Goal: Transaction & Acquisition: Purchase product/service

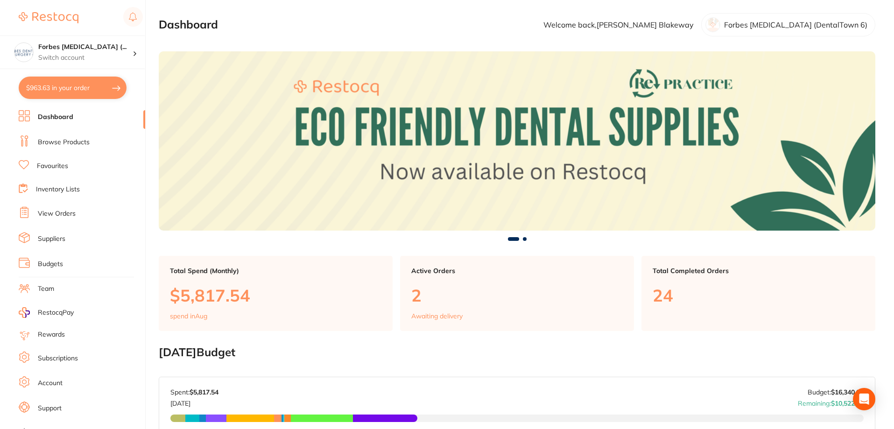
click at [58, 99] on button "$963.63 in your order" at bounding box center [73, 88] width 108 height 22
checkbox input "true"
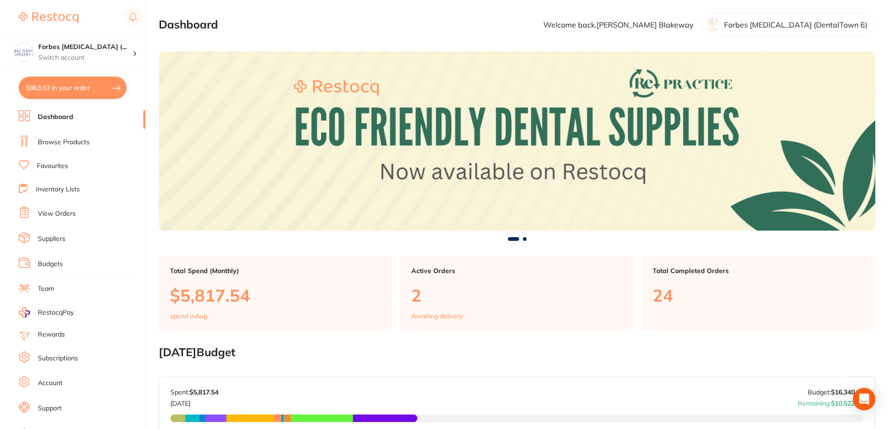
checkbox input "true"
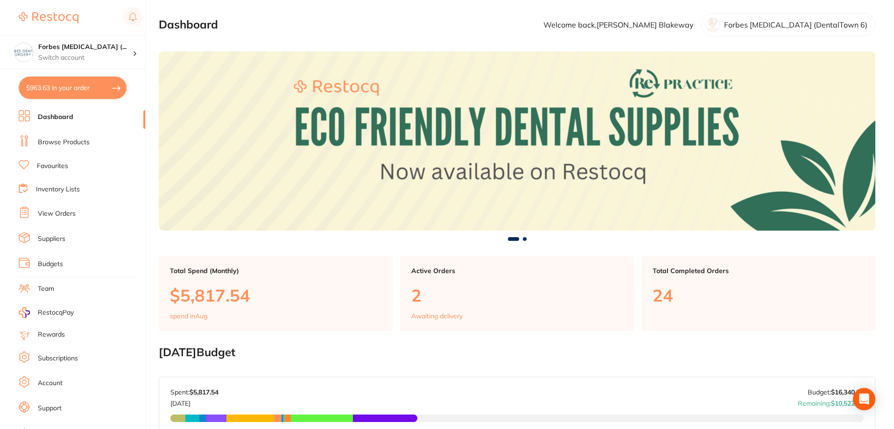
checkbox input "true"
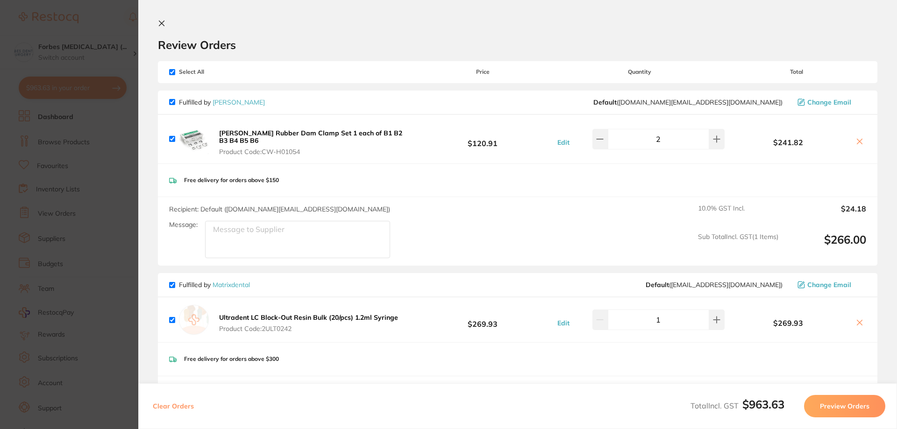
click at [111, 56] on section "Update RRP Set your pre negotiated price for this item. Item Agreed RRP (excl. …" at bounding box center [448, 214] width 897 height 429
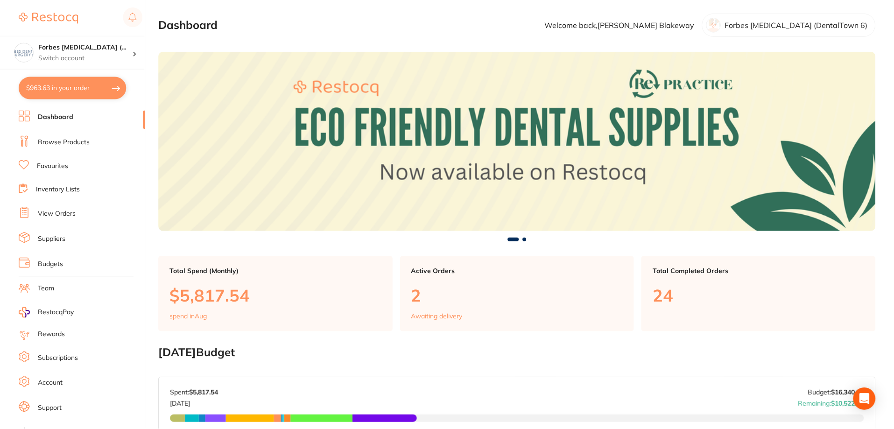
scroll to position [2, 0]
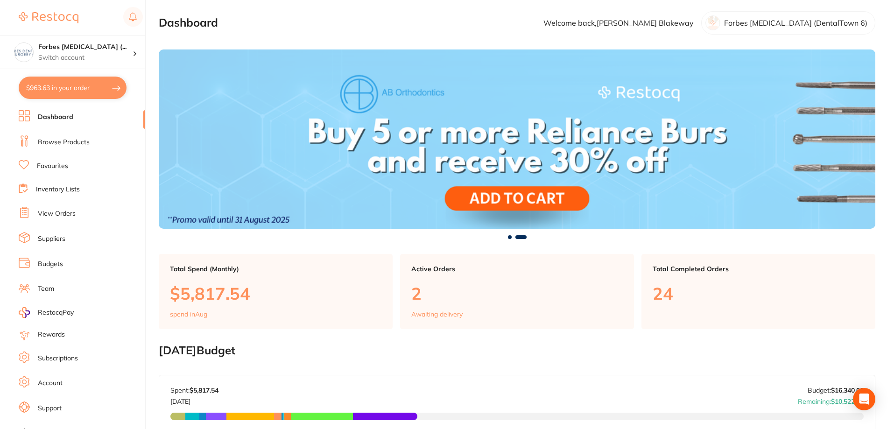
click at [68, 189] on link "Inventory Lists" at bounding box center [58, 189] width 44 height 9
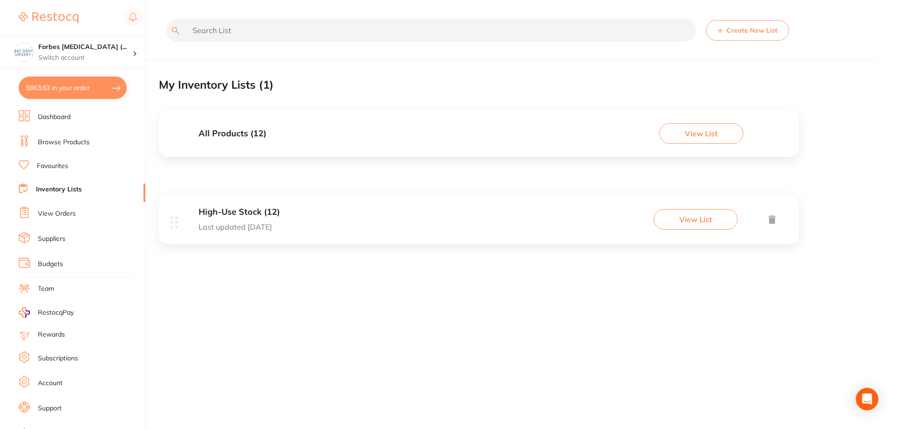
click at [304, 220] on div "High-Use Stock (12) Last updated 10 days ago View List" at bounding box center [479, 219] width 640 height 50
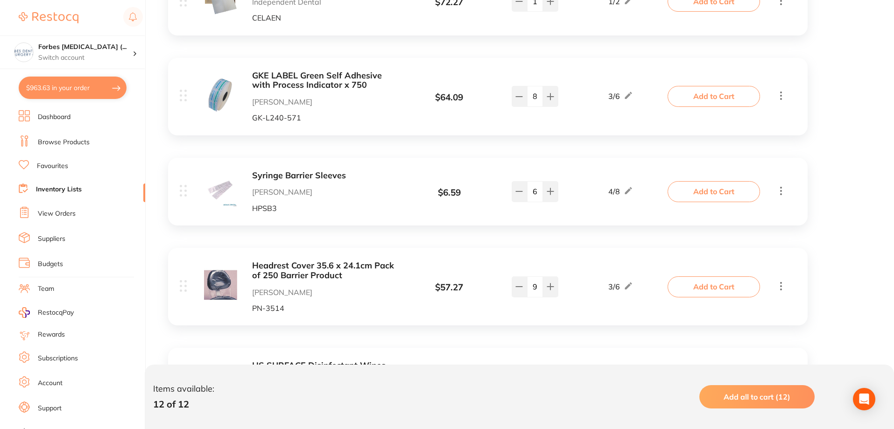
scroll to position [151, 0]
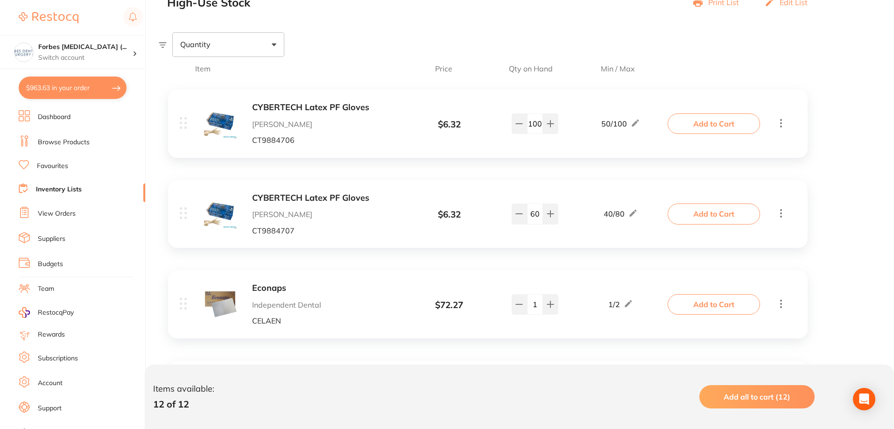
drag, startPoint x: 541, startPoint y: 126, endPoint x: 527, endPoint y: 126, distance: 14.5
click at [527, 126] on input "100" at bounding box center [535, 123] width 16 height 21
type input "70"
drag, startPoint x: 540, startPoint y: 213, endPoint x: 514, endPoint y: 215, distance: 25.8
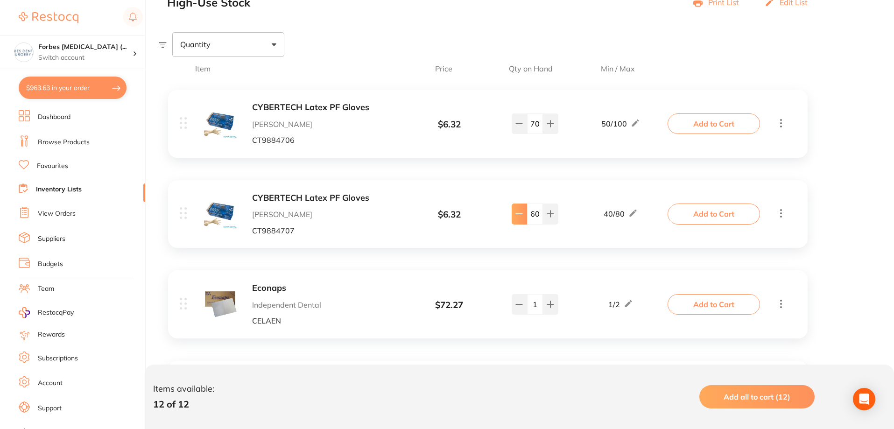
click at [514, 215] on div "60" at bounding box center [535, 214] width 47 height 21
type input "80"
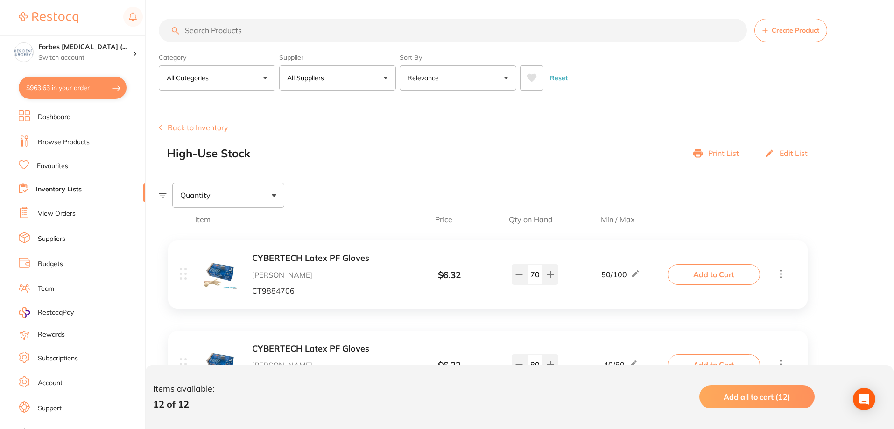
scroll to position [218, 0]
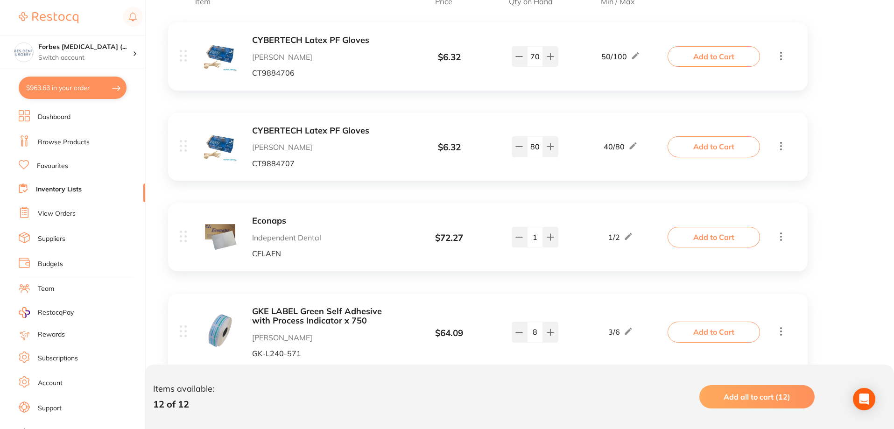
drag, startPoint x: 734, startPoint y: 56, endPoint x: 704, endPoint y: 77, distance: 36.5
click at [734, 56] on button "Add to Cart" at bounding box center [714, 56] width 92 height 21
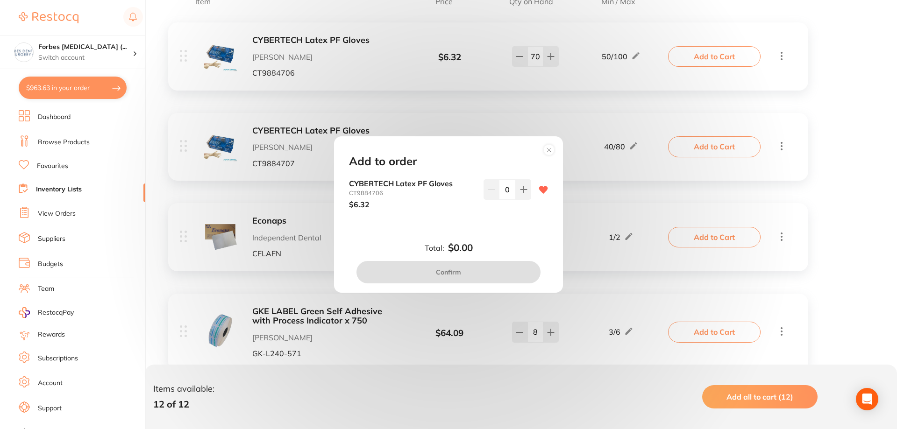
click at [706, 59] on div "Add to order CYBERTECH Latex PF Gloves CT9884706 $6.32 0 Total: $0.00 Confirm" at bounding box center [448, 214] width 897 height 429
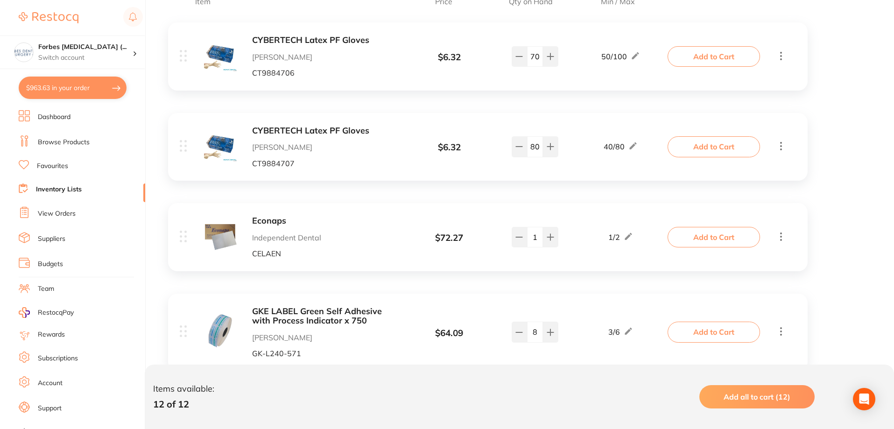
click at [706, 59] on button "Add to Cart" at bounding box center [714, 56] width 92 height 21
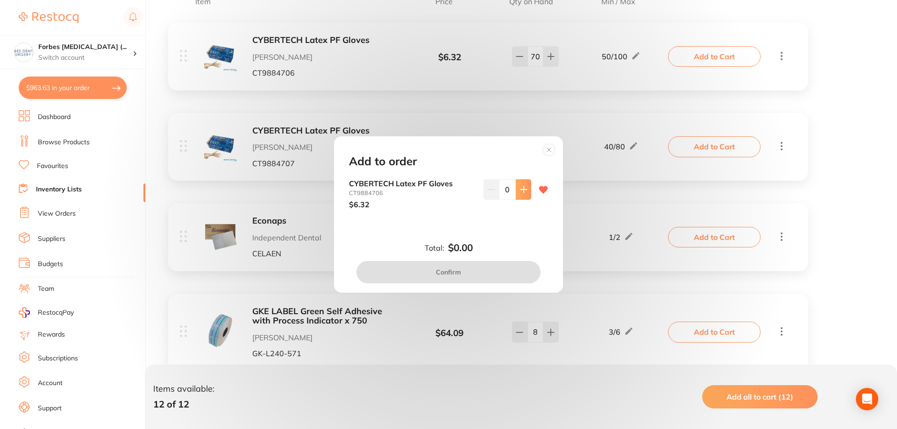
click at [522, 190] on icon at bounding box center [523, 189] width 6 height 6
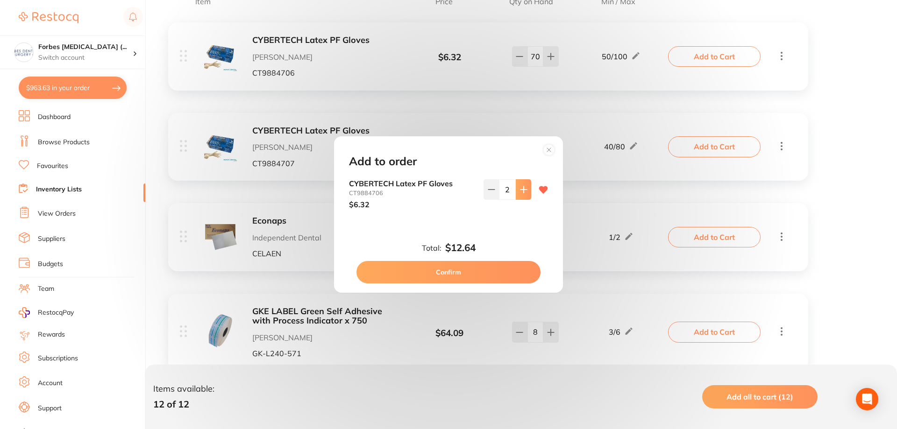
click at [522, 190] on icon at bounding box center [523, 189] width 6 height 6
drag, startPoint x: 510, startPoint y: 191, endPoint x: 500, endPoint y: 191, distance: 10.7
click at [500, 191] on input "3" at bounding box center [507, 189] width 17 height 21
type input "30"
click at [512, 203] on div "30" at bounding box center [507, 193] width 48 height 29
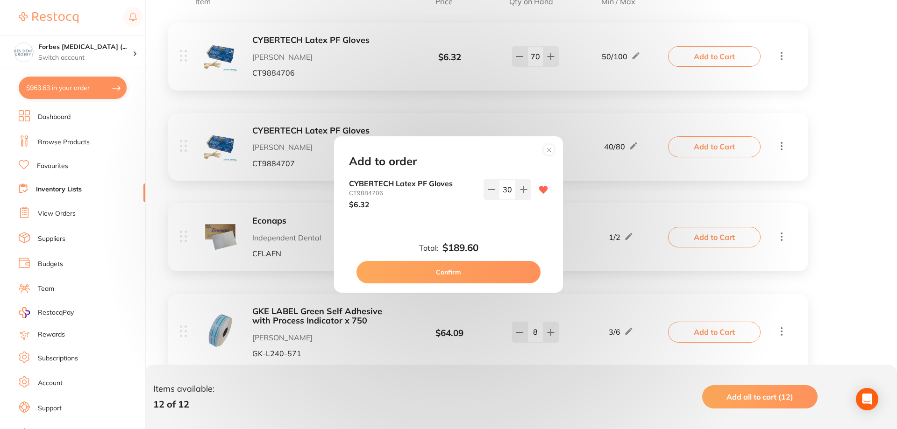
click at [488, 267] on button "Confirm" at bounding box center [448, 272] width 184 height 22
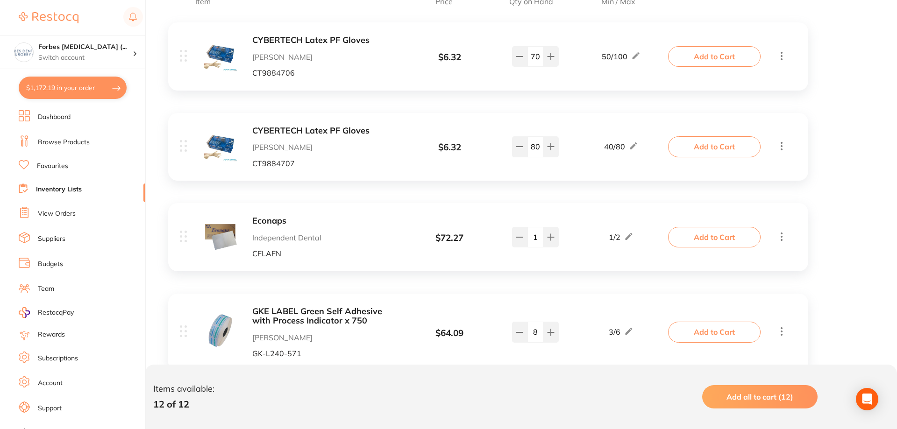
checkbox input "false"
click at [708, 238] on button "Add to Cart" at bounding box center [714, 237] width 92 height 21
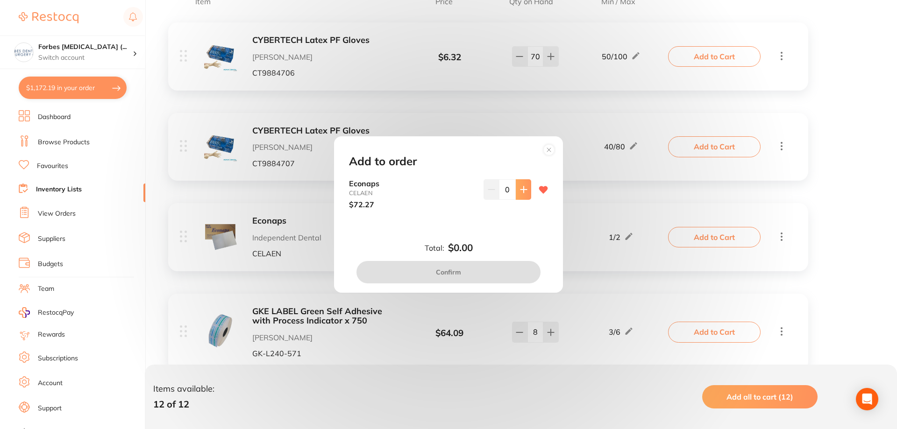
click at [520, 186] on icon at bounding box center [523, 189] width 7 height 7
type input "1"
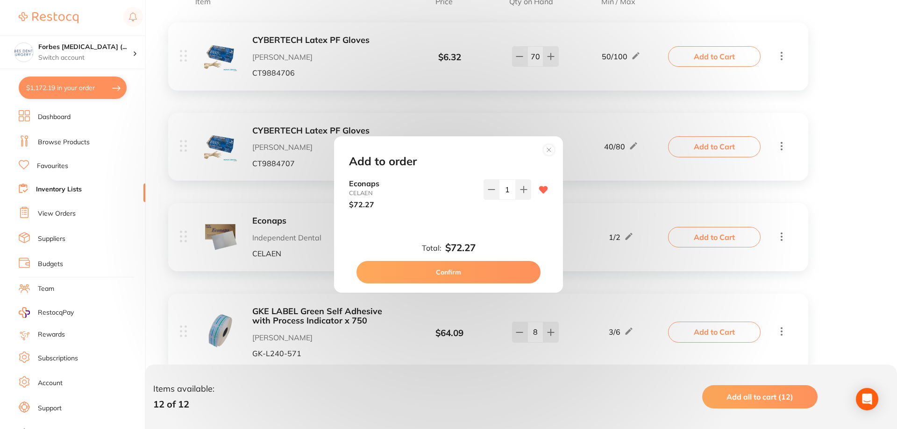
click at [479, 268] on button "Confirm" at bounding box center [448, 272] width 184 height 22
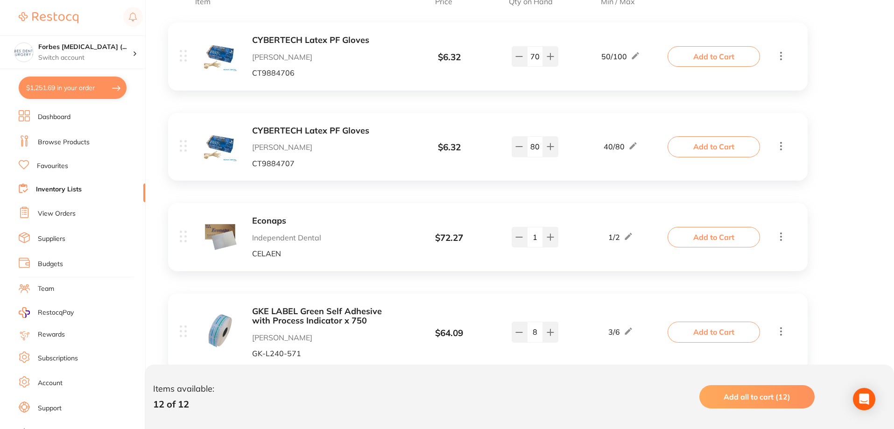
scroll to position [436, 0]
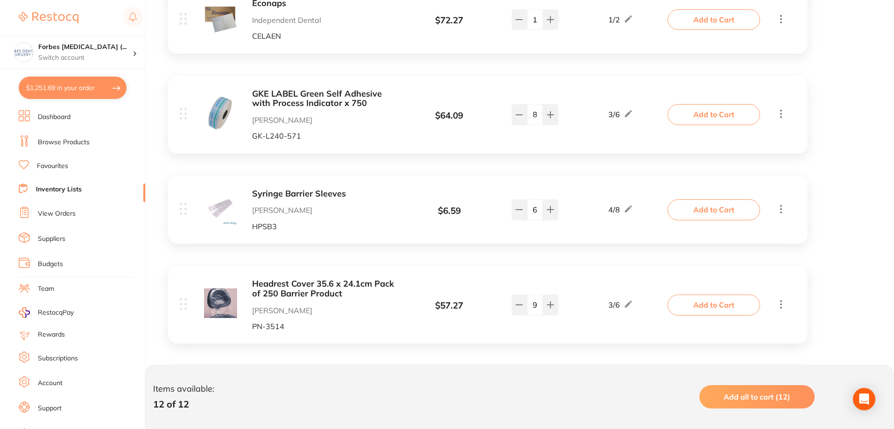
click at [715, 115] on button "Add to Cart" at bounding box center [714, 114] width 92 height 21
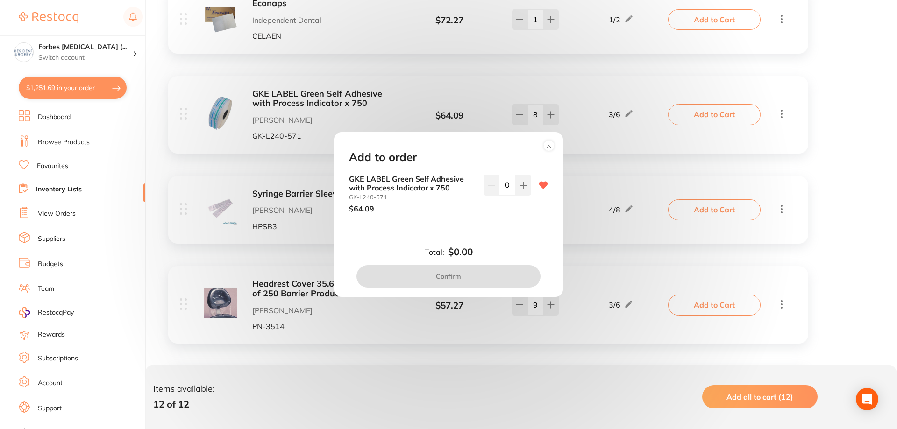
click at [535, 114] on div "Add to order GKE LABEL Green Self Adhesive with Process Indicator x 750 GK-L240…" at bounding box center [448, 214] width 897 height 429
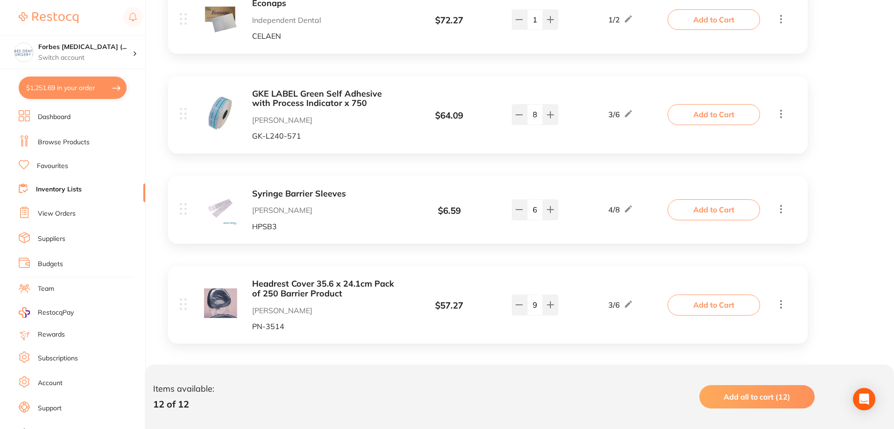
drag, startPoint x: 539, startPoint y: 114, endPoint x: 529, endPoint y: 115, distance: 10.8
click at [529, 115] on input "8" at bounding box center [535, 114] width 16 height 21
type input "2"
click at [709, 116] on button "Add to Cart" at bounding box center [714, 114] width 92 height 21
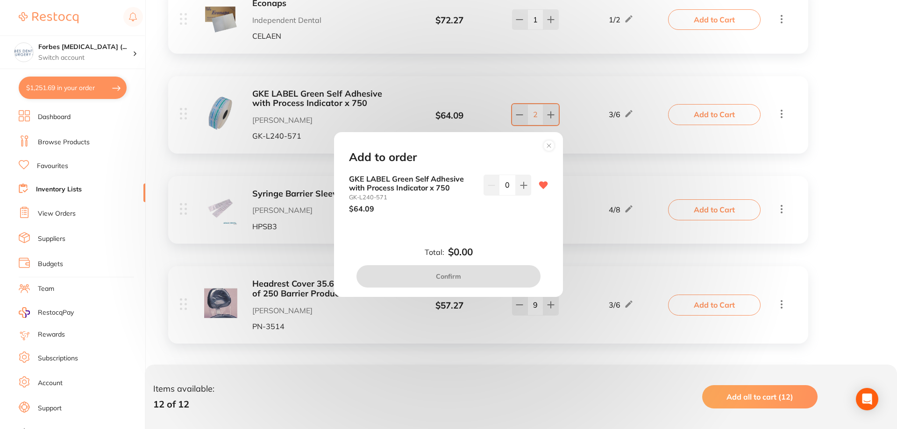
drag, startPoint x: 499, startPoint y: 189, endPoint x: 512, endPoint y: 189, distance: 13.6
click at [512, 189] on input "0" at bounding box center [507, 185] width 17 height 21
type input "4"
click at [490, 224] on div "GKE LABEL Green Self Adhesive with Process Indicator x 750 GK-L240-571 $64.09 4" at bounding box center [448, 201] width 221 height 53
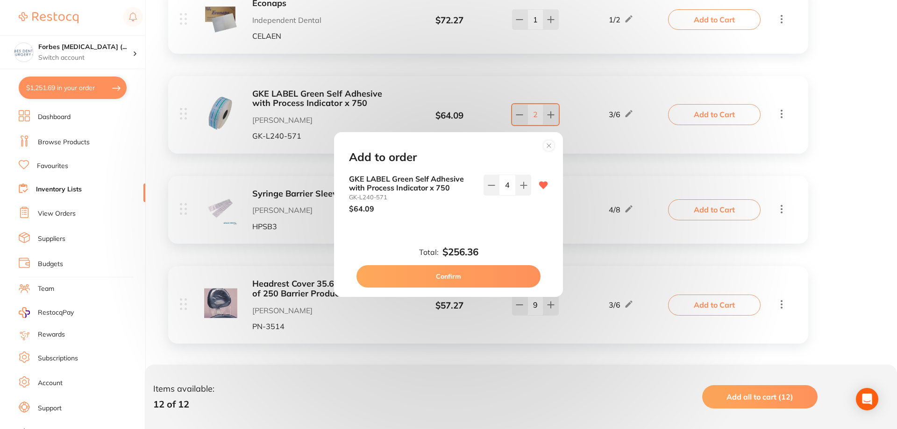
click at [469, 276] on button "Confirm" at bounding box center [448, 276] width 184 height 22
checkbox input "false"
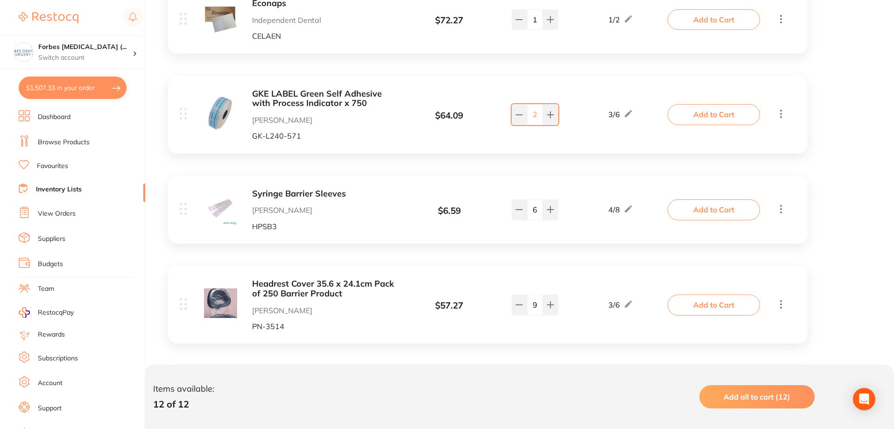
scroll to position [654, 0]
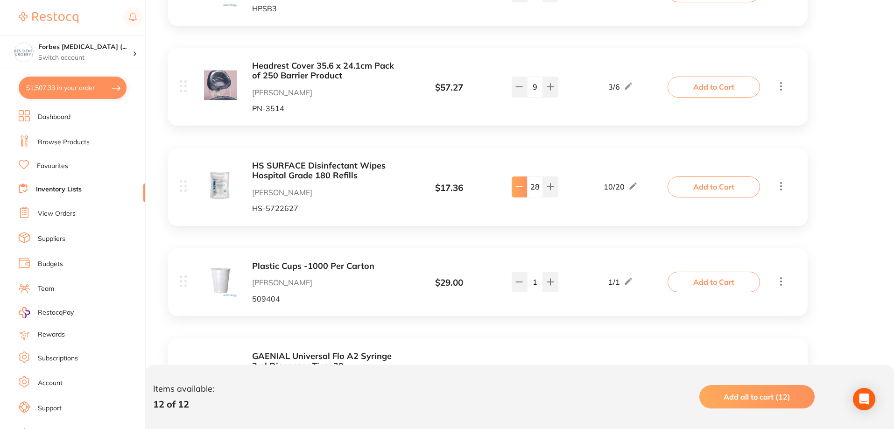
drag, startPoint x: 541, startPoint y: 191, endPoint x: 524, endPoint y: 191, distance: 17.3
click at [524, 191] on div "28" at bounding box center [535, 187] width 47 height 21
type input "4"
click at [680, 223] on div "HS SURFACE Disinfectant Wipes Hospital Grade 180 Refills Henry Schein Halas HS-…" at bounding box center [488, 187] width 640 height 78
click at [704, 188] on button "Add to Cart" at bounding box center [714, 187] width 92 height 21
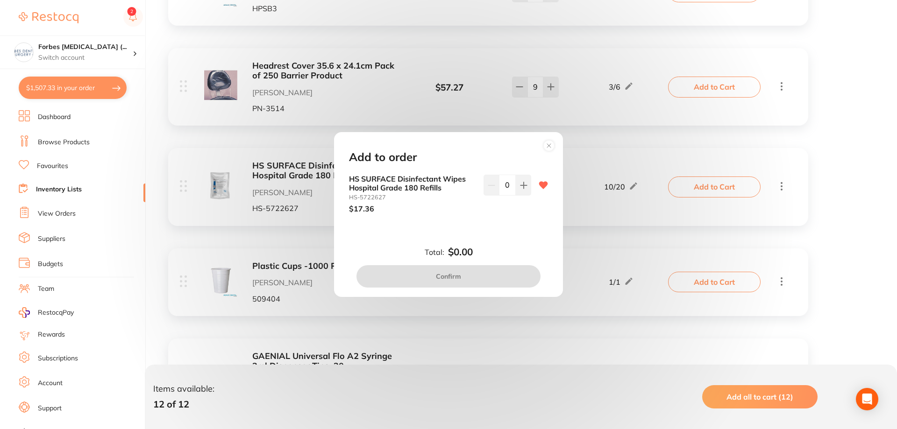
drag, startPoint x: 508, startPoint y: 183, endPoint x: 498, endPoint y: 184, distance: 9.9
click at [499, 184] on input "0" at bounding box center [507, 185] width 17 height 21
type input "30"
click at [517, 210] on div "30" at bounding box center [507, 194] width 48 height 38
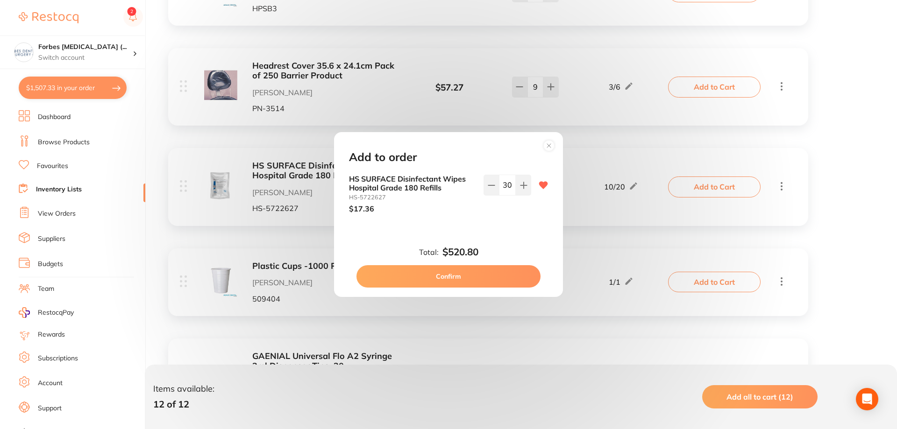
click at [494, 273] on button "Confirm" at bounding box center [448, 276] width 184 height 22
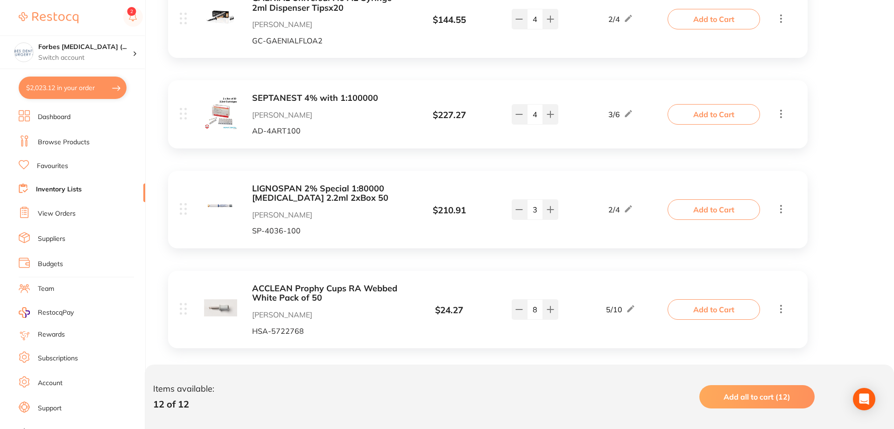
scroll to position [1023, 0]
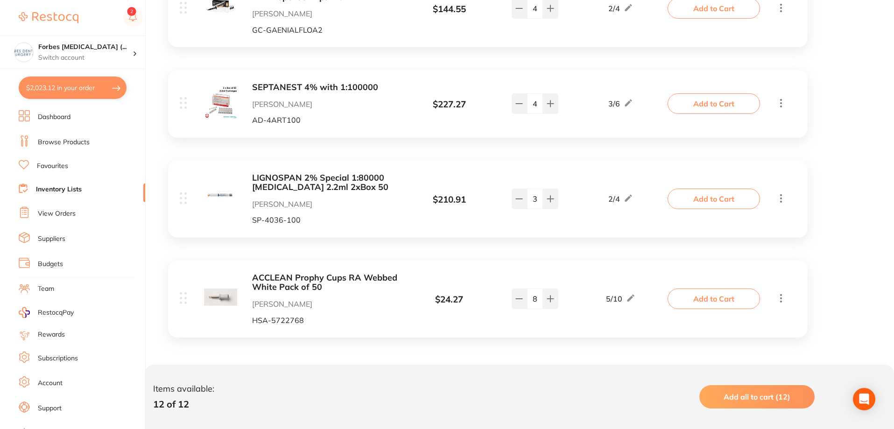
click at [56, 88] on button "$2,023.12 in your order" at bounding box center [73, 88] width 108 height 22
checkbox input "true"
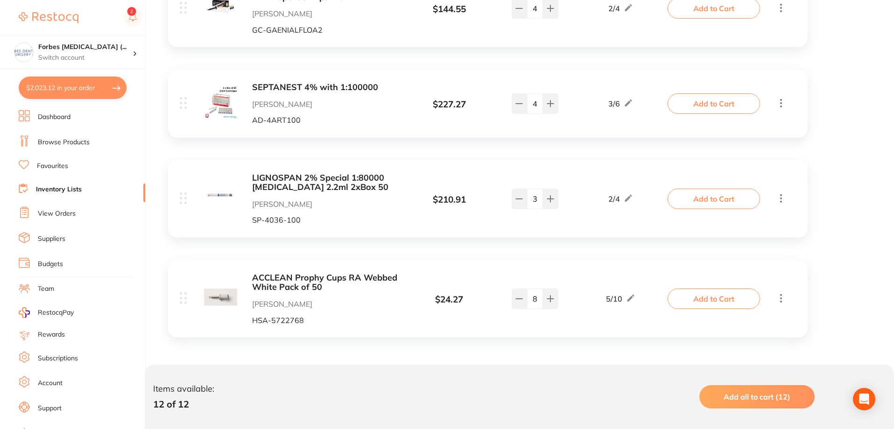
checkbox input "true"
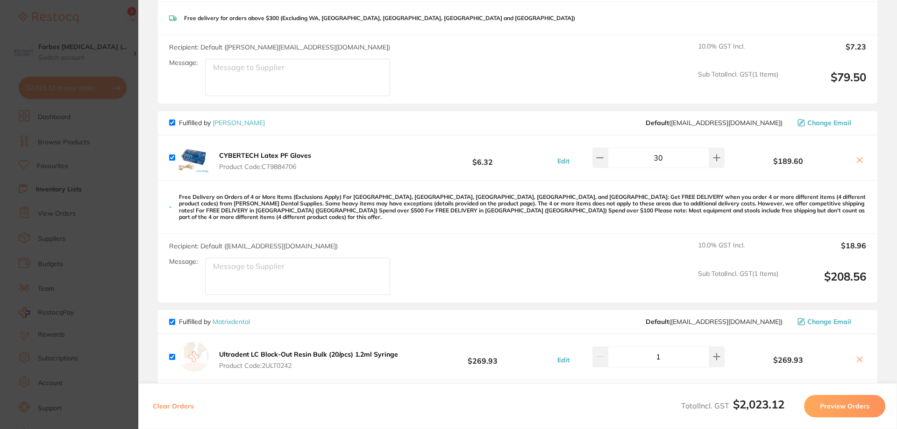
scroll to position [218, 0]
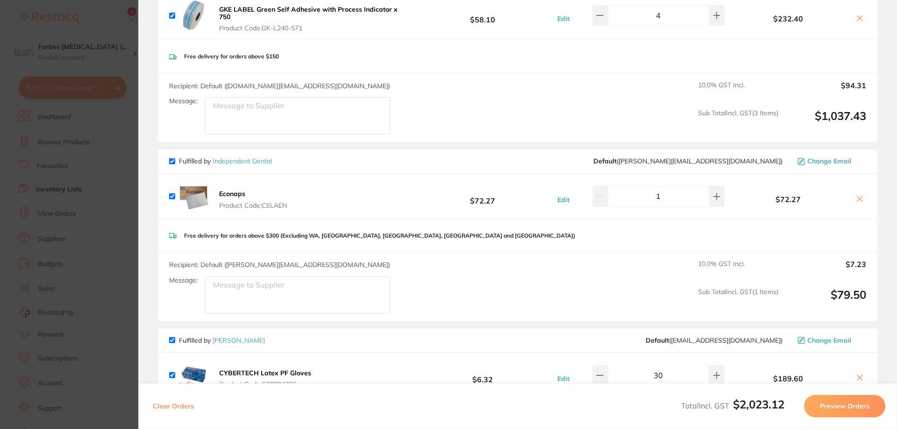
click at [116, 236] on section "Update RRP Set your pre negotiated price for this item. Item Agreed RRP (excl. …" at bounding box center [448, 214] width 897 height 429
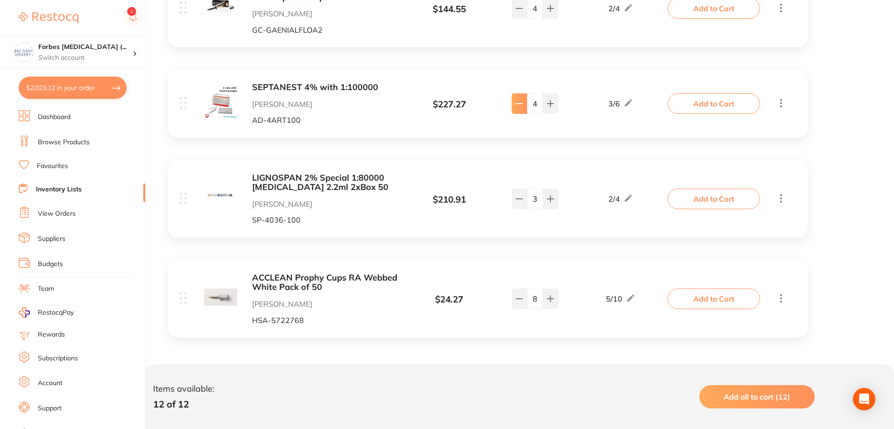
click at [525, 106] on button at bounding box center [519, 103] width 15 height 21
type input "2"
click at [701, 101] on button "Add to Cart" at bounding box center [714, 103] width 92 height 21
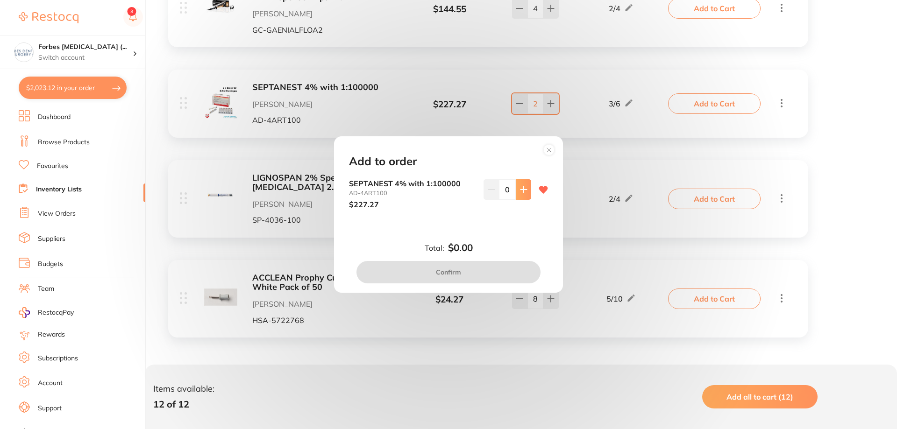
click at [521, 187] on icon at bounding box center [523, 189] width 6 height 6
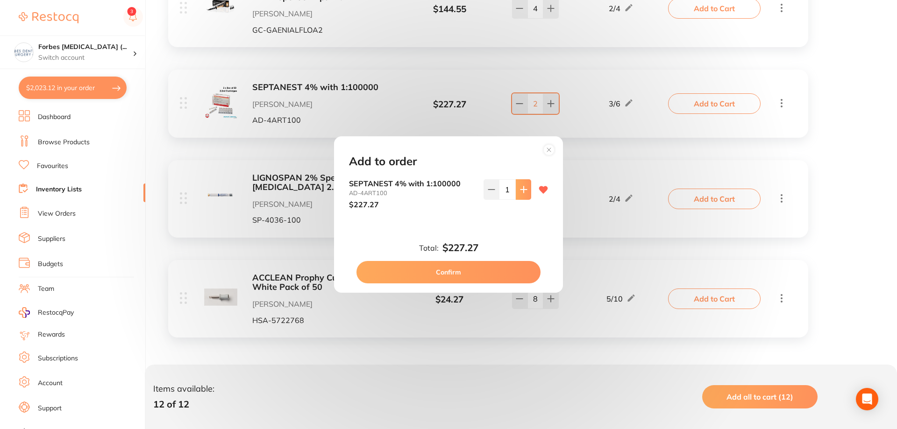
click at [521, 187] on icon at bounding box center [523, 189] width 6 height 6
type input "2"
click at [466, 269] on button "Confirm" at bounding box center [448, 272] width 184 height 22
checkbox input "false"
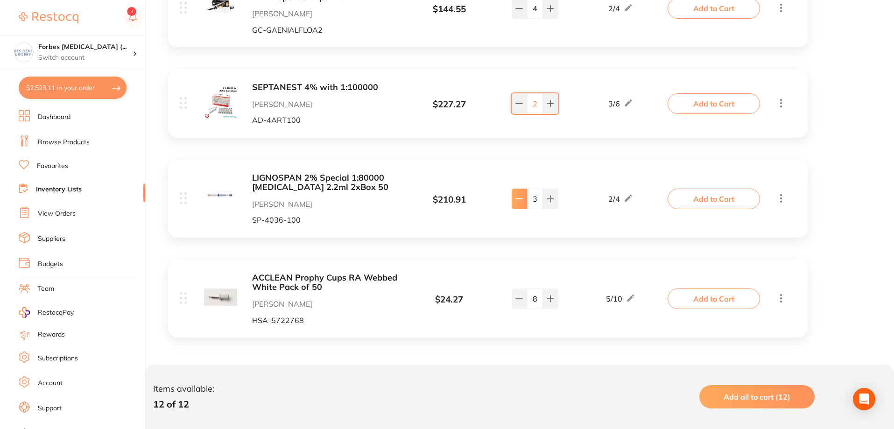
click at [522, 201] on icon at bounding box center [519, 198] width 7 height 7
type input "2"
click at [700, 202] on button "Add to Cart" at bounding box center [714, 199] width 92 height 21
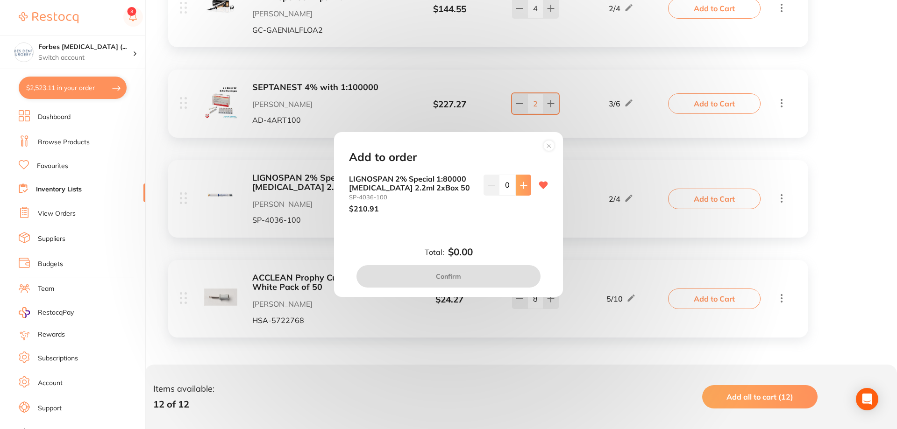
click at [520, 183] on icon at bounding box center [523, 185] width 7 height 7
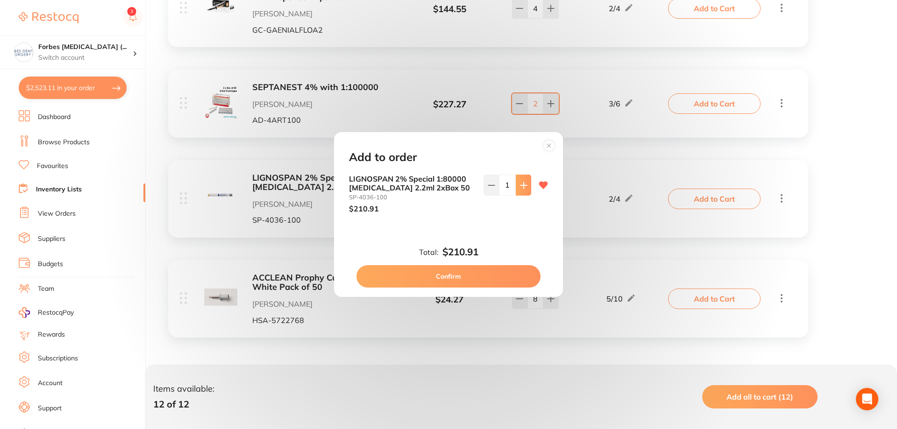
click at [520, 183] on icon at bounding box center [523, 185] width 7 height 7
type input "2"
click at [454, 276] on button "Confirm" at bounding box center [448, 276] width 184 height 22
checkbox input "false"
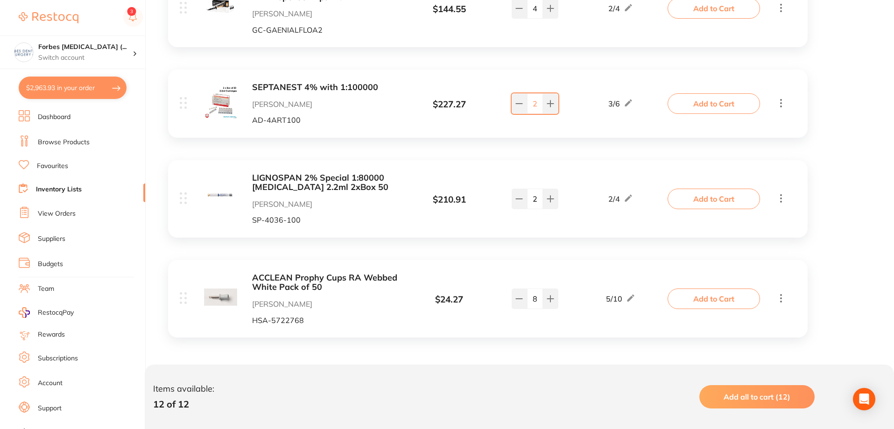
scroll to position [218, 0]
click at [78, 89] on button "$2,963.93 in your order" at bounding box center [73, 88] width 108 height 22
checkbox input "true"
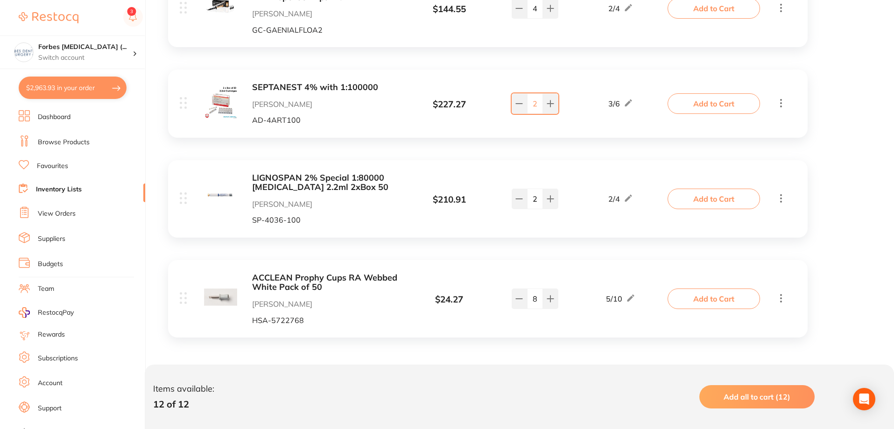
checkbox input "true"
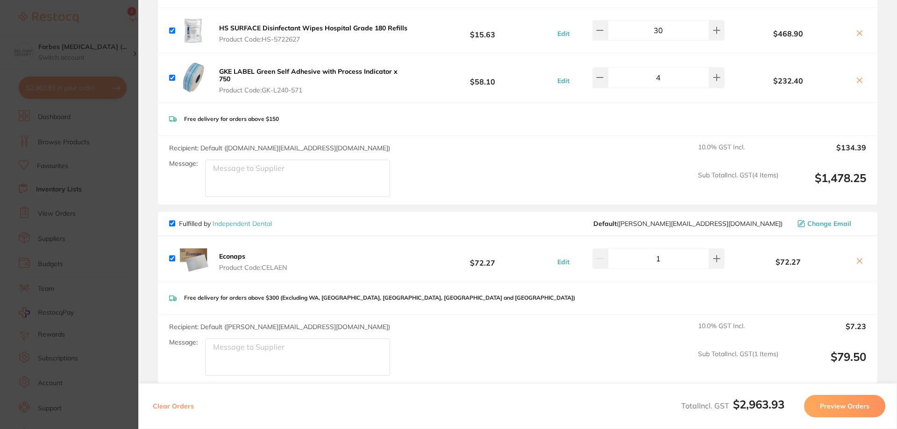
scroll to position [0, 0]
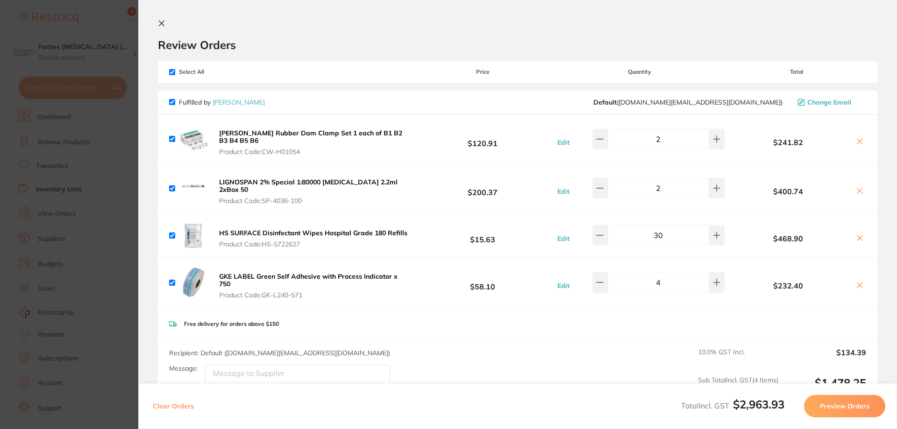
click at [102, 194] on section "Update RRP Set your pre negotiated price for this item. Item Agreed RRP (excl. …" at bounding box center [448, 214] width 897 height 429
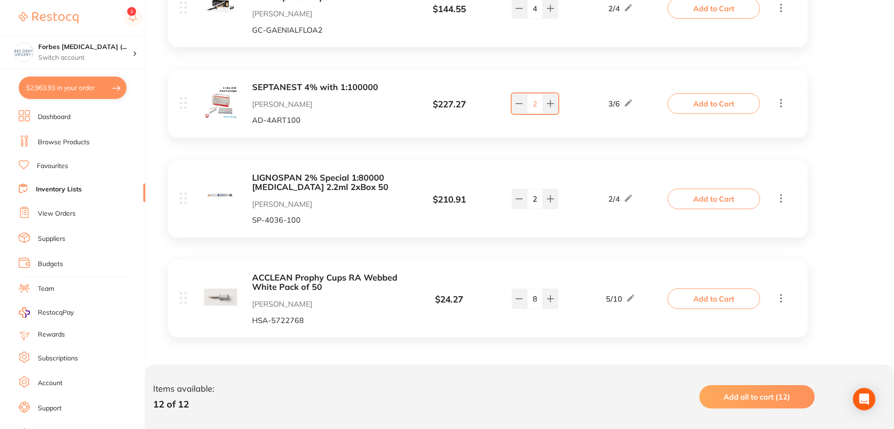
scroll to position [369, 0]
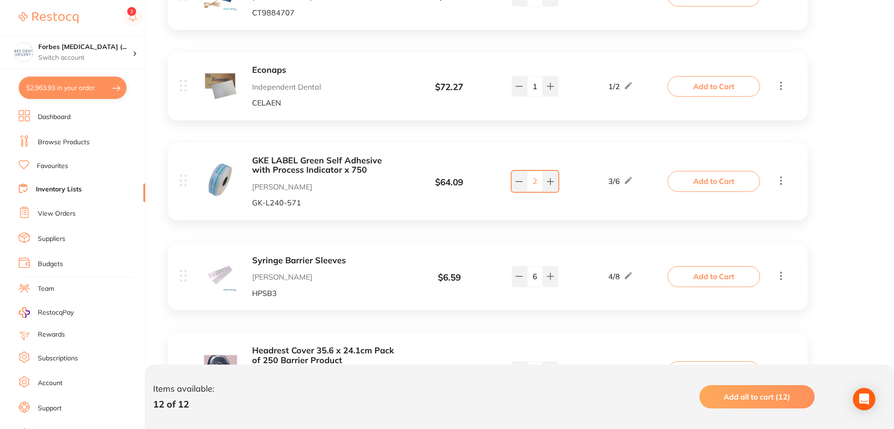
click at [51, 238] on link "Suppliers" at bounding box center [52, 238] width 28 height 9
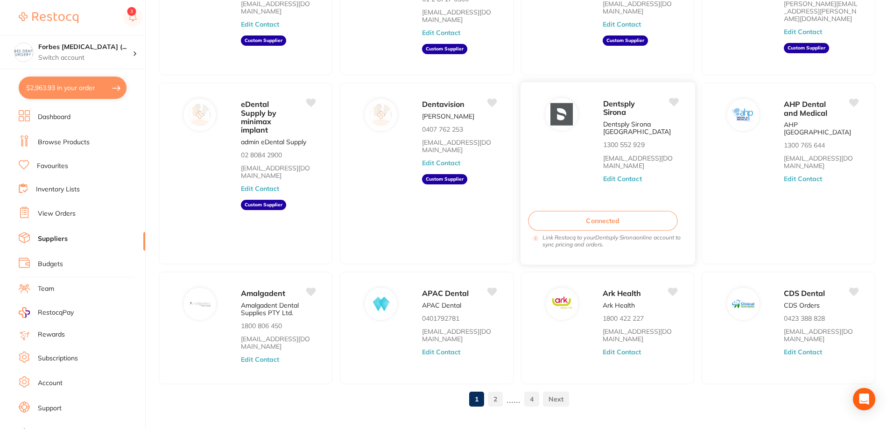
scroll to position [146, 0]
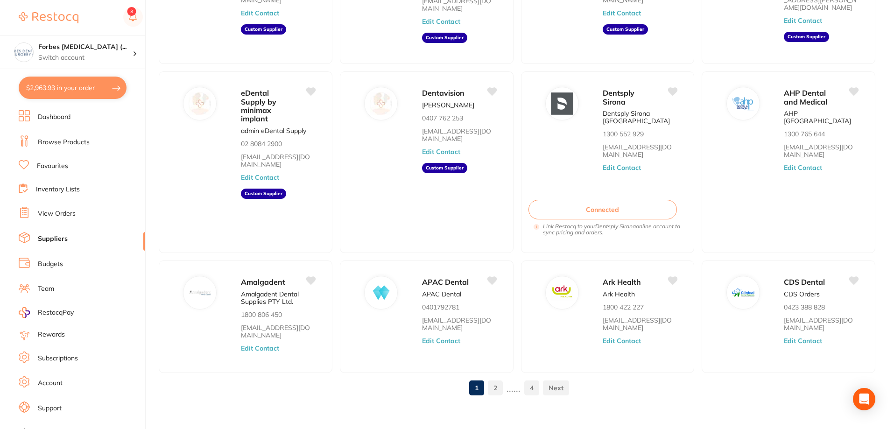
click at [553, 380] on link at bounding box center [556, 388] width 26 height 19
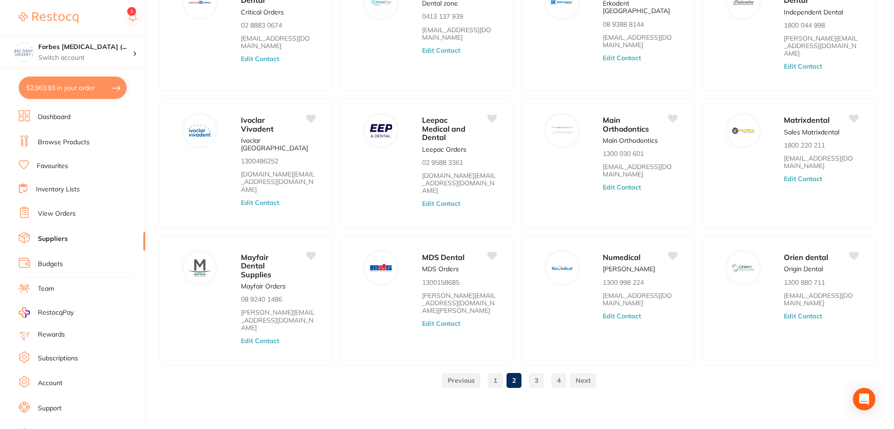
scroll to position [71, 0]
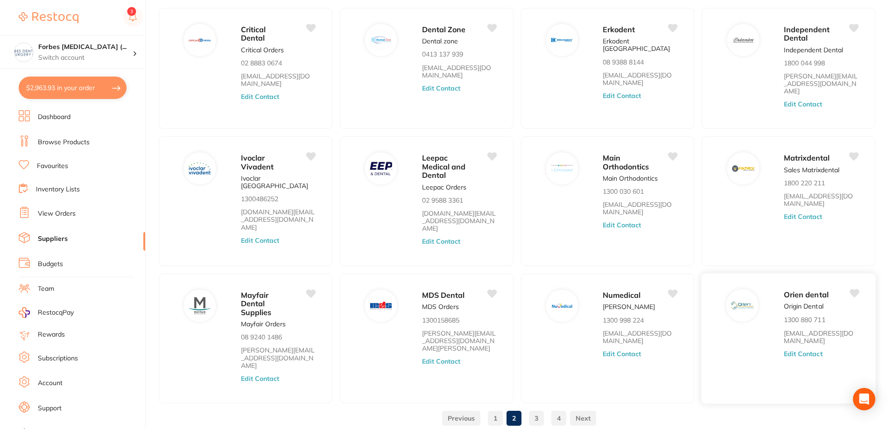
drag, startPoint x: 818, startPoint y: 275, endPoint x: 801, endPoint y: 282, distance: 17.6
click at [805, 289] on div "Orien dental Origin Dental 1300 880 711 sales@orien.com.au Edit Contact" at bounding box center [825, 342] width 83 height 106
click at [750, 302] on div "Orien dental Origin Dental 1300 880 711 sales@orien.com.au Edit Contact" at bounding box center [788, 338] width 175 height 131
click at [800, 350] on button "Edit Contact" at bounding box center [803, 353] width 39 height 7
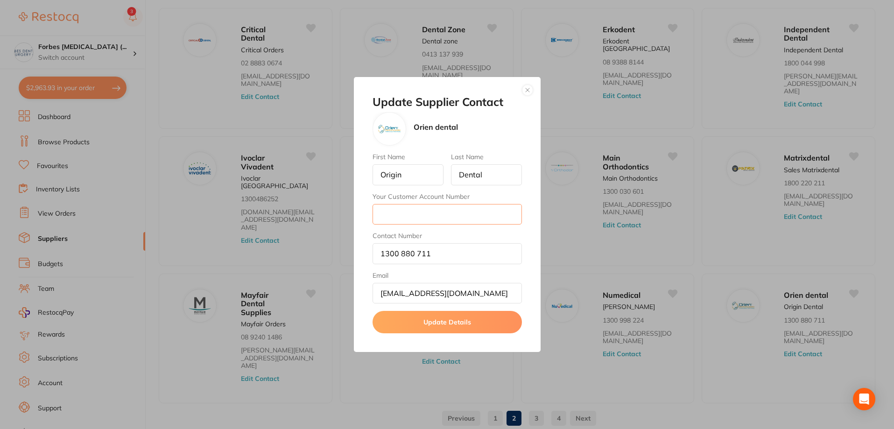
click at [453, 207] on input "Your Customer Account Number" at bounding box center [447, 214] width 149 height 21
type input "[EMAIL_ADDRESS][DOMAIN_NAME]"
click at [424, 317] on button "Update Details" at bounding box center [447, 322] width 149 height 22
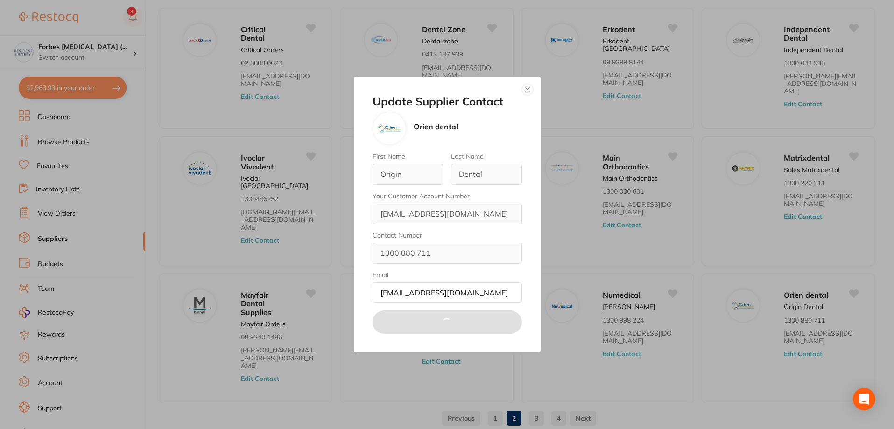
click at [530, 90] on button "button" at bounding box center [527, 89] width 11 height 11
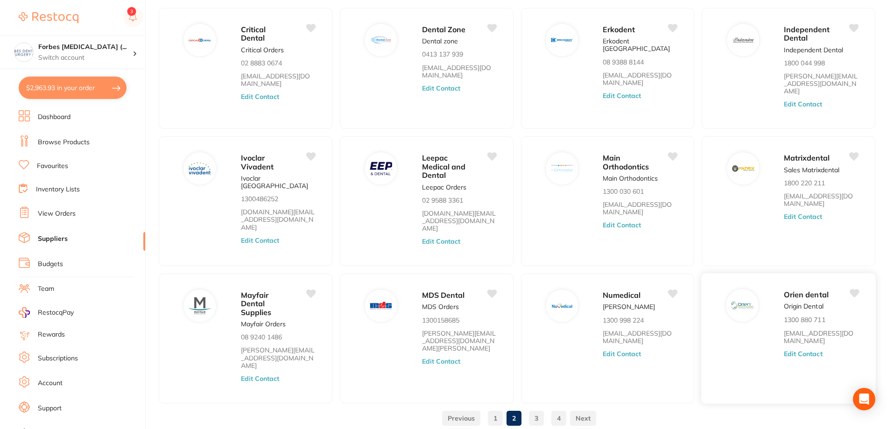
click at [827, 326] on div "Orien dental Origin Dental 1300 880 711 sales@orien.com.au Edit Contact" at bounding box center [825, 342] width 83 height 106
click at [814, 350] on button "Edit Contact" at bounding box center [803, 353] width 39 height 7
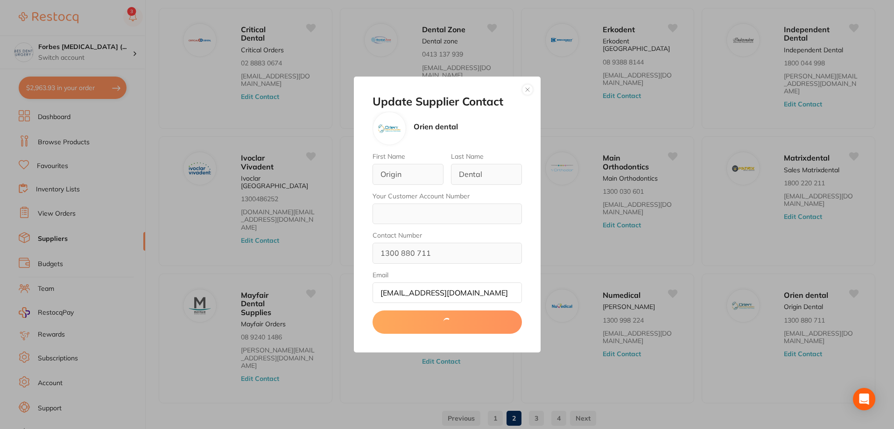
click at [527, 86] on button "button" at bounding box center [527, 89] width 11 height 11
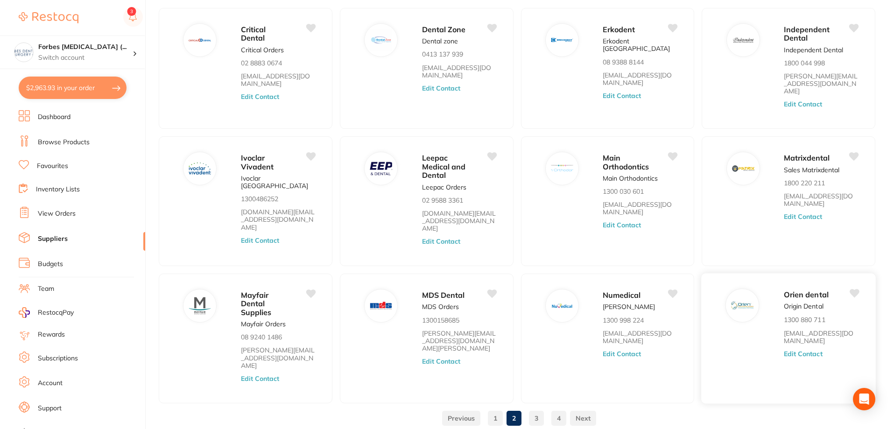
click at [811, 350] on button "Edit Contact" at bounding box center [803, 353] width 39 height 7
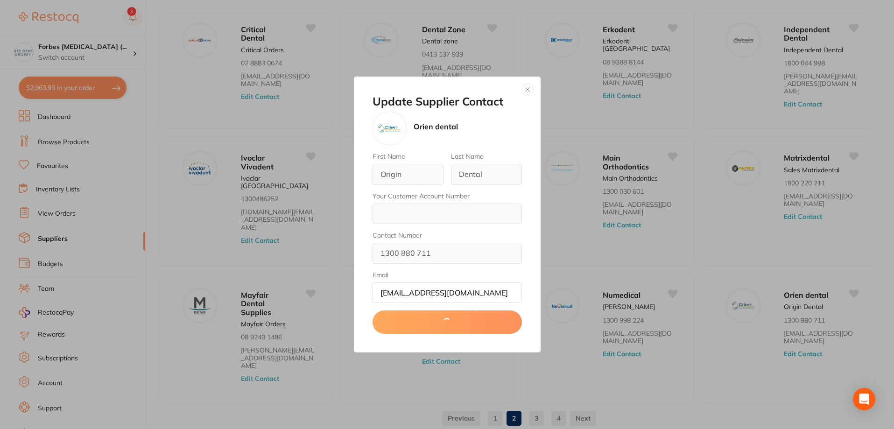
click at [531, 87] on button "button" at bounding box center [527, 89] width 11 height 11
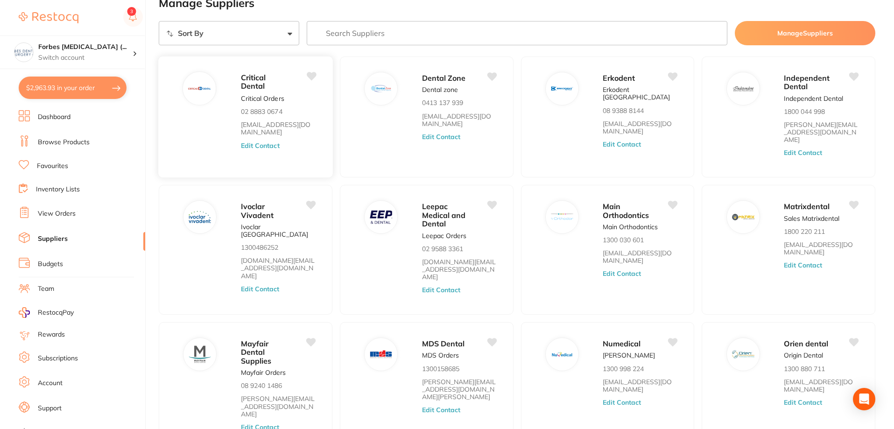
scroll to position [0, 0]
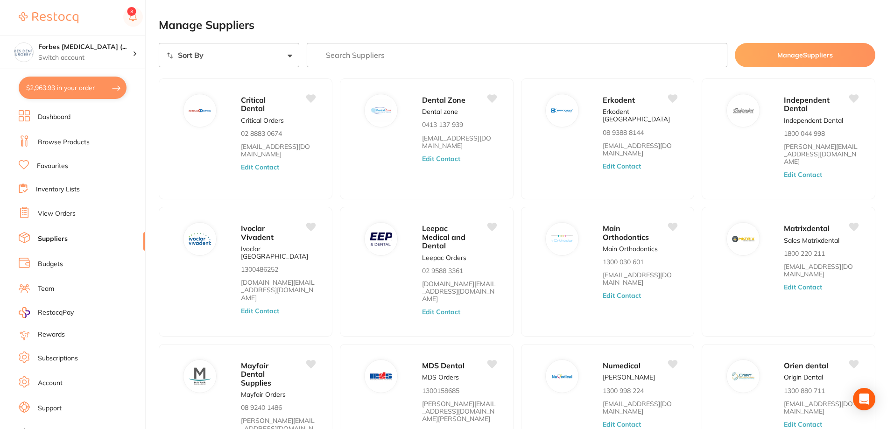
click at [68, 115] on link "Dashboard" at bounding box center [54, 117] width 33 height 9
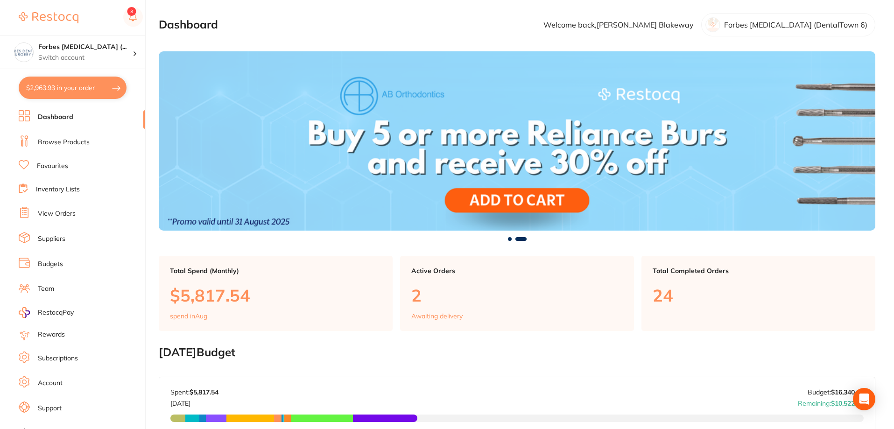
click at [57, 214] on link "View Orders" at bounding box center [57, 213] width 38 height 9
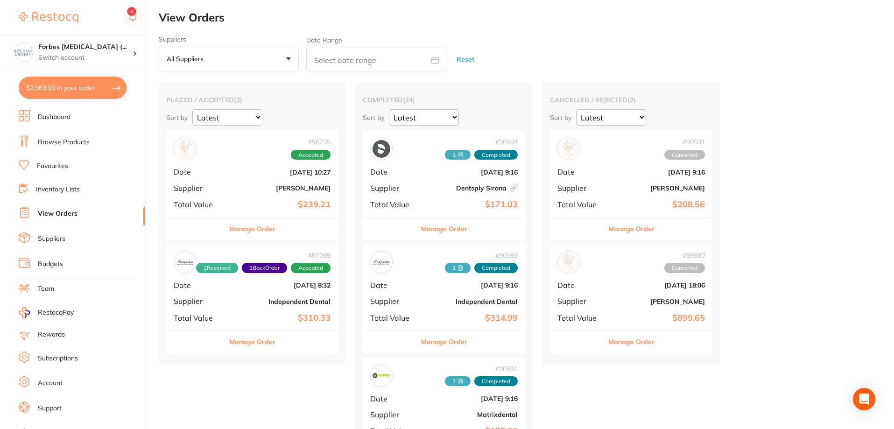
click at [61, 112] on li "Dashboard" at bounding box center [82, 117] width 127 height 14
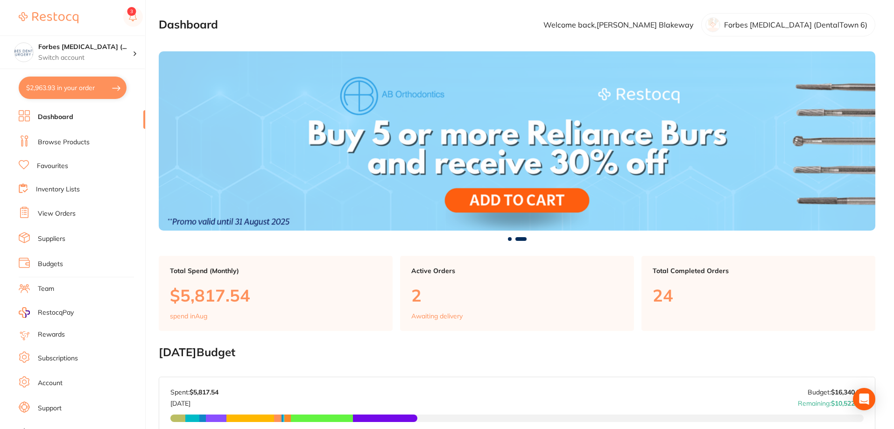
click at [77, 144] on link "Browse Products" at bounding box center [64, 142] width 52 height 9
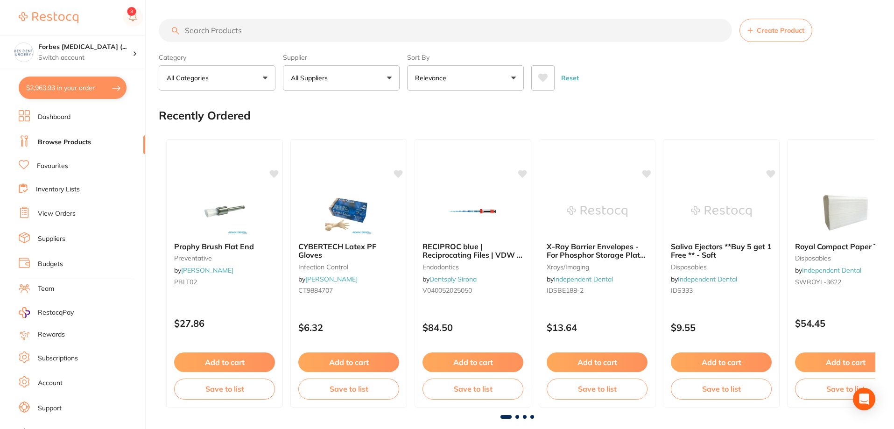
click at [55, 205] on ul "Dashboard Browse Products Favourites Inventory Lists View Orders Suppliers Budg…" at bounding box center [82, 271] width 127 height 322
click at [55, 210] on link "View Orders" at bounding box center [57, 213] width 38 height 9
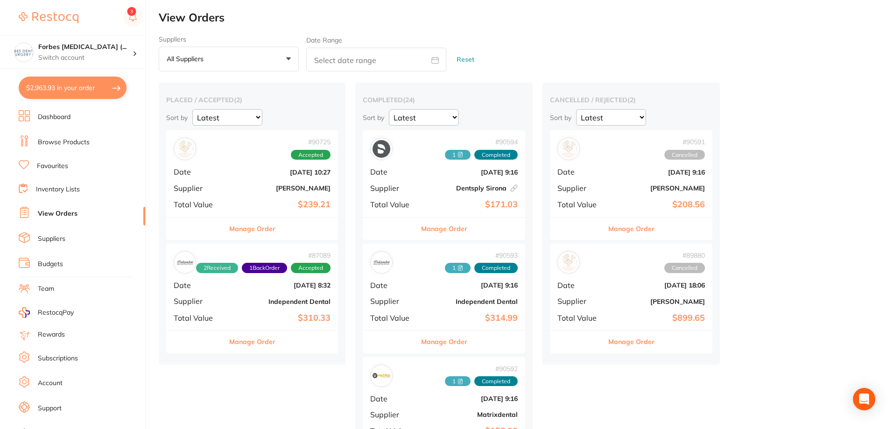
click at [250, 169] on b "[DATE] 10:27" at bounding box center [280, 172] width 99 height 7
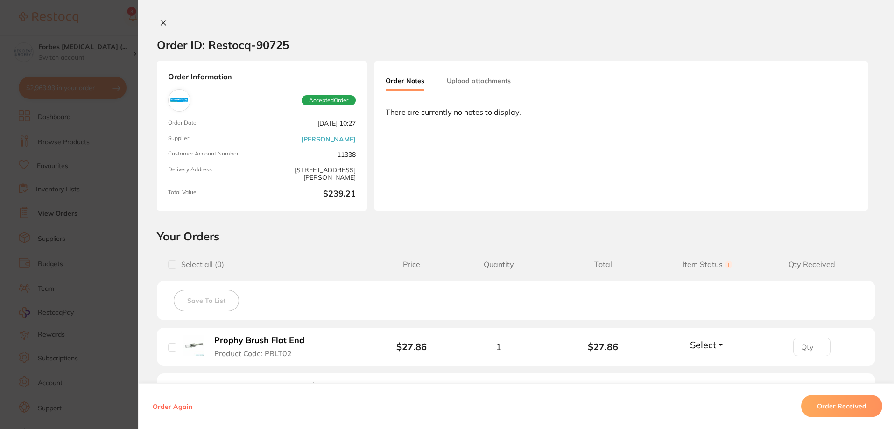
scroll to position [184, 0]
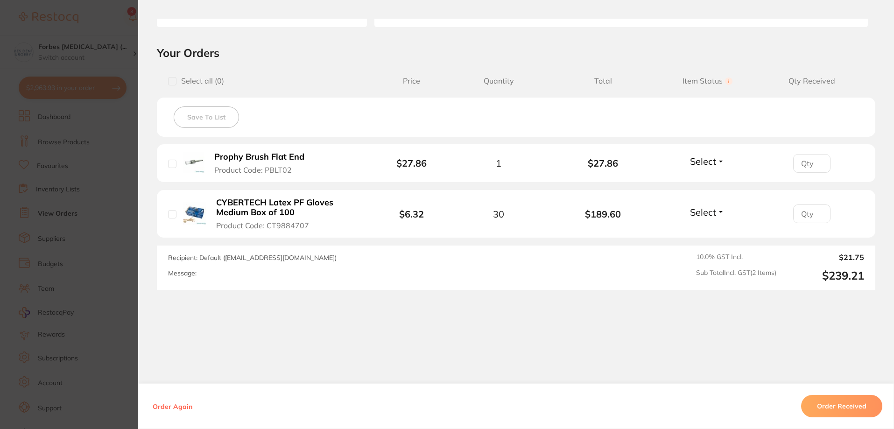
click at [109, 377] on section "Order ID: Restocq- 90725 Order Information Accepted Order Order Date Aug 20 202…" at bounding box center [447, 214] width 894 height 429
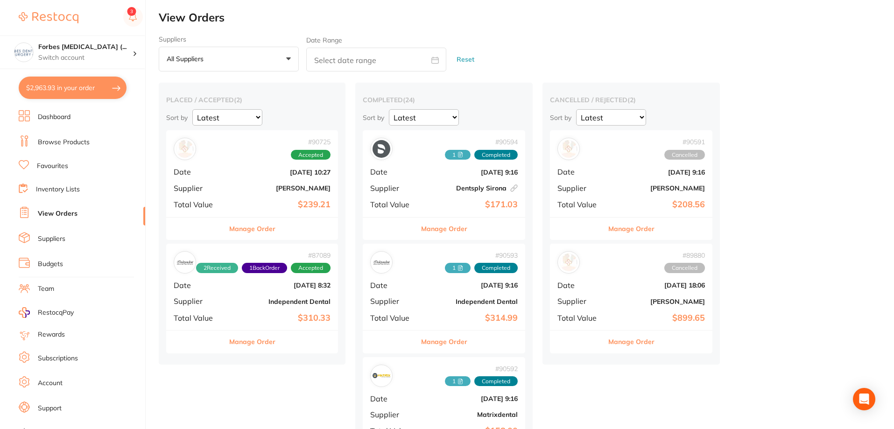
click at [59, 239] on link "Suppliers" at bounding box center [52, 238] width 28 height 9
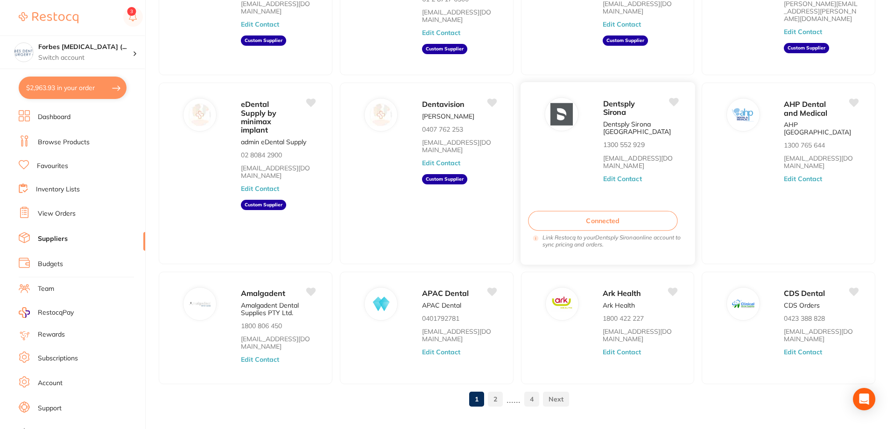
scroll to position [146, 0]
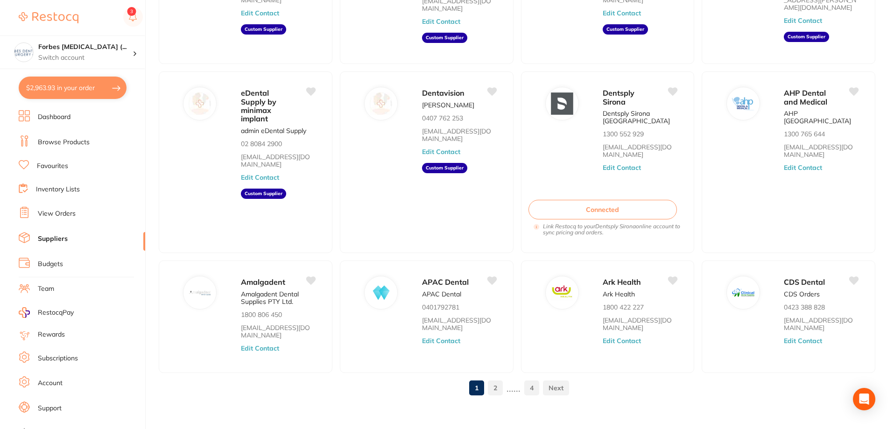
click at [552, 379] on link at bounding box center [556, 388] width 26 height 19
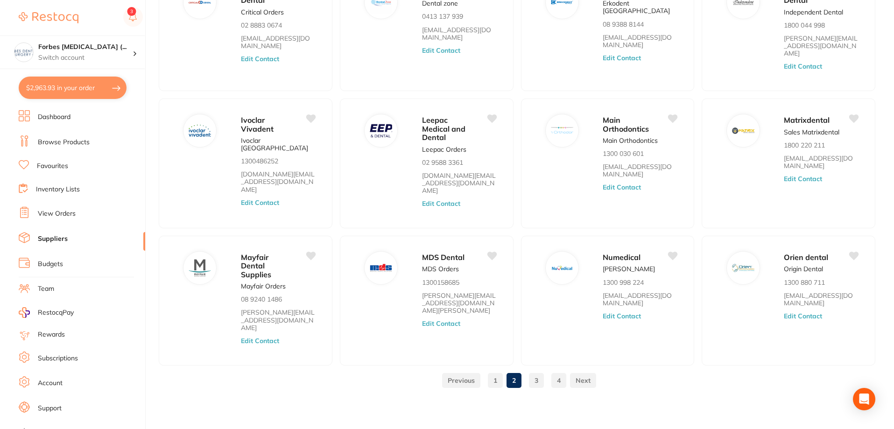
scroll to position [71, 0]
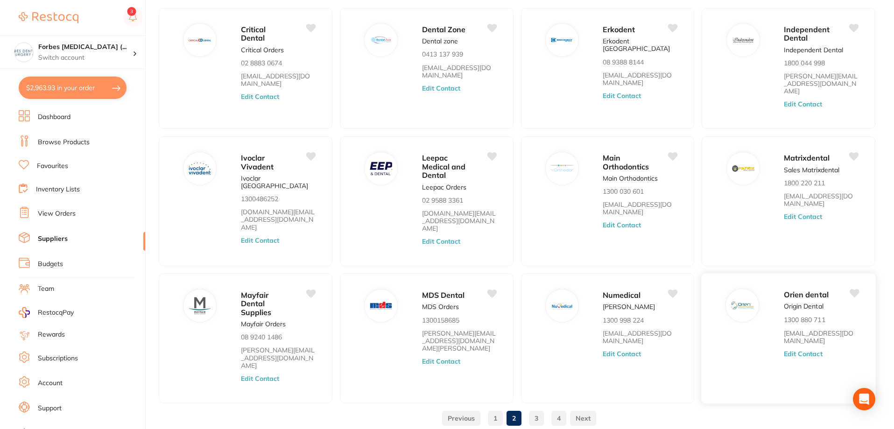
click at [805, 350] on button "Edit Contact" at bounding box center [803, 353] width 39 height 7
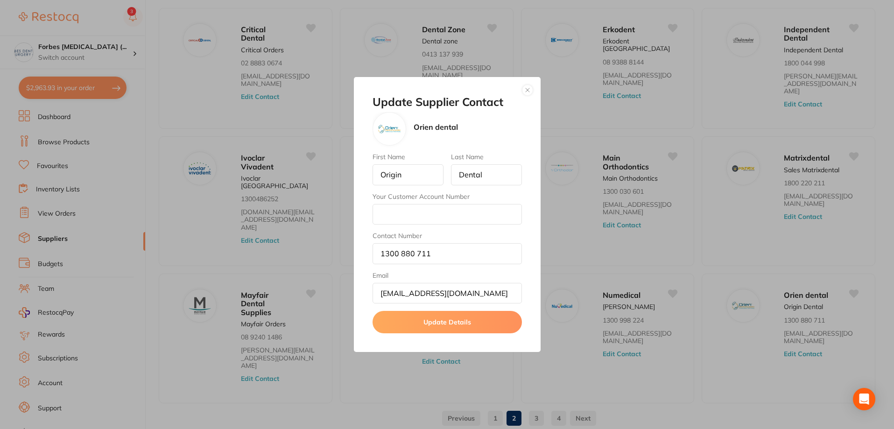
click at [489, 202] on div "Your Customer Account Number" at bounding box center [447, 209] width 149 height 32
click at [482, 218] on input "Your Customer Account Number" at bounding box center [447, 214] width 149 height 21
type input "Weivan Huang"
click at [438, 328] on button "Update Details" at bounding box center [447, 322] width 149 height 22
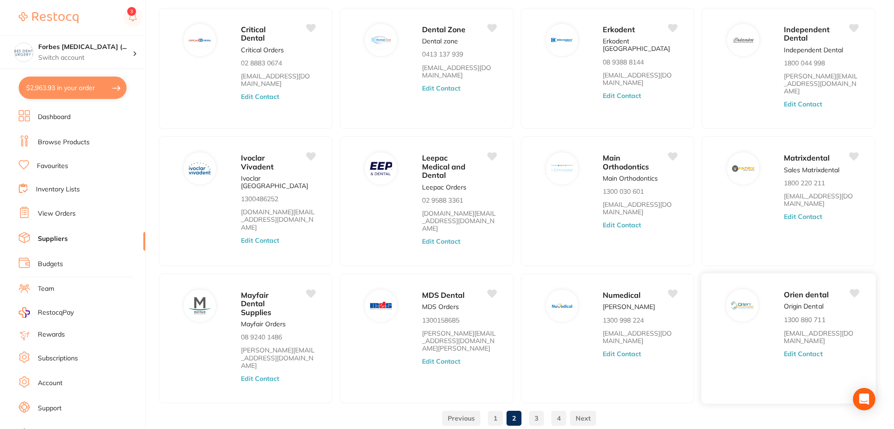
click at [797, 350] on button "Edit Contact" at bounding box center [803, 353] width 39 height 7
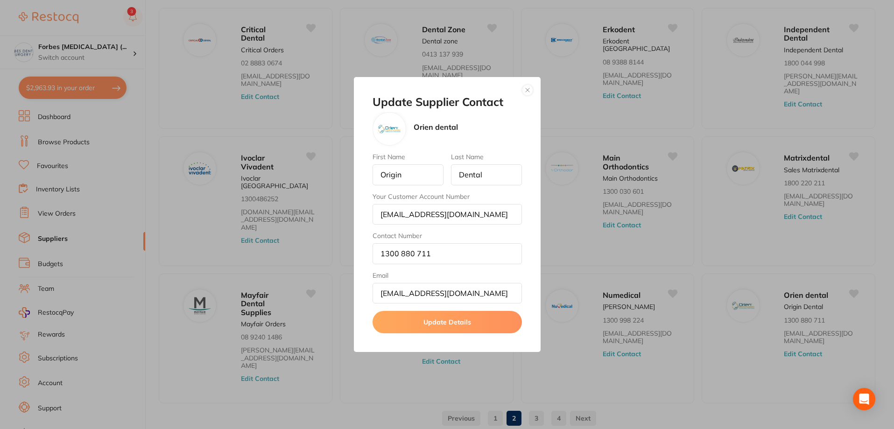
click at [527, 92] on button "button" at bounding box center [527, 90] width 11 height 11
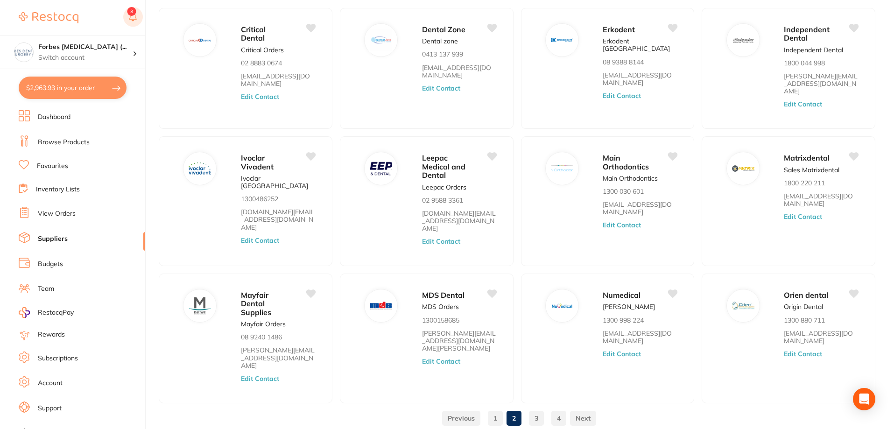
click at [133, 21] on rect at bounding box center [133, 17] width 20 height 20
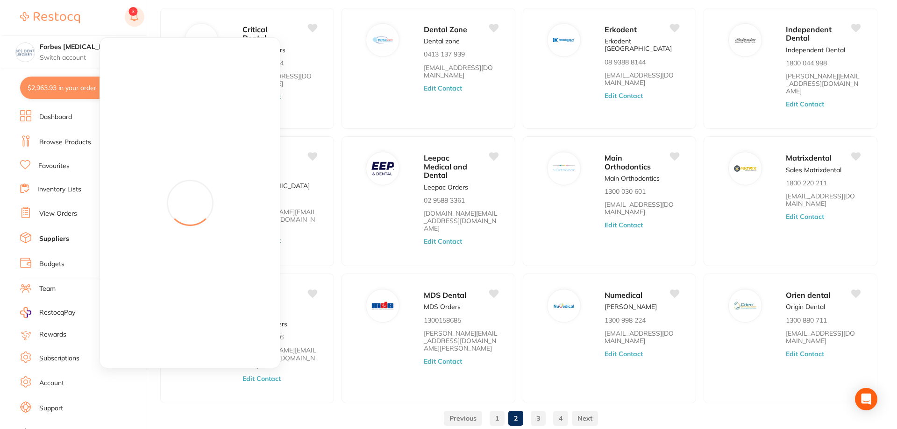
scroll to position [0, 0]
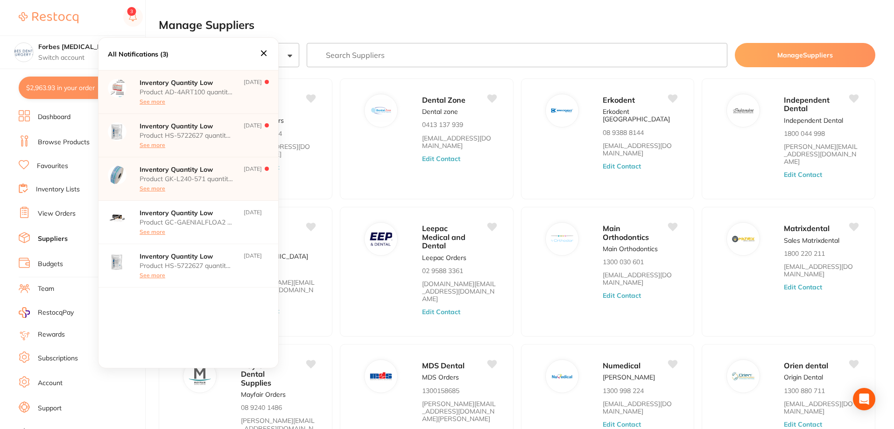
click at [264, 52] on icon at bounding box center [264, 53] width 6 height 6
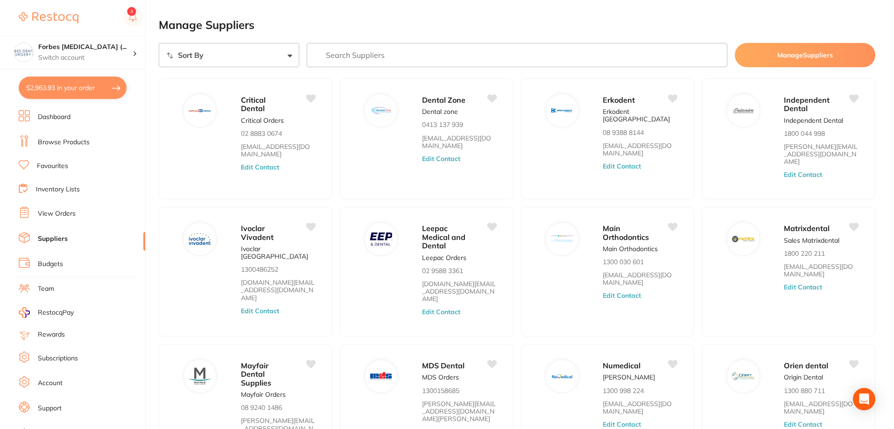
click at [52, 113] on link "Dashboard" at bounding box center [54, 117] width 33 height 9
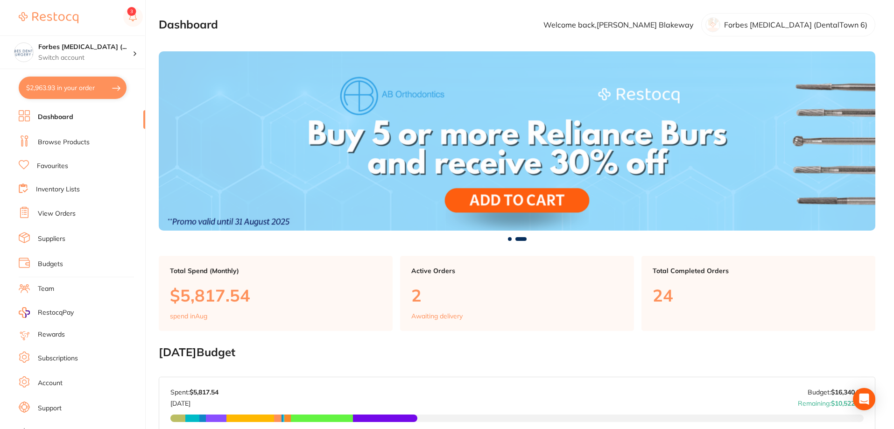
click at [73, 85] on button "$2,963.93 in your order" at bounding box center [73, 88] width 108 height 22
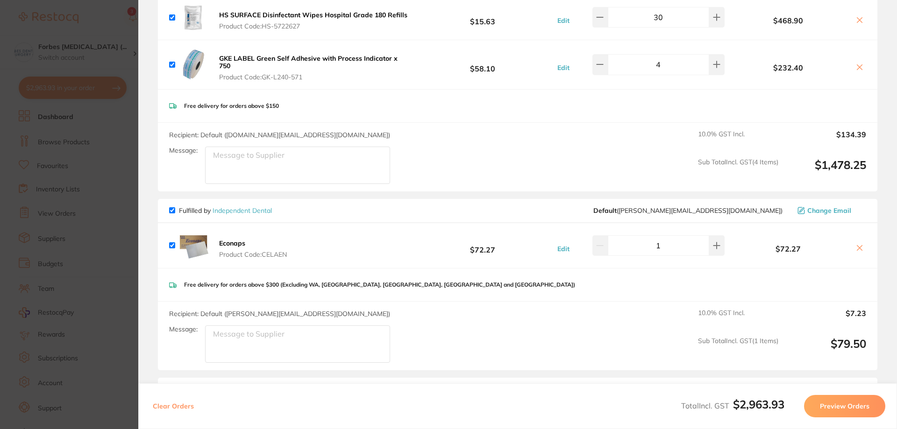
scroll to position [436, 0]
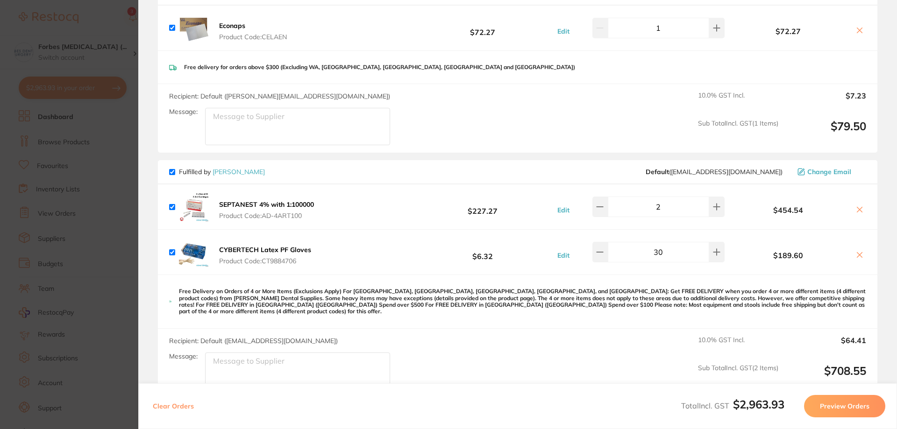
click at [19, 77] on button "$2,963.93 in your order" at bounding box center [73, 88] width 108 height 22
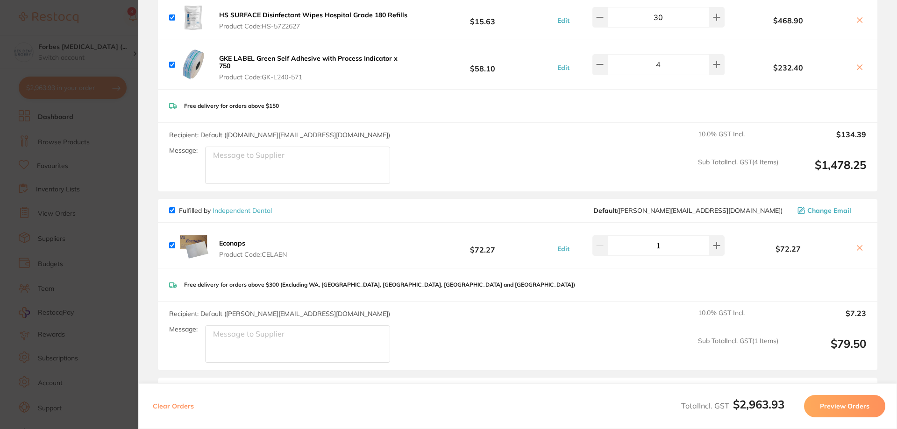
scroll to position [0, 0]
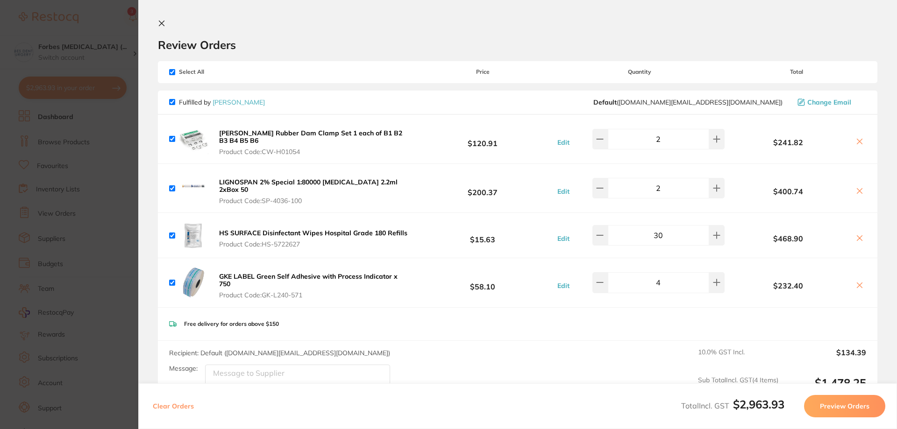
click at [95, 197] on section "Update RRP Set your pre negotiated price for this item. Item Agreed RRP (excl. …" at bounding box center [448, 214] width 897 height 429
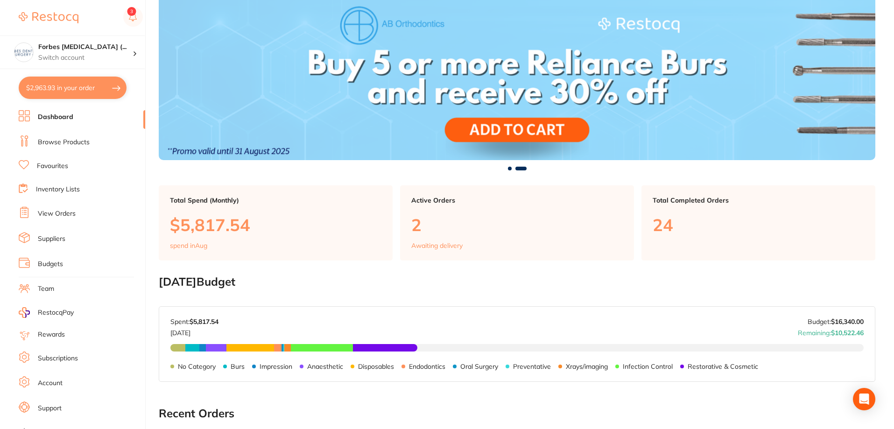
click at [57, 144] on link "Browse Products" at bounding box center [64, 142] width 52 height 9
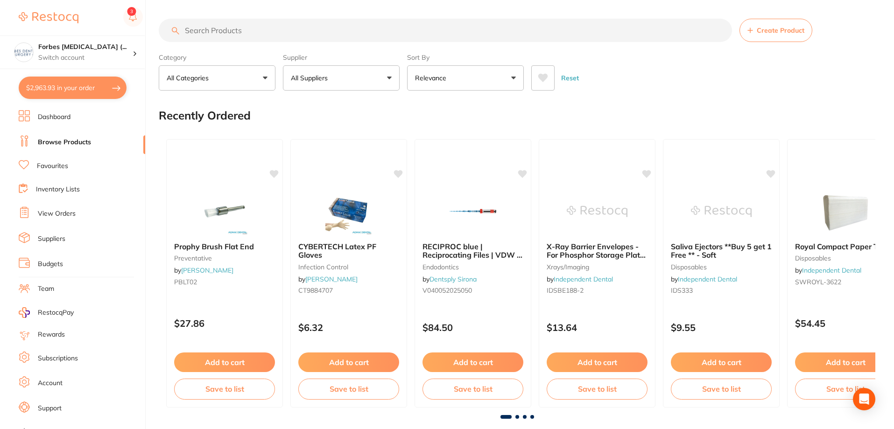
click at [215, 31] on input "search" at bounding box center [446, 30] width 574 height 23
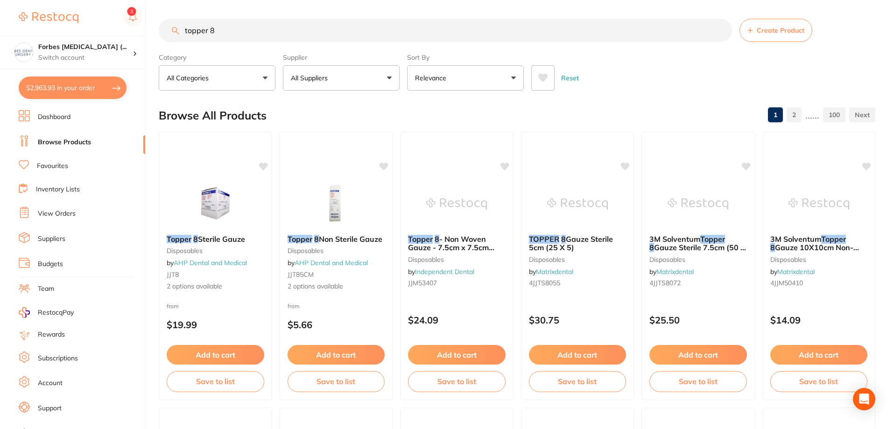
drag, startPoint x: 247, startPoint y: 30, endPoint x: 92, endPoint y: 32, distance: 154.6
click at [92, 32] on div "$2,963.93 Forbes Dental Surgery (... Switch account Forbes Dental Surgery (Dent…" at bounding box center [447, 214] width 894 height 429
type input "sterile gauze"
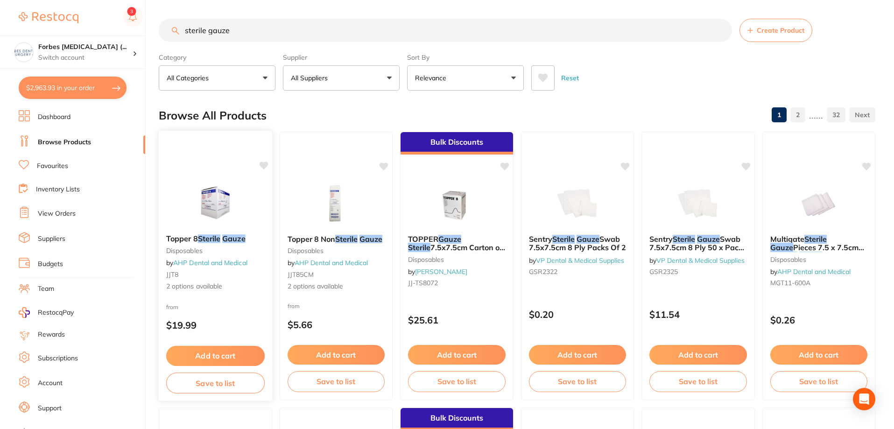
click at [214, 204] on img at bounding box center [215, 203] width 61 height 47
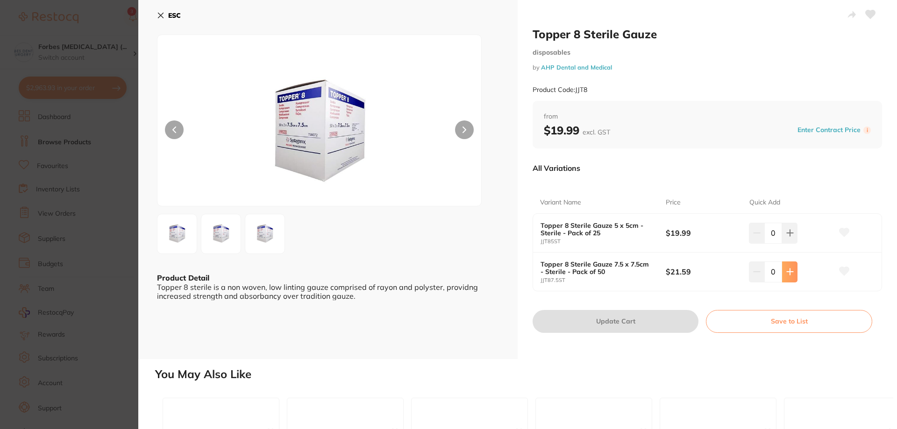
click at [789, 269] on icon at bounding box center [789, 271] width 7 height 7
type input "2"
click at [622, 319] on button "Update Cart" at bounding box center [615, 321] width 166 height 22
checkbox input "false"
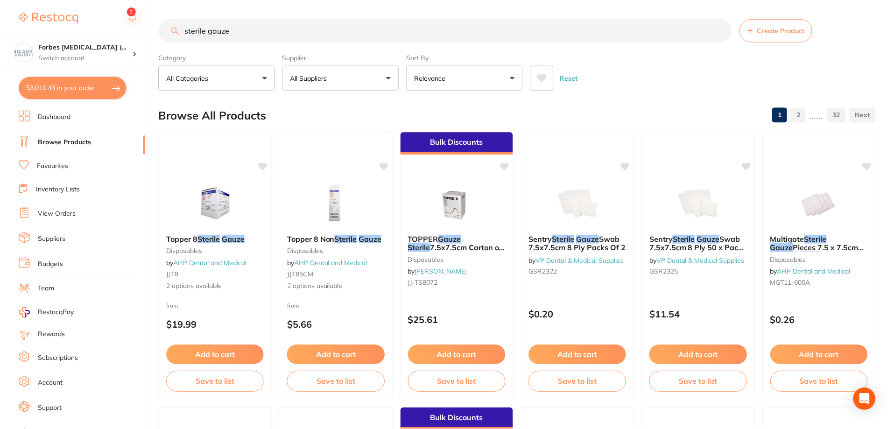
scroll to position [15, 0]
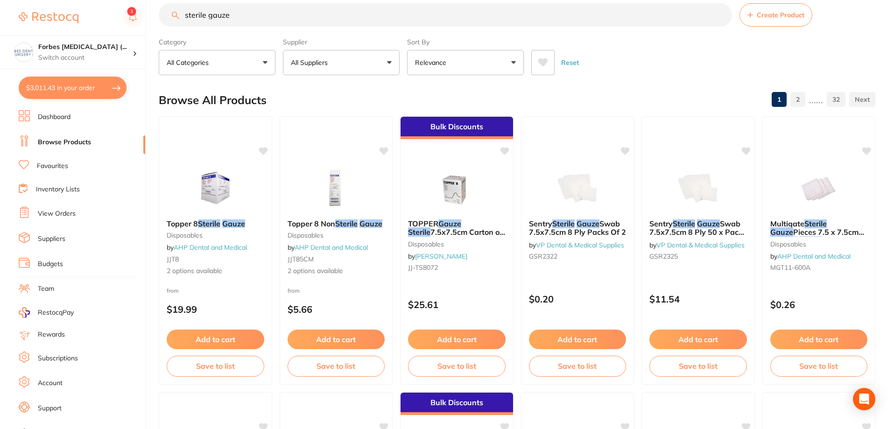
click at [346, 62] on button "All Suppliers" at bounding box center [341, 62] width 117 height 25
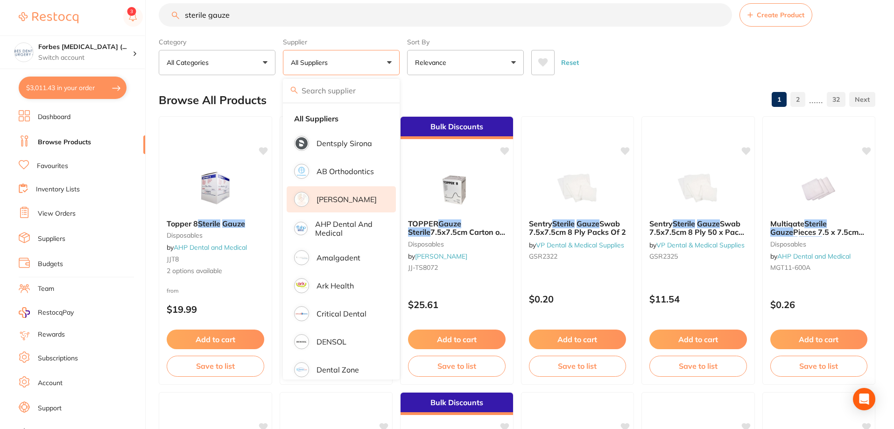
click at [339, 204] on p "[PERSON_NAME]" at bounding box center [347, 199] width 60 height 8
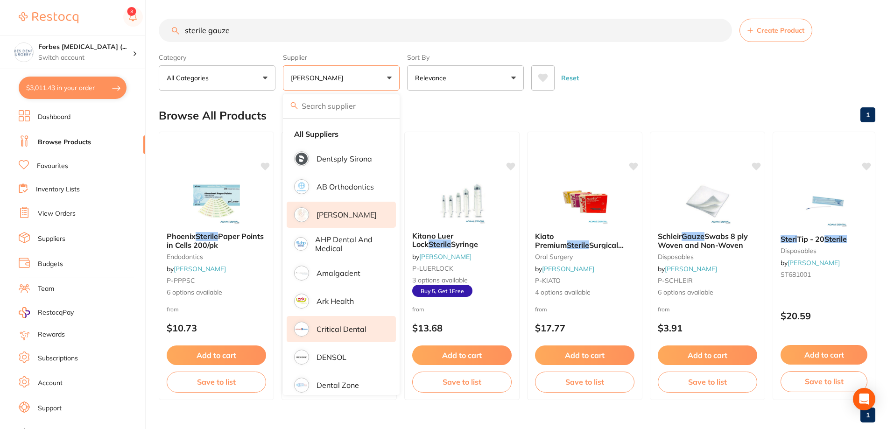
scroll to position [218, 0]
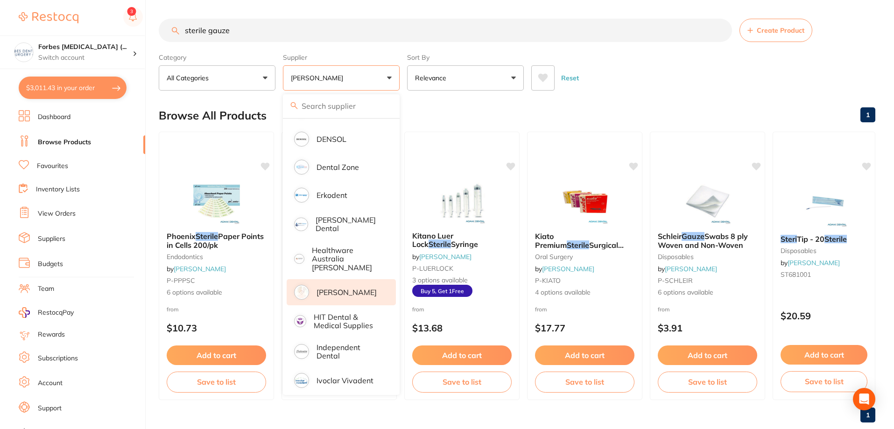
click at [336, 288] on p "[PERSON_NAME]" at bounding box center [347, 292] width 60 height 8
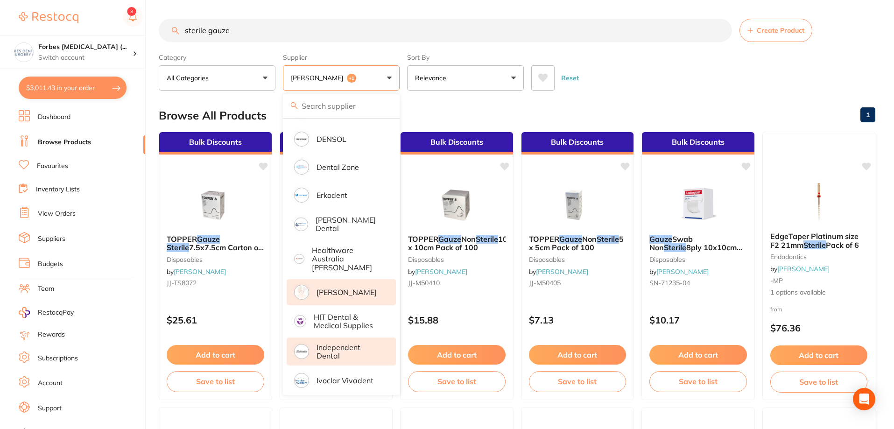
click at [333, 347] on p "Independent Dental" at bounding box center [350, 351] width 66 height 17
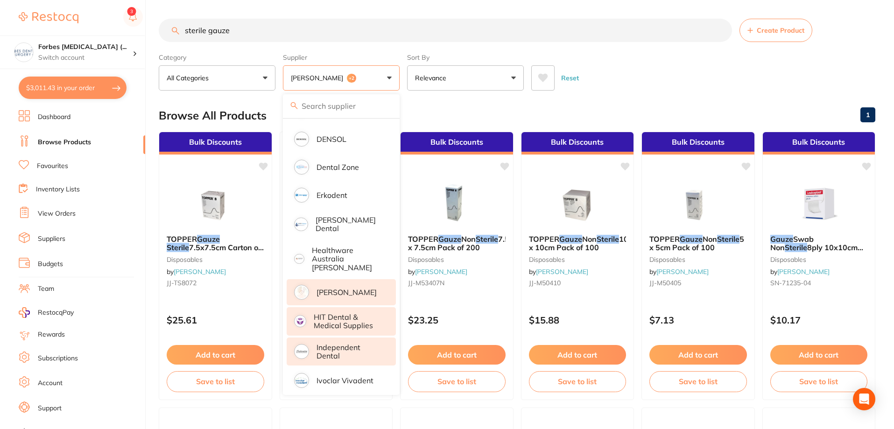
scroll to position [436, 0]
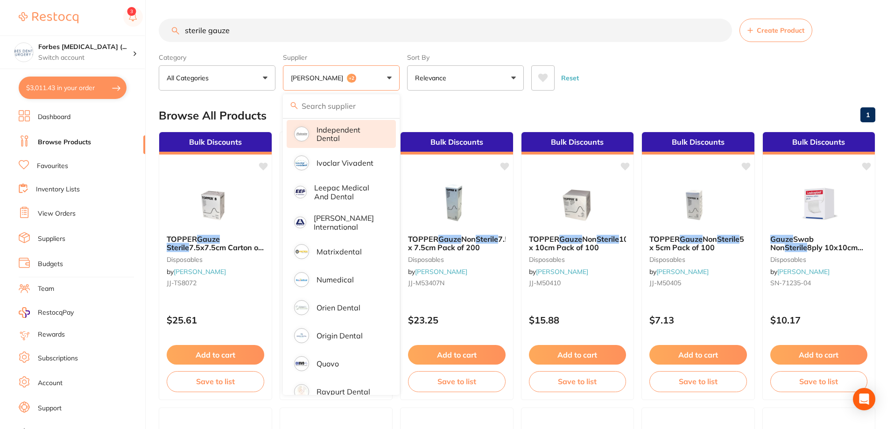
click at [676, 91] on div "Reset" at bounding box center [699, 74] width 337 height 33
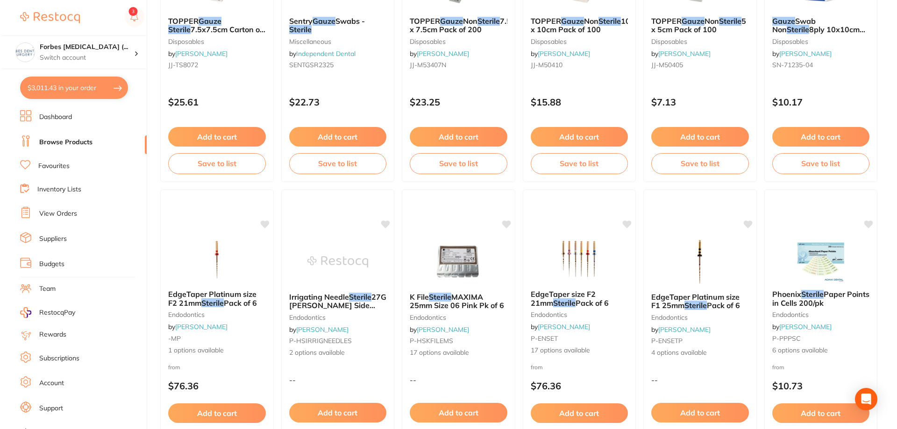
scroll to position [0, 0]
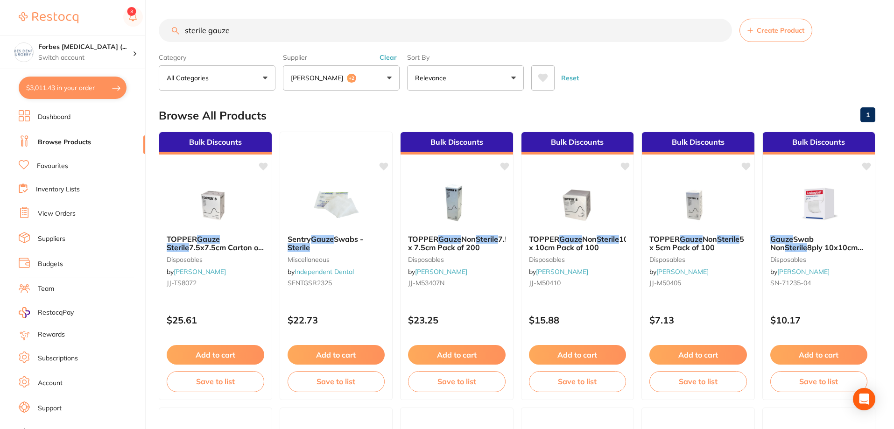
click at [52, 139] on link "Browse Products" at bounding box center [64, 142] width 53 height 9
click at [76, 121] on li "Dashboard" at bounding box center [82, 117] width 127 height 14
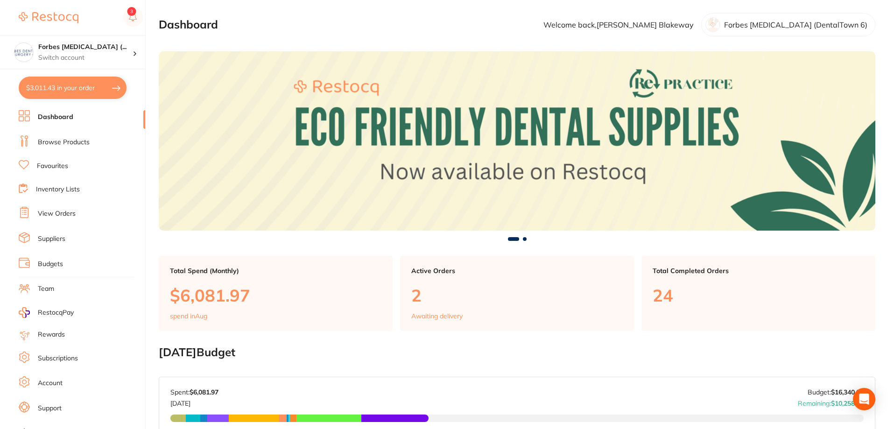
click at [68, 149] on li "Browse Products" at bounding box center [82, 142] width 127 height 14
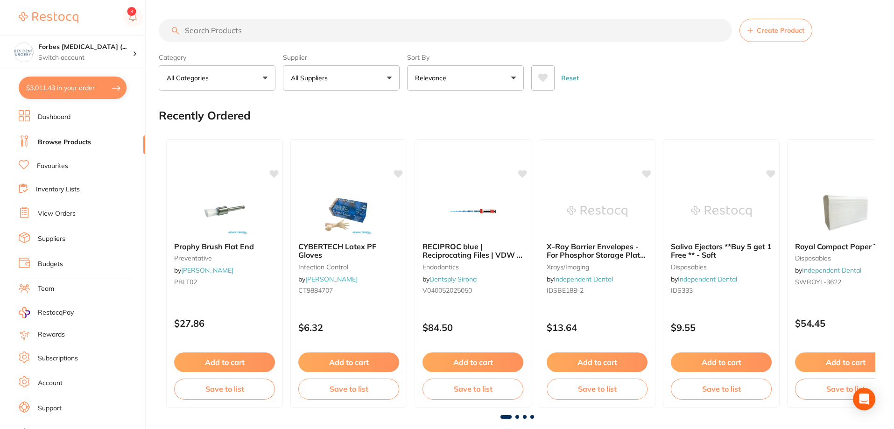
click at [219, 30] on input "search" at bounding box center [446, 30] width 574 height 23
paste input "JJTS8072"
type input "JJTS8072"
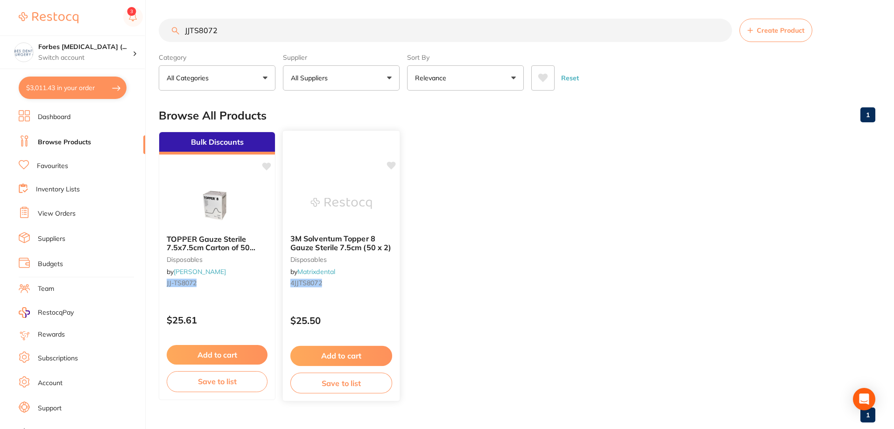
click at [327, 199] on img at bounding box center [341, 203] width 61 height 47
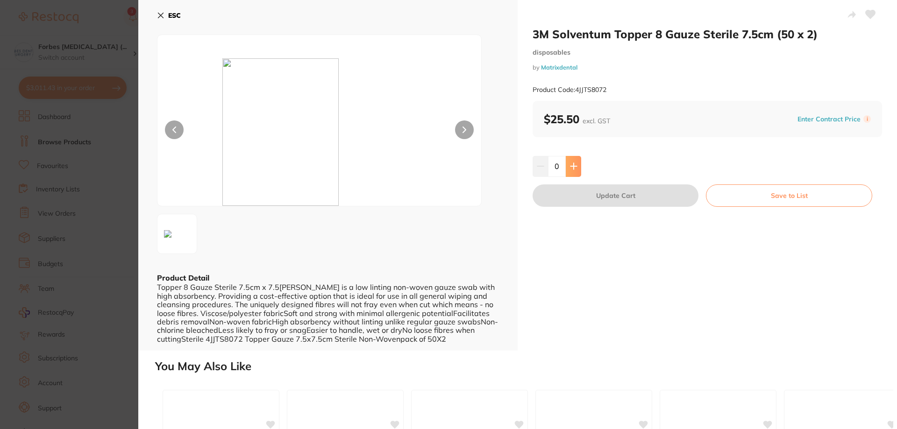
click at [572, 169] on icon at bounding box center [573, 166] width 6 height 6
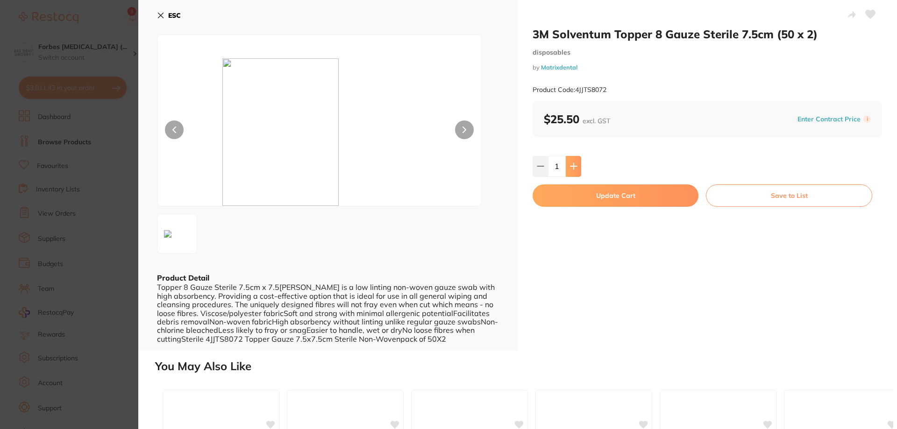
click at [572, 169] on icon at bounding box center [573, 166] width 6 height 6
type input "2"
click at [595, 199] on button "Update Cart" at bounding box center [615, 195] width 166 height 22
checkbox input "false"
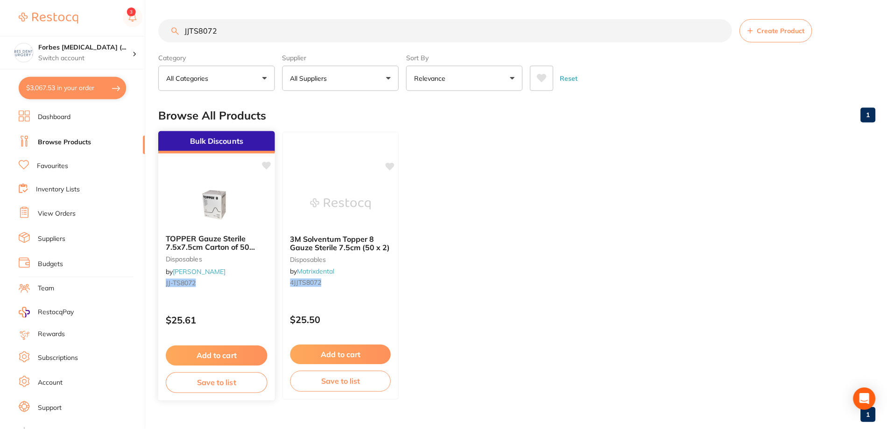
scroll to position [0, 0]
click at [72, 89] on button "$3,067.53 in your order" at bounding box center [73, 88] width 108 height 22
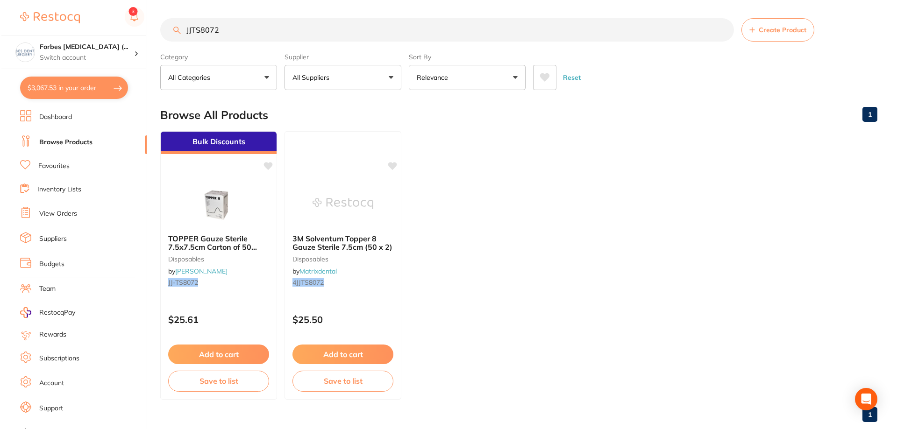
checkbox input "true"
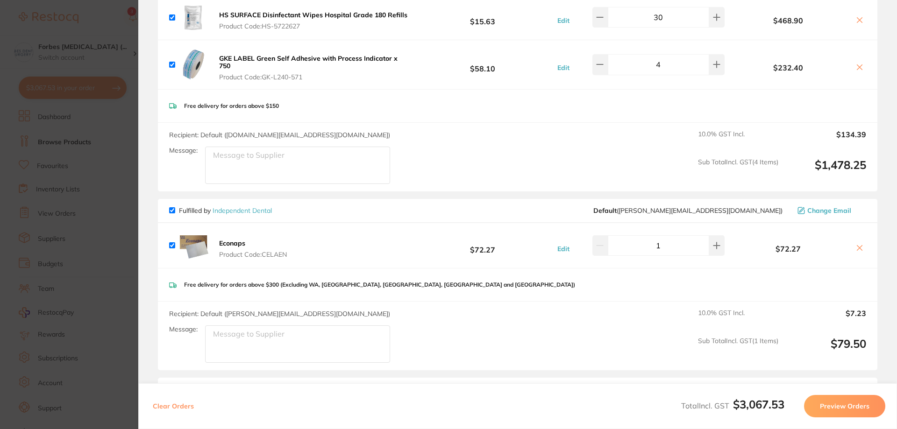
scroll to position [436, 0]
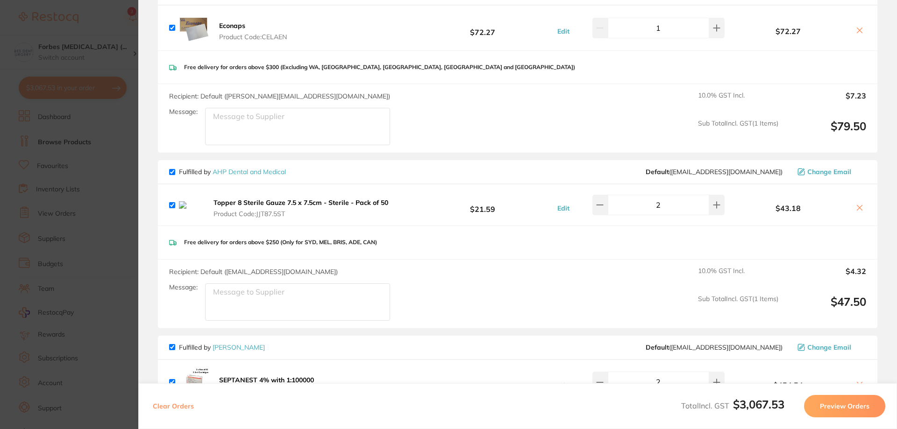
click at [857, 205] on icon at bounding box center [859, 207] width 5 height 5
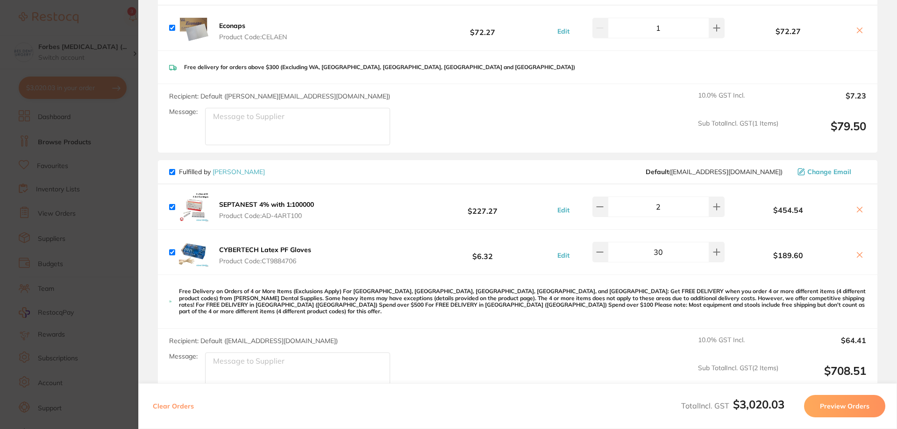
scroll to position [654, 0]
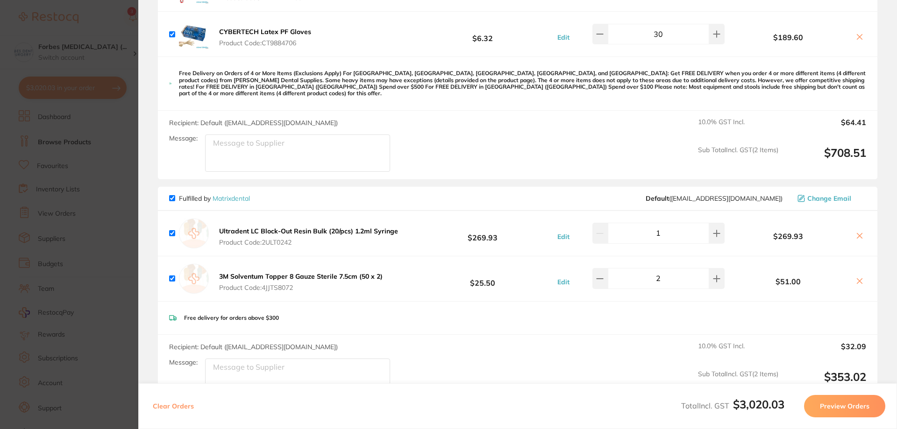
click at [857, 279] on icon at bounding box center [859, 281] width 5 height 5
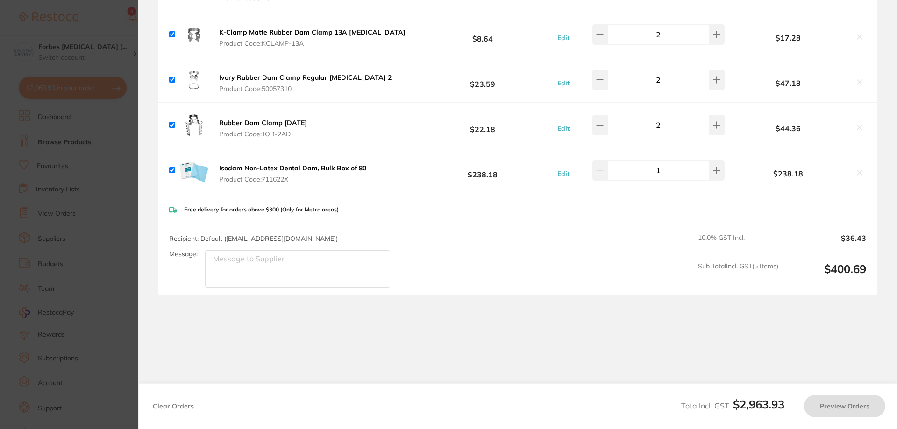
checkbox input "true"
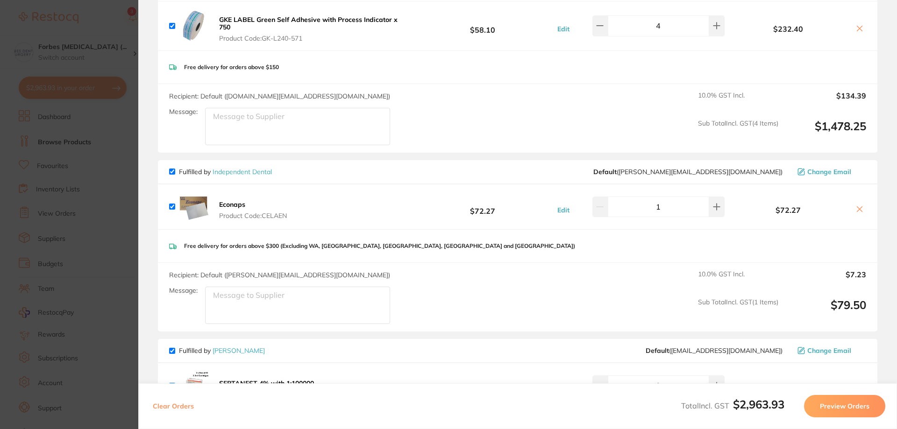
scroll to position [205, 0]
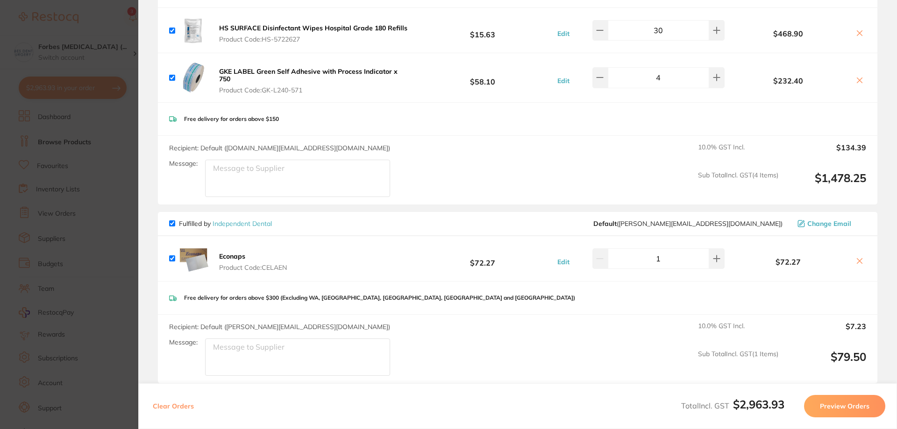
click at [118, 211] on section "Update RRP Set your pre negotiated price for this item. Item Agreed RRP (excl. …" at bounding box center [448, 214] width 897 height 429
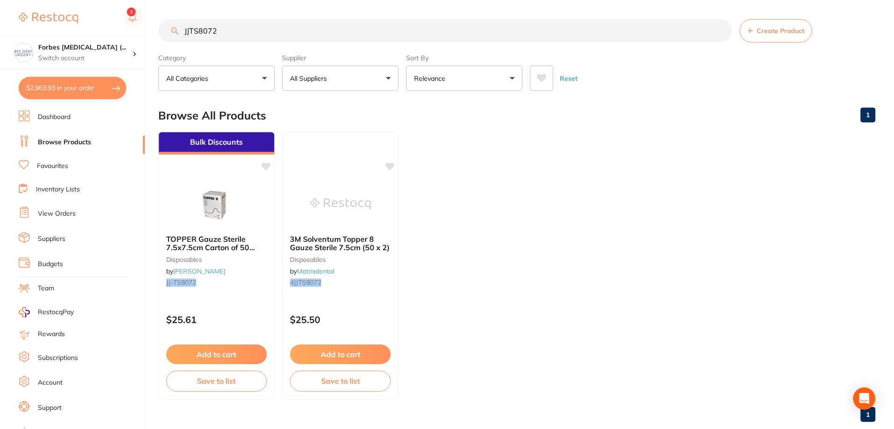
scroll to position [0, 0]
click at [66, 84] on button "$2,963.93 in your order" at bounding box center [73, 88] width 108 height 22
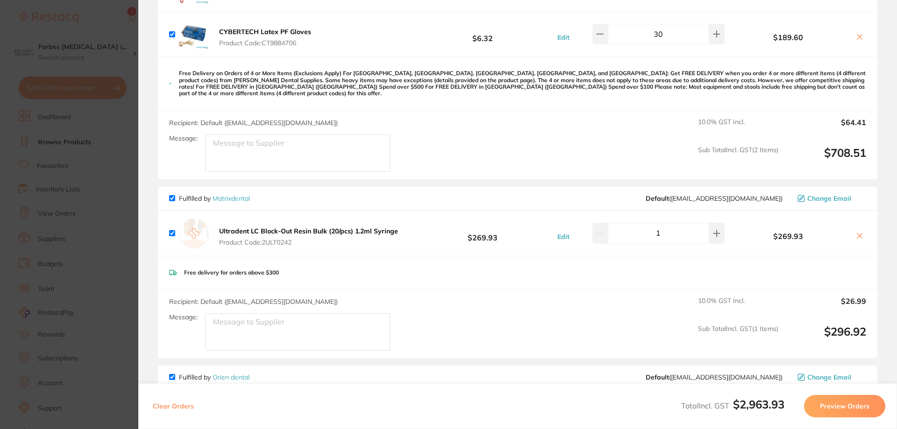
scroll to position [872, 0]
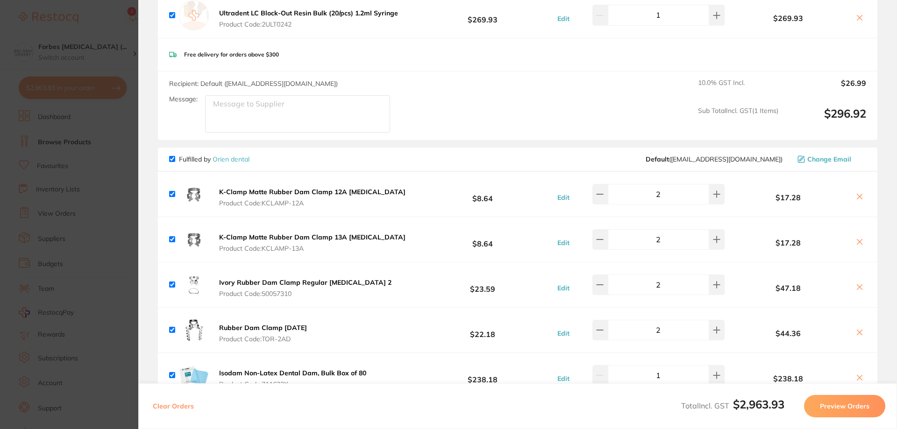
click at [308, 278] on b "Ivory Rubber Dam Clamp Regular [MEDICAL_DATA] 2" at bounding box center [305, 282] width 172 height 8
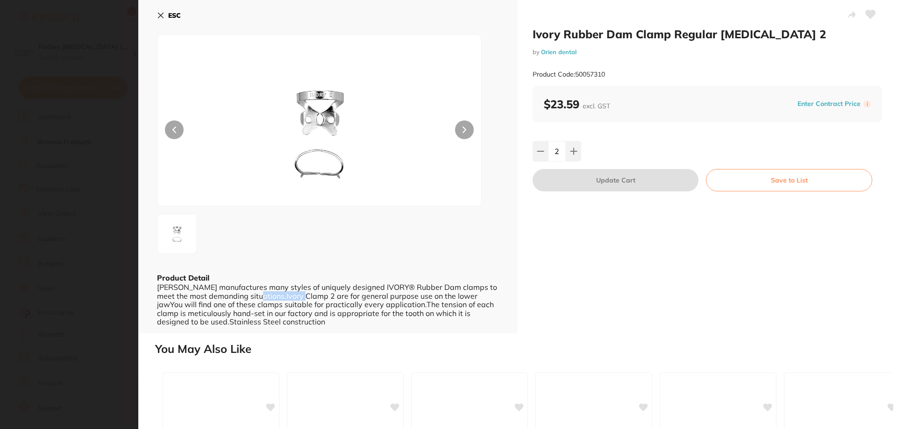
drag, startPoint x: 299, startPoint y: 297, endPoint x: 252, endPoint y: 295, distance: 47.2
click at [252, 295] on div "[PERSON_NAME] manufactures many styles of uniquely designed IVORY® Rubber Dam c…" at bounding box center [328, 304] width 342 height 43
copy div "Ivory Clamp 2"
click at [29, 117] on section "Ivory Rubber Dam Clamp Regular [MEDICAL_DATA] 2 by Orien dental Product Code: 5…" at bounding box center [448, 214] width 897 height 429
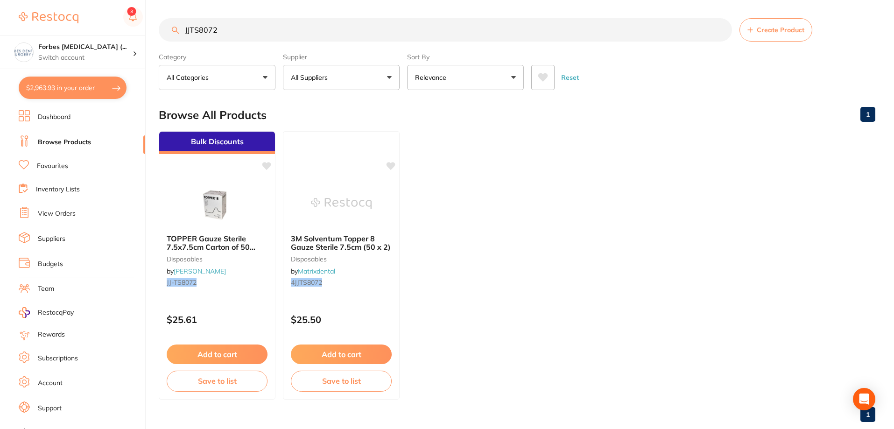
click at [74, 77] on button "$2,963.93 in your order" at bounding box center [73, 88] width 108 height 22
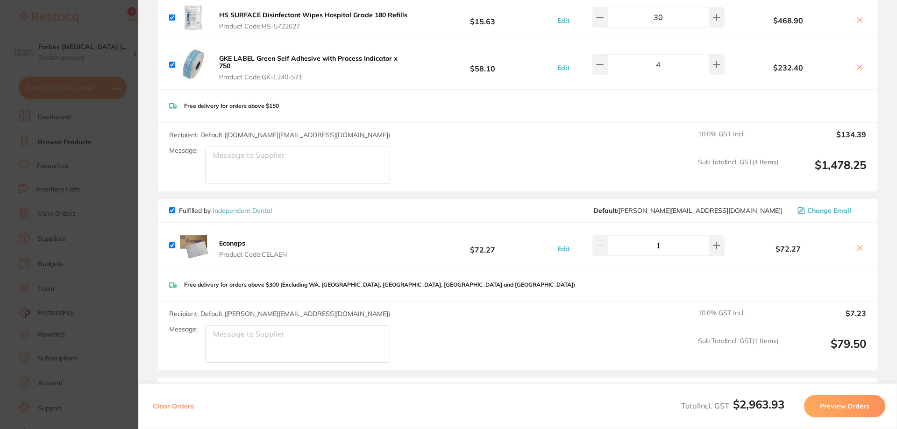
scroll to position [0, 0]
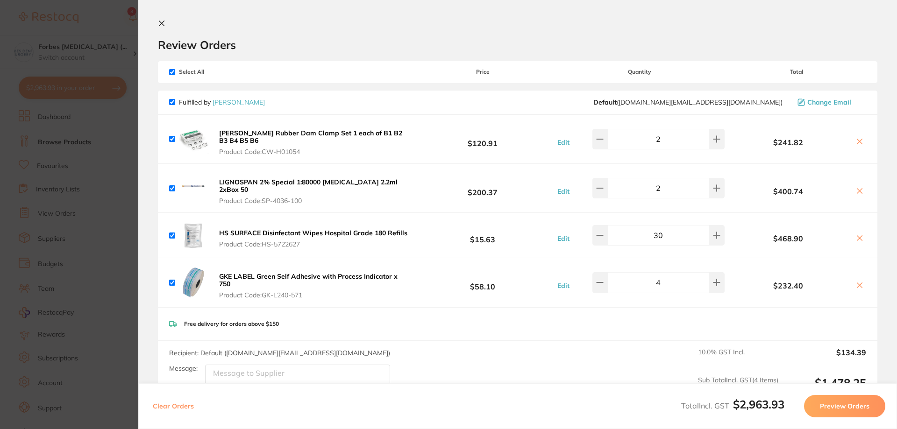
click at [77, 159] on section "Update RRP Set your pre negotiated price for this item. Item Agreed RRP (excl. …" at bounding box center [448, 214] width 897 height 429
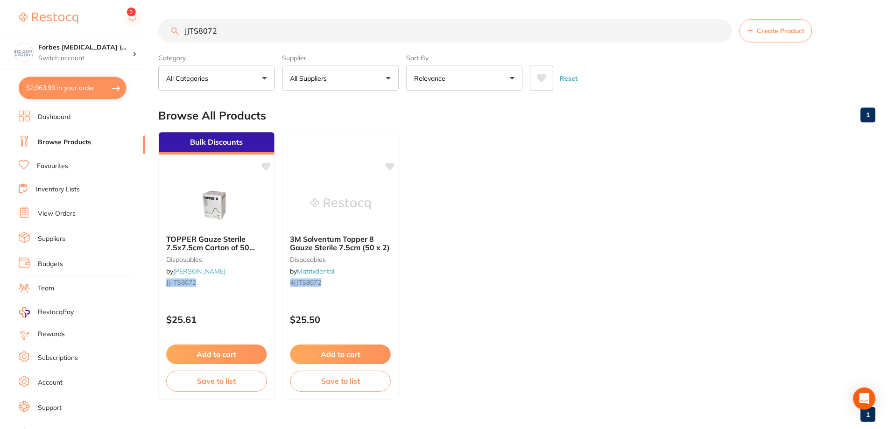
scroll to position [0, 0]
click at [63, 142] on link "Browse Products" at bounding box center [64, 142] width 53 height 9
drag, startPoint x: 242, startPoint y: 27, endPoint x: 132, endPoint y: 50, distance: 112.6
click at [133, 45] on div "$2,963.93 Forbes [MEDICAL_DATA] (... Switch account Forbes [MEDICAL_DATA] (Dent…" at bounding box center [447, 214] width 894 height 429
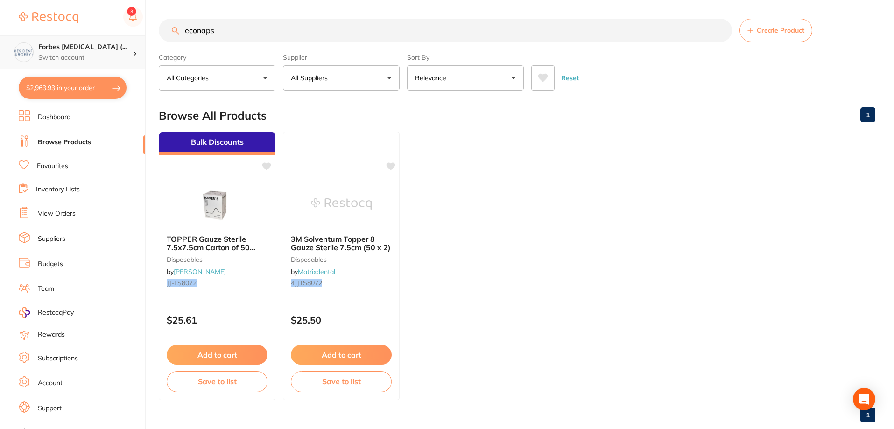
type input "econaps"
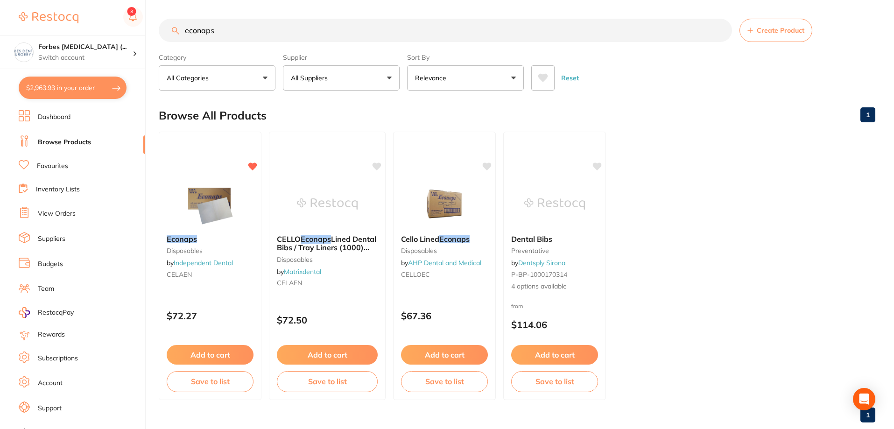
click at [53, 118] on link "Dashboard" at bounding box center [54, 117] width 33 height 9
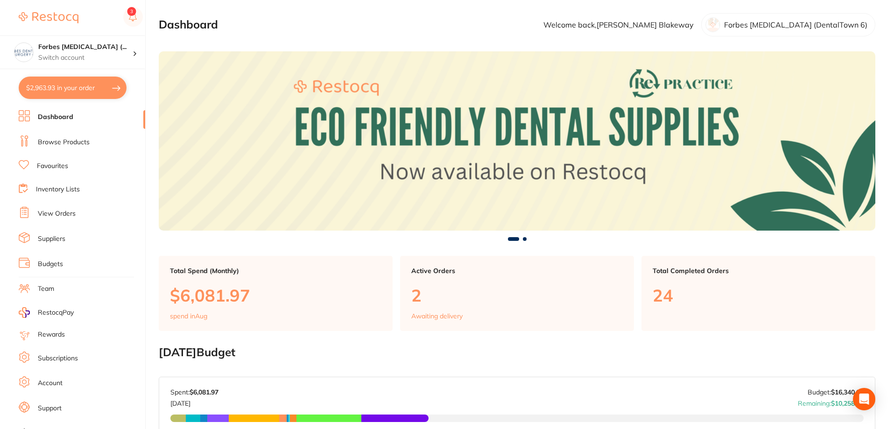
click at [51, 139] on link "Browse Products" at bounding box center [64, 142] width 52 height 9
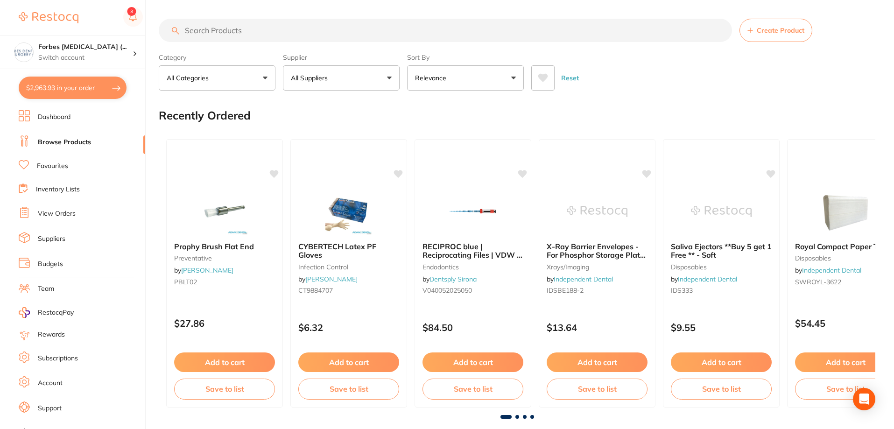
click at [64, 89] on button "$2,963.93 in your order" at bounding box center [73, 88] width 108 height 22
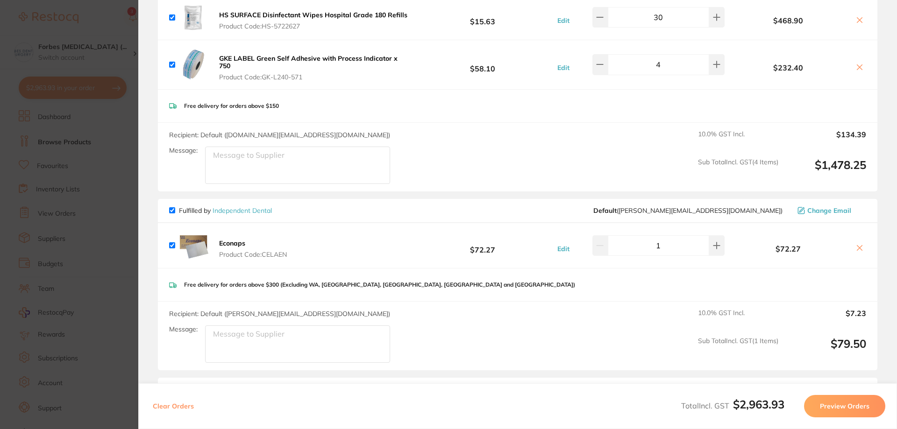
scroll to position [436, 0]
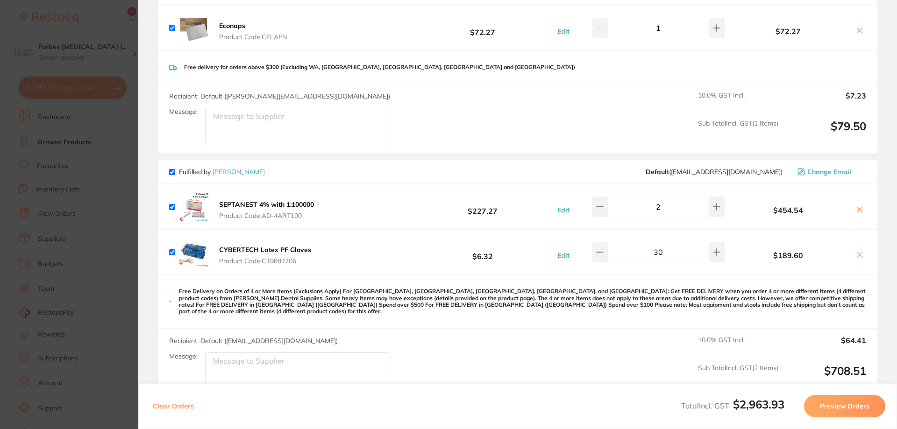
click at [93, 220] on section "Update RRP Set your pre negotiated price for this item. Item Agreed RRP (excl. …" at bounding box center [448, 214] width 897 height 429
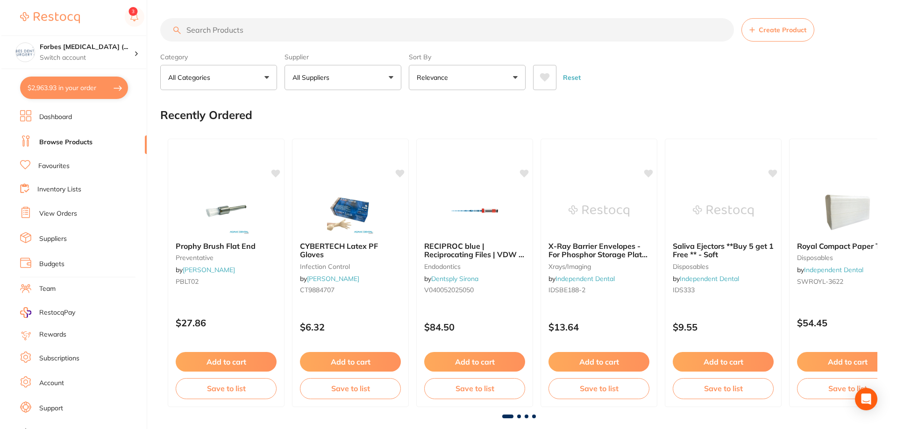
scroll to position [0, 0]
click at [268, 33] on input "search" at bounding box center [446, 30] width 574 height 23
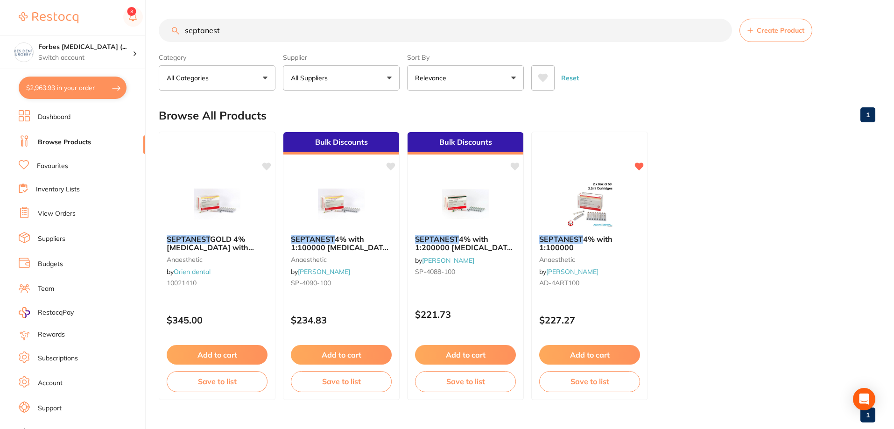
click at [86, 89] on button "$2,963.93 in your order" at bounding box center [73, 88] width 108 height 22
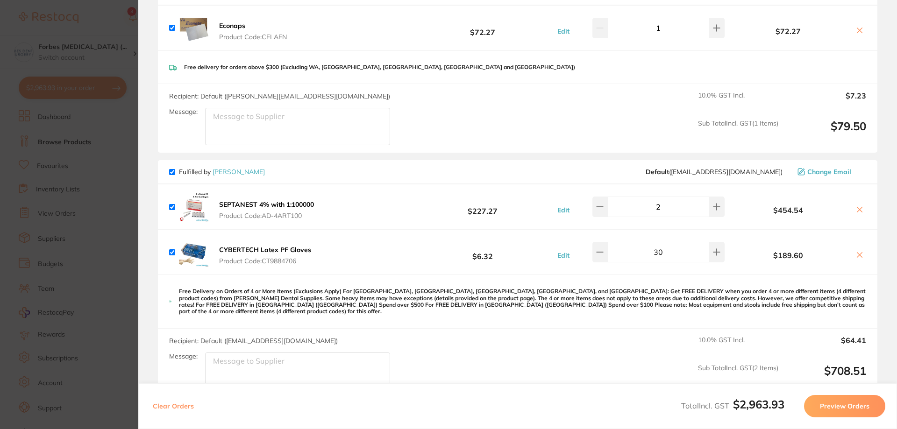
click at [83, 210] on section "Update RRP Set your pre negotiated price for this item. Item Agreed RRP (excl. …" at bounding box center [448, 214] width 897 height 429
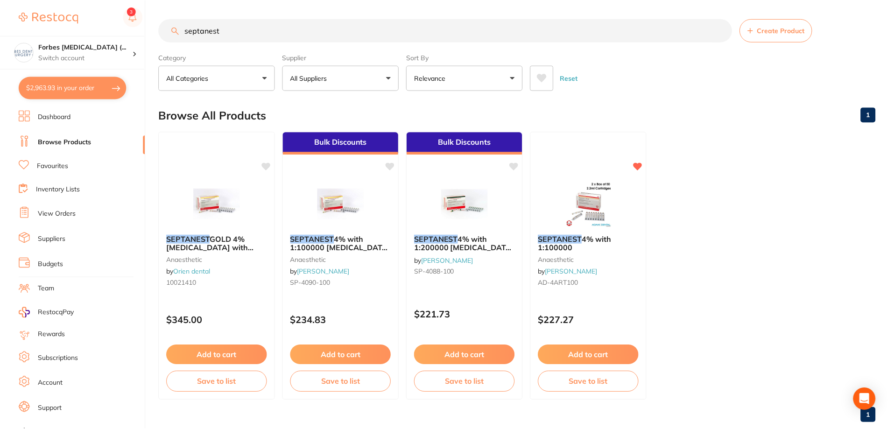
scroll to position [0, 0]
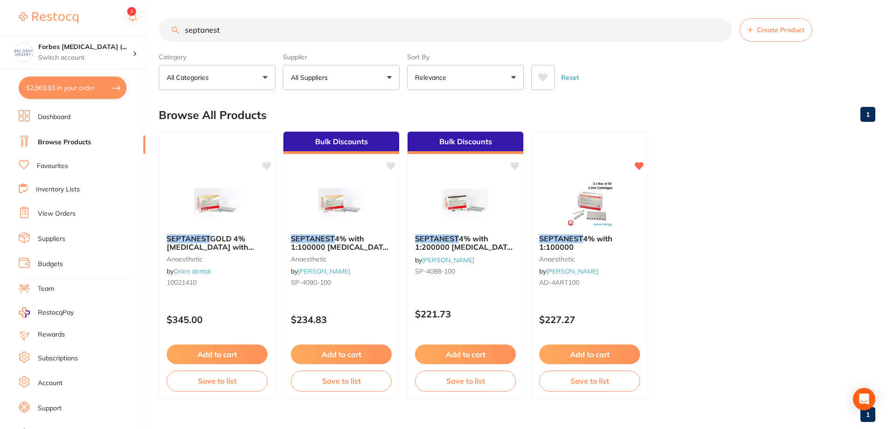
click at [325, 19] on input "septanest" at bounding box center [446, 29] width 574 height 23
type input "s"
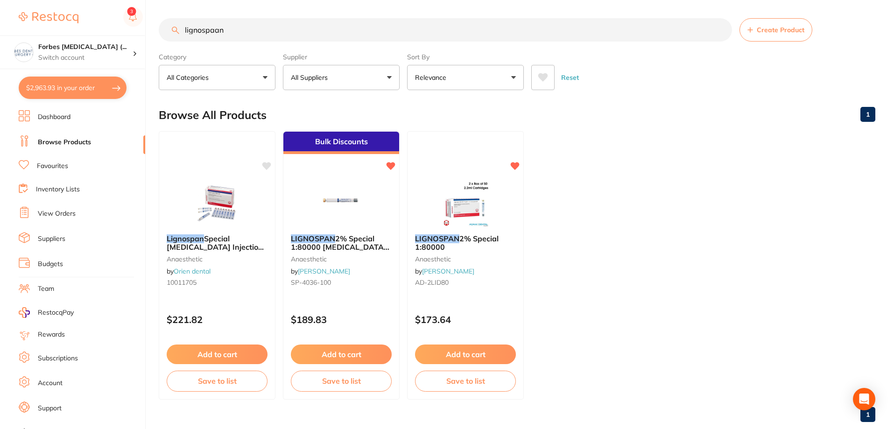
scroll to position [0, 0]
click at [236, 28] on input "lignospan" at bounding box center [446, 30] width 574 height 23
drag, startPoint x: 184, startPoint y: 28, endPoint x: 128, endPoint y: 41, distance: 57.5
click at [129, 34] on div "$2,963.93 Forbes [MEDICAL_DATA] (... Switch account Forbes [MEDICAL_DATA] (Dent…" at bounding box center [447, 214] width 894 height 429
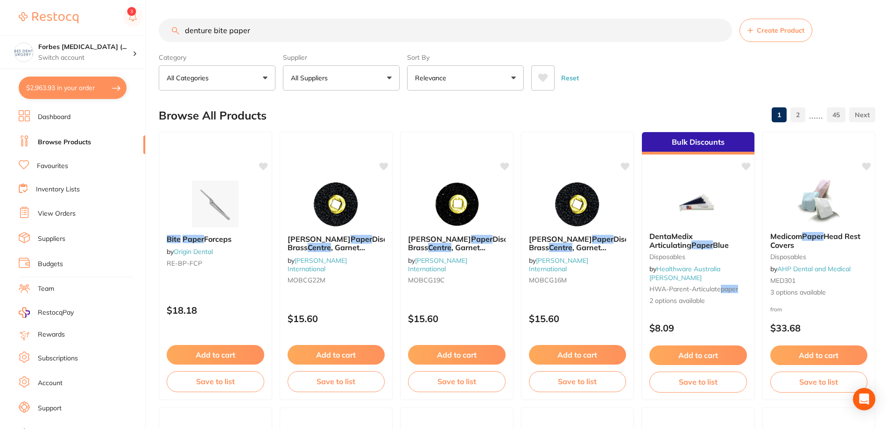
click at [69, 92] on button "$2,963.93 in your order" at bounding box center [73, 88] width 108 height 22
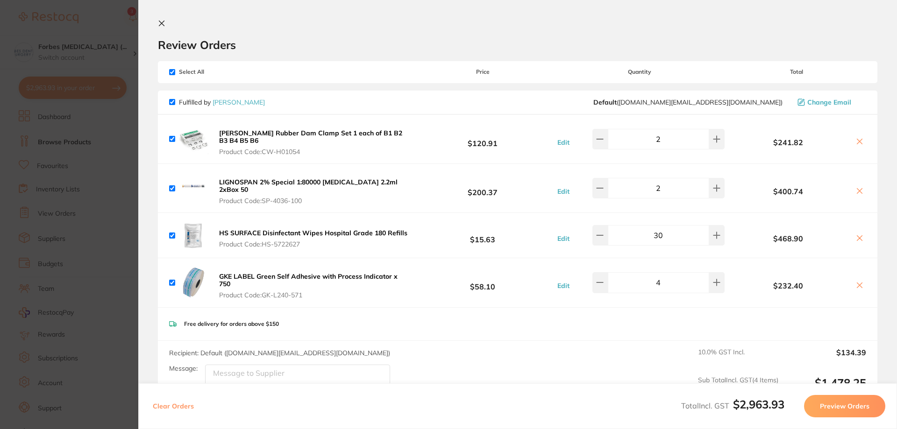
click at [92, 229] on section "Update RRP Set your pre negotiated price for this item. Item Agreed RRP (excl. …" at bounding box center [448, 214] width 897 height 429
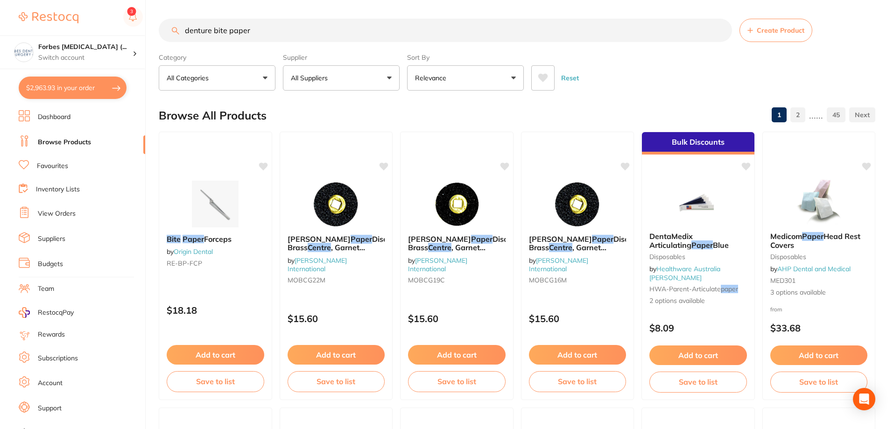
drag, startPoint x: 236, startPoint y: 31, endPoint x: 187, endPoint y: 61, distance: 57.3
click at [135, 29] on div "$2,963.93 Forbes [MEDICAL_DATA] (... Switch account Forbes [MEDICAL_DATA] (Dent…" at bounding box center [447, 214] width 894 height 429
paste input "GC-GAENIALFLOB1"
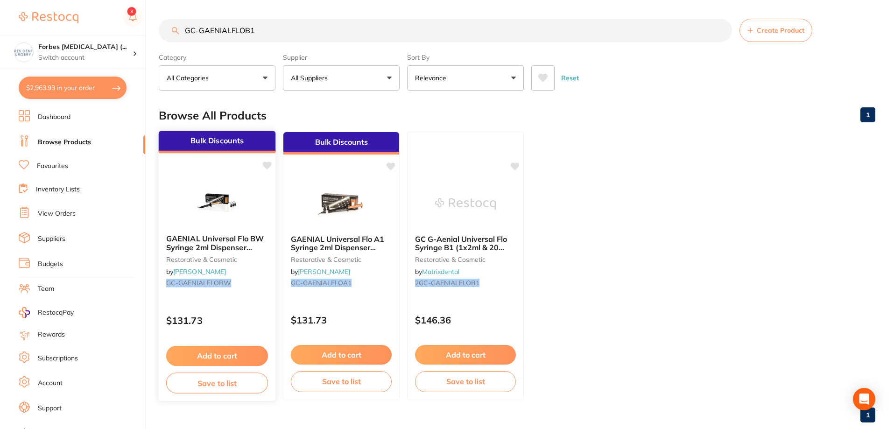
click at [226, 221] on img at bounding box center [216, 203] width 61 height 47
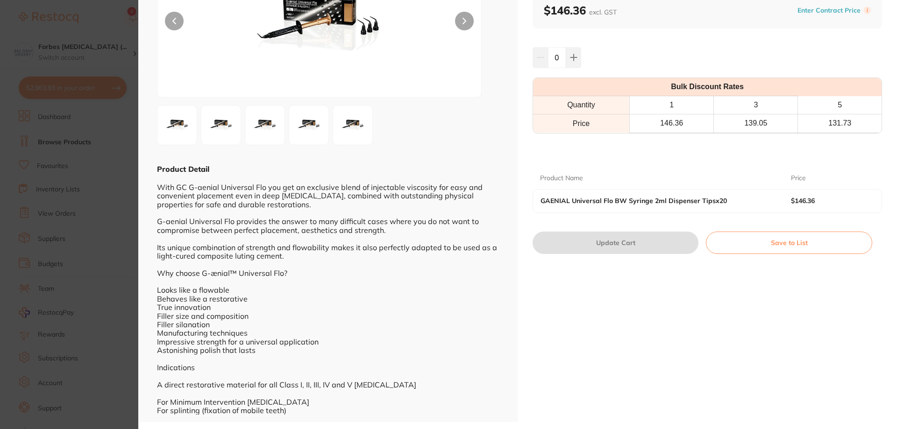
scroll to position [0, 0]
click at [159, 261] on div "With GC G-aenial Universal Flo you get an exclusive blend of injectable viscosi…" at bounding box center [328, 294] width 342 height 241
click at [180, 20] on button at bounding box center [174, 21] width 19 height 19
click at [102, 56] on section "GAENIAL Universal Flo BW Syringe 2ml Dispenser Tipsx20 restorative & cosmetic b…" at bounding box center [448, 214] width 897 height 429
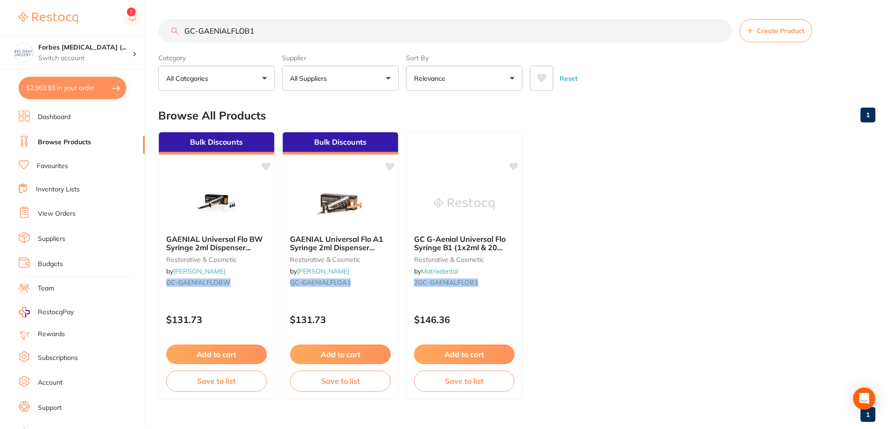
scroll to position [1, 0]
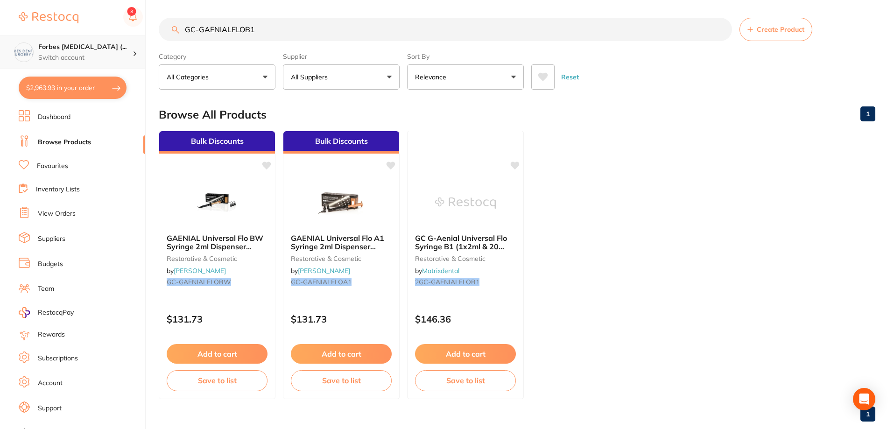
drag, startPoint x: 254, startPoint y: 24, endPoint x: 133, endPoint y: 36, distance: 121.6
click at [128, 23] on div "$2,963.93 Forbes [MEDICAL_DATA] (... Switch account Forbes [MEDICAL_DATA] (Dent…" at bounding box center [447, 213] width 894 height 429
paste input "UNI"
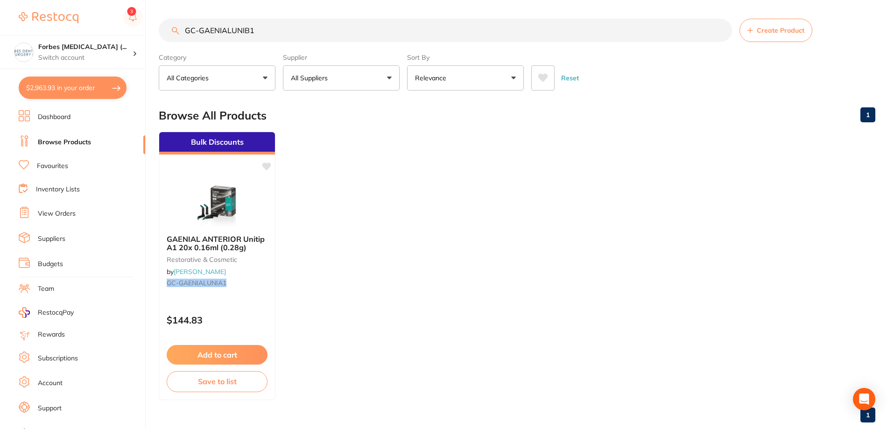
click at [50, 86] on button "$2,963.93 in your order" at bounding box center [73, 88] width 108 height 22
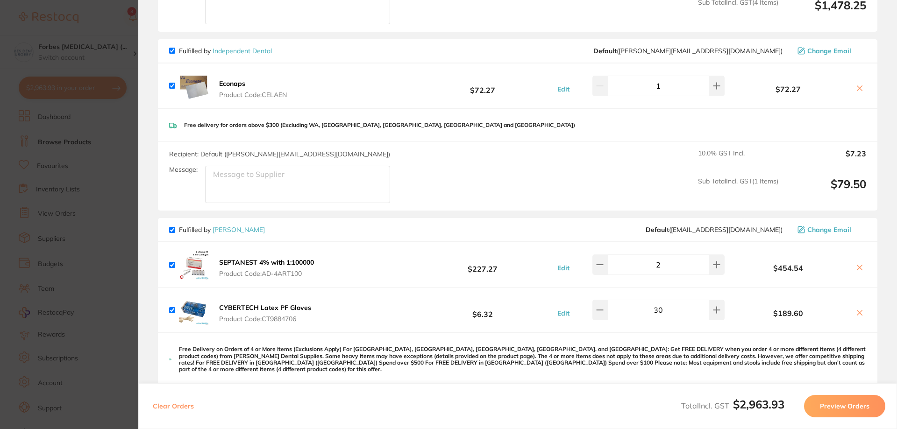
scroll to position [205, 0]
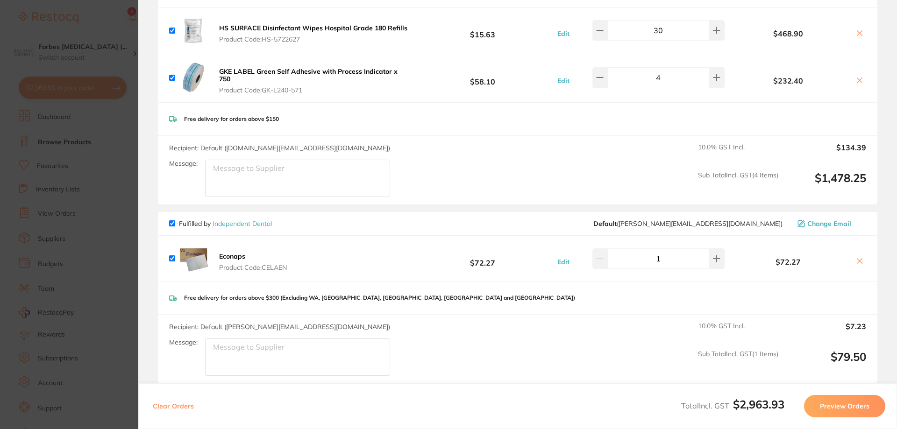
click at [74, 178] on section "Update RRP Set your pre negotiated price for this item. Item Agreed RRP (excl. …" at bounding box center [448, 214] width 897 height 429
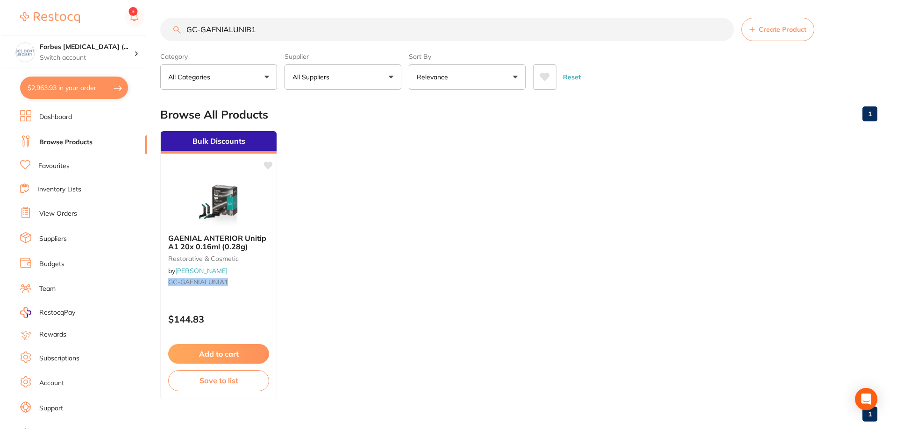
scroll to position [0, 0]
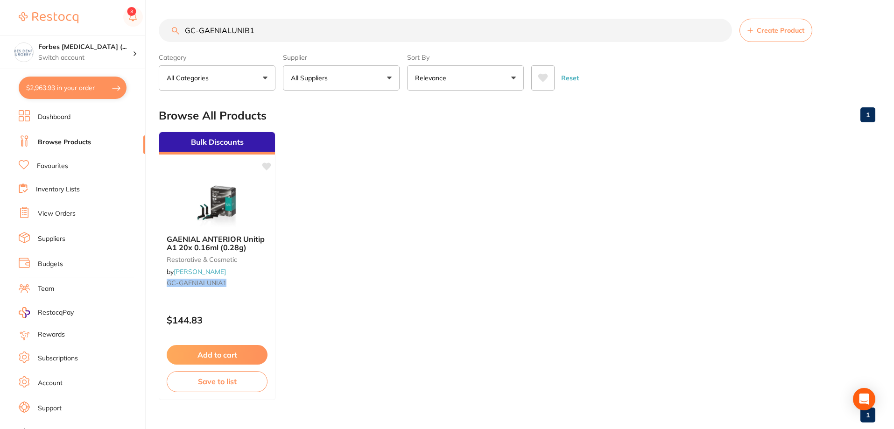
drag, startPoint x: 265, startPoint y: 35, endPoint x: 117, endPoint y: 33, distance: 148.1
click at [117, 33] on div "$2,963.93 Forbes [MEDICAL_DATA] (... Switch account Forbes [MEDICAL_DATA] (Dent…" at bounding box center [447, 214] width 894 height 429
type input "isodam"
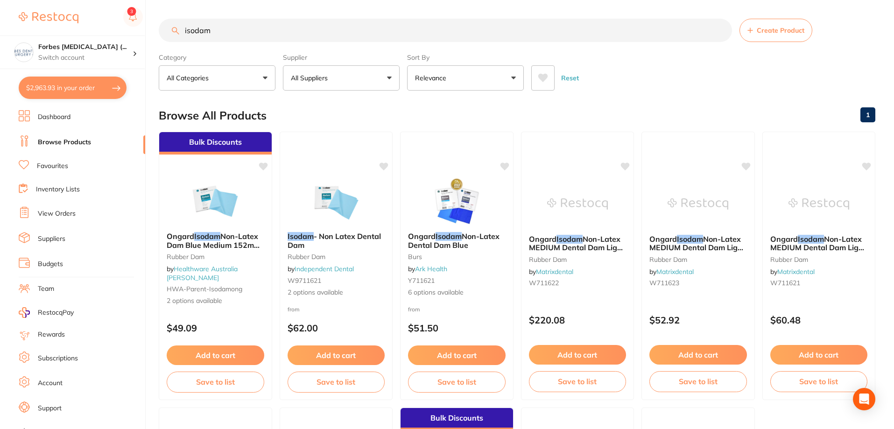
click at [67, 84] on button "$2,963.93 in your order" at bounding box center [73, 88] width 108 height 22
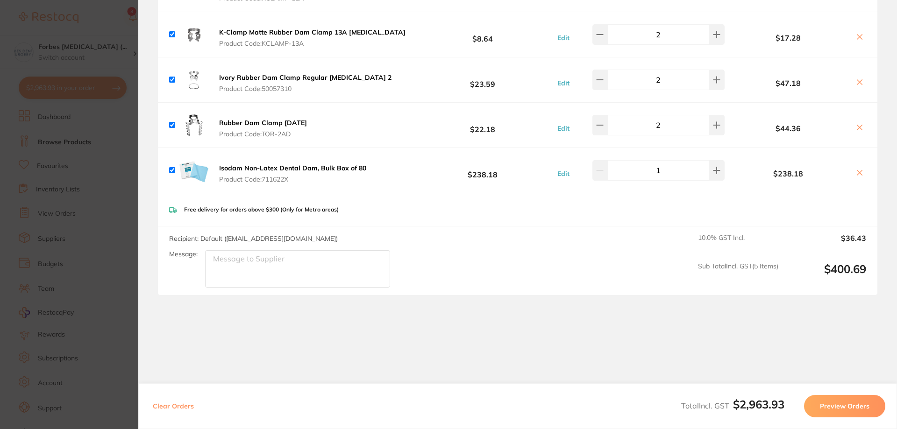
scroll to position [859, 0]
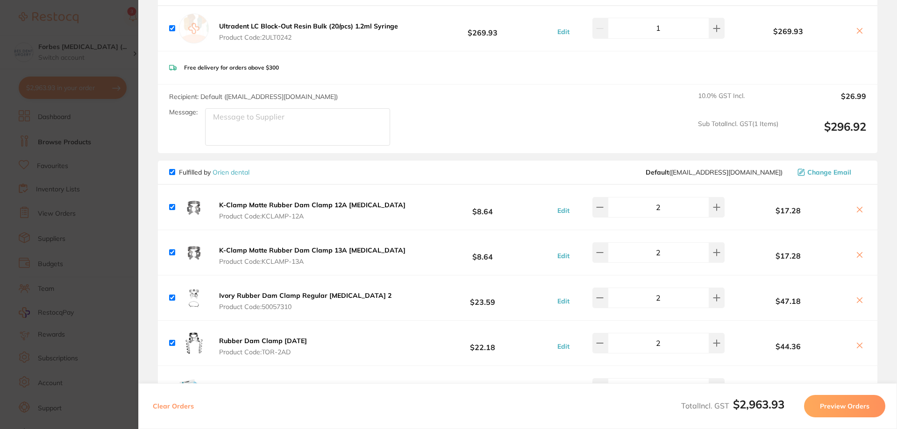
click at [88, 146] on section "Update RRP Set your pre negotiated price for this item. Item Agreed RRP (excl. …" at bounding box center [448, 214] width 897 height 429
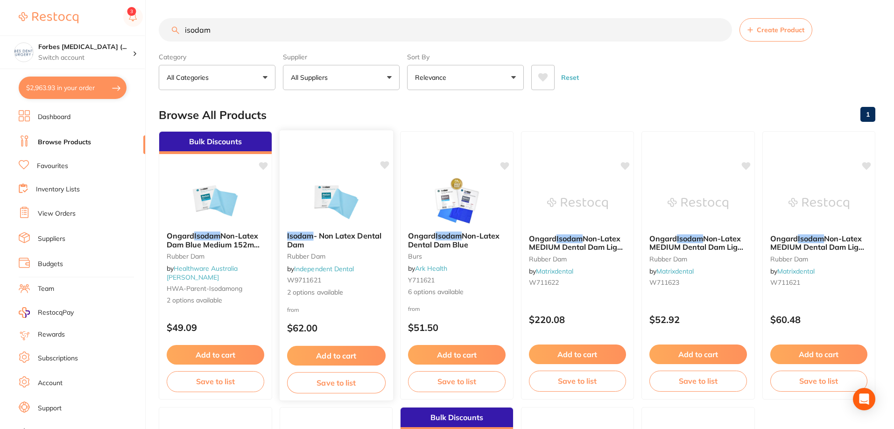
click at [340, 199] on img at bounding box center [335, 200] width 61 height 47
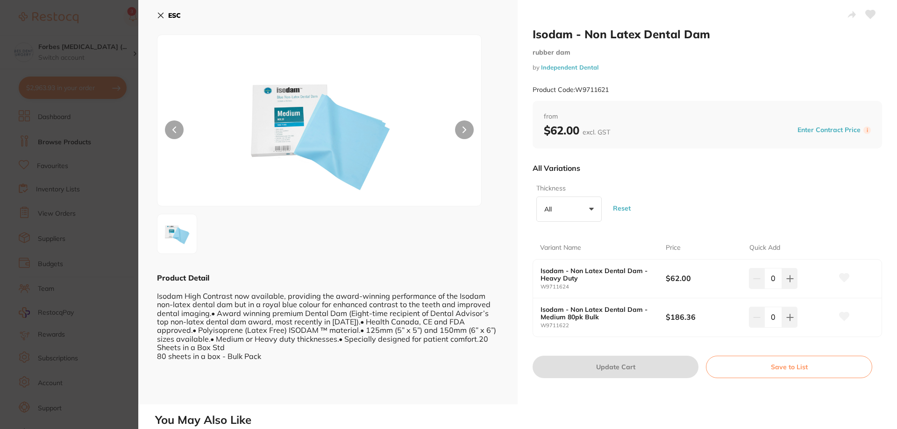
click at [554, 213] on p "All" at bounding box center [549, 209] width 11 height 8
click at [559, 297] on li "Medium 80pk Bulk" at bounding box center [569, 297] width 58 height 28
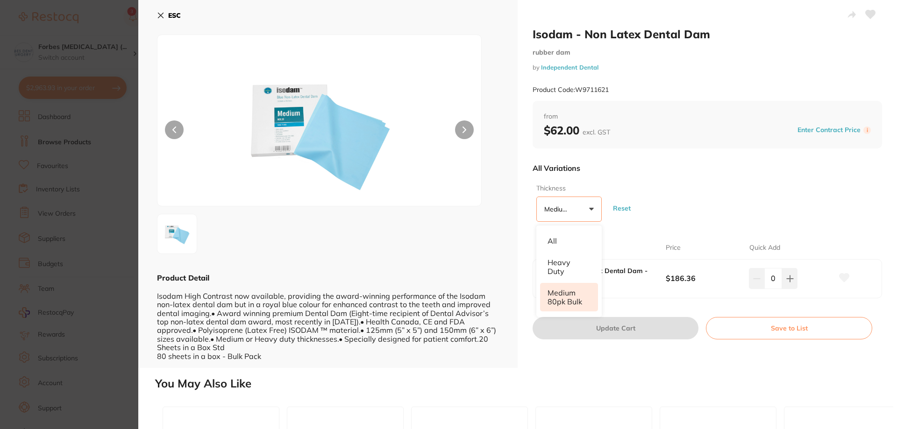
click at [571, 384] on h2 "You May Also Like" at bounding box center [524, 383] width 738 height 13
click at [786, 277] on icon at bounding box center [789, 278] width 7 height 7
type input "1"
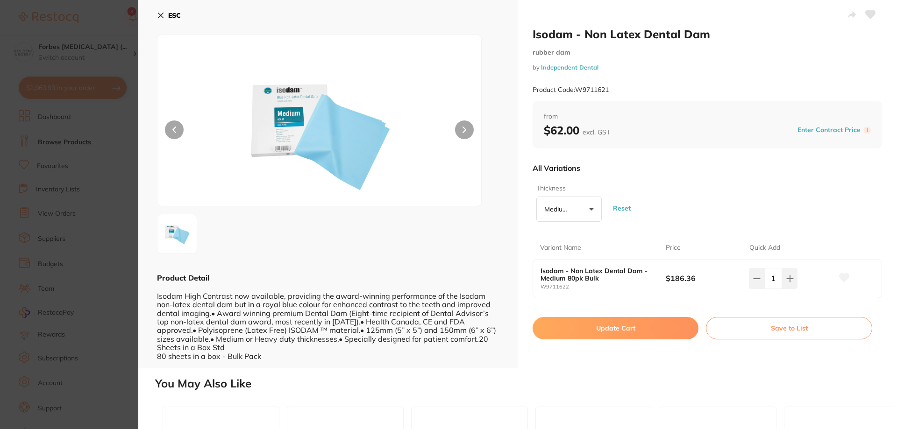
click at [614, 330] on button "Update Cart" at bounding box center [615, 328] width 166 height 22
checkbox input "false"
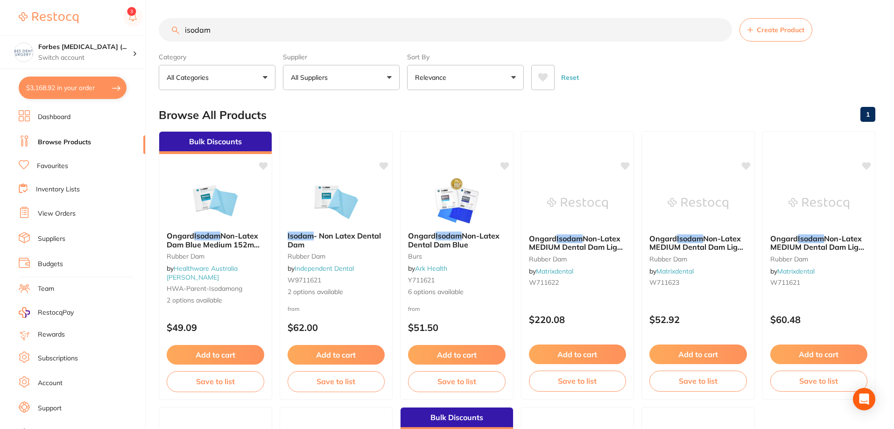
scroll to position [904, 0]
click at [49, 90] on button "$3,168.92 in your order" at bounding box center [73, 88] width 108 height 22
checkbox input "true"
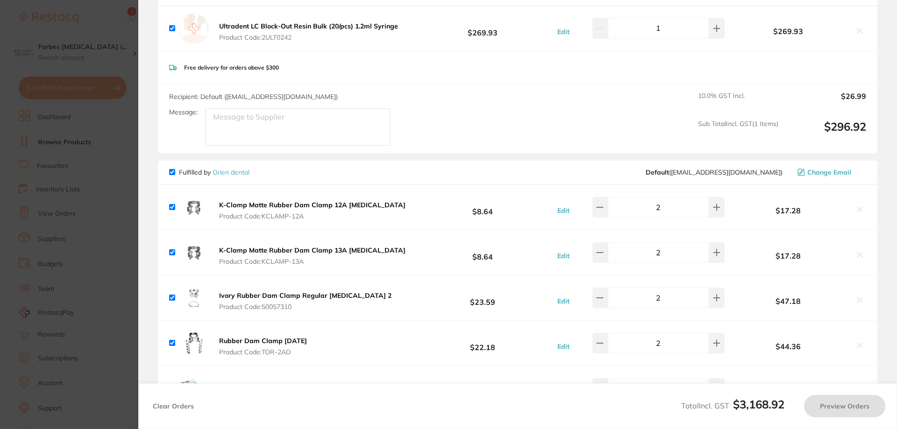
scroll to position [1122, 0]
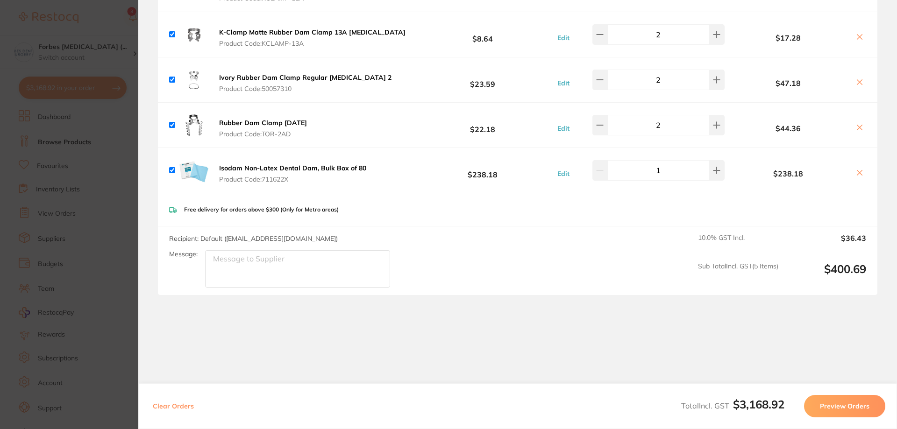
click at [855, 169] on button at bounding box center [859, 174] width 13 height 10
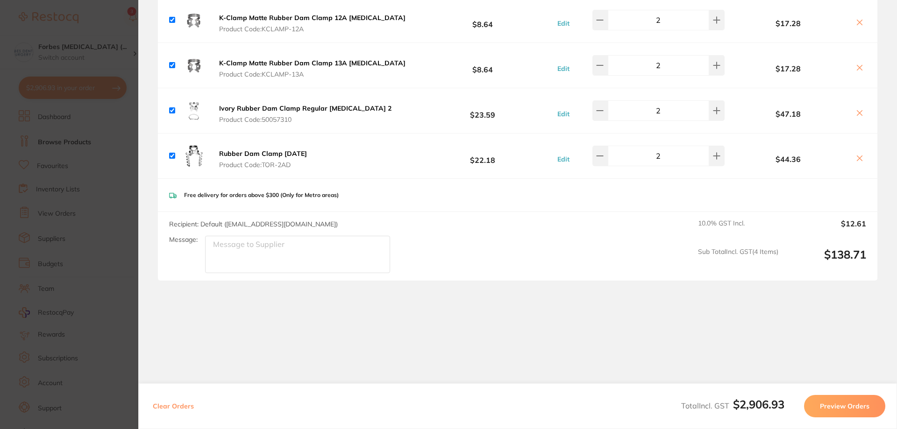
scroll to position [1077, 0]
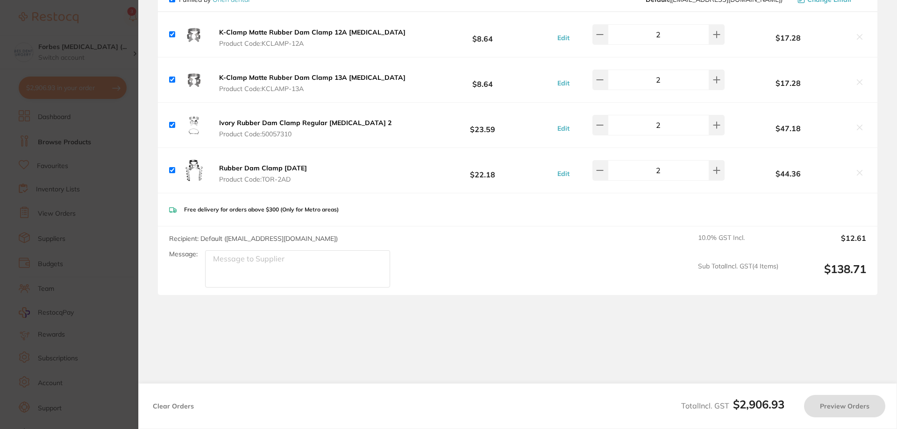
checkbox input "true"
click at [323, 318] on section "Review Orders Your orders are being processed and we will notify you once we ha…" at bounding box center [517, 214] width 758 height 429
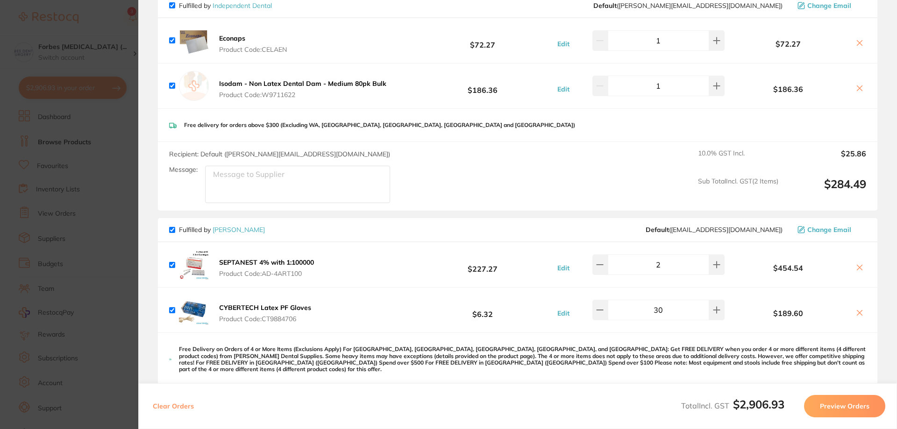
scroll to position [205, 0]
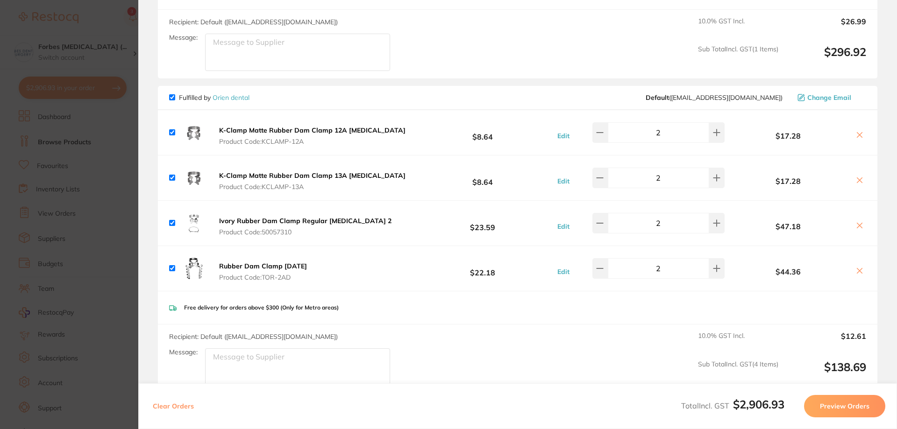
scroll to position [977, 0]
click at [348, 219] on b "Ivory Rubber Dam Clamp Regular [MEDICAL_DATA] 2" at bounding box center [305, 223] width 172 height 8
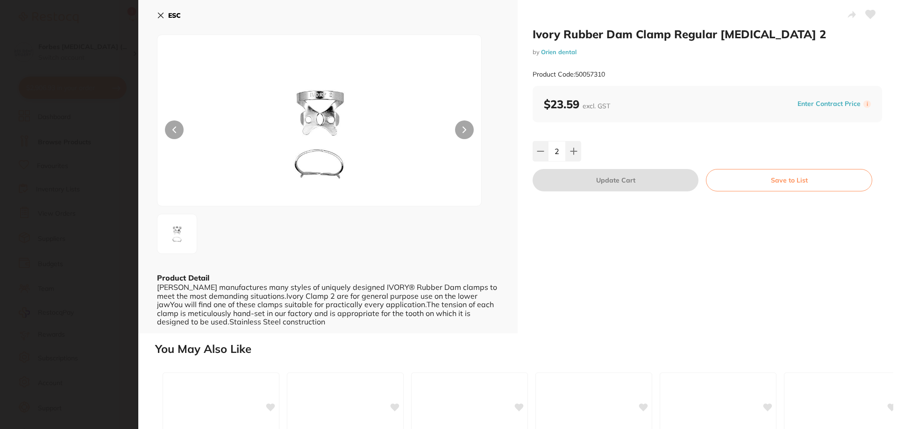
click at [104, 284] on section "Ivory Rubber Dam Clamp Regular [MEDICAL_DATA] 2 by Orien dental Product Code: 5…" at bounding box center [448, 214] width 897 height 429
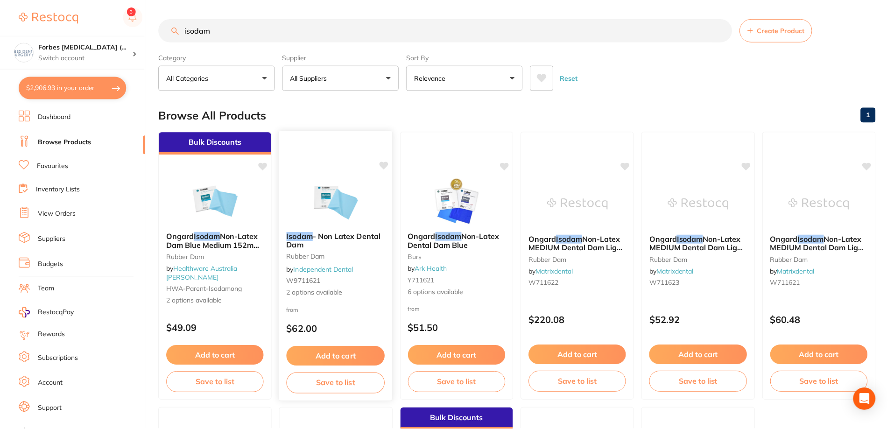
scroll to position [0, 0]
click at [53, 88] on button "$2,906.93 in your order" at bounding box center [73, 88] width 108 height 22
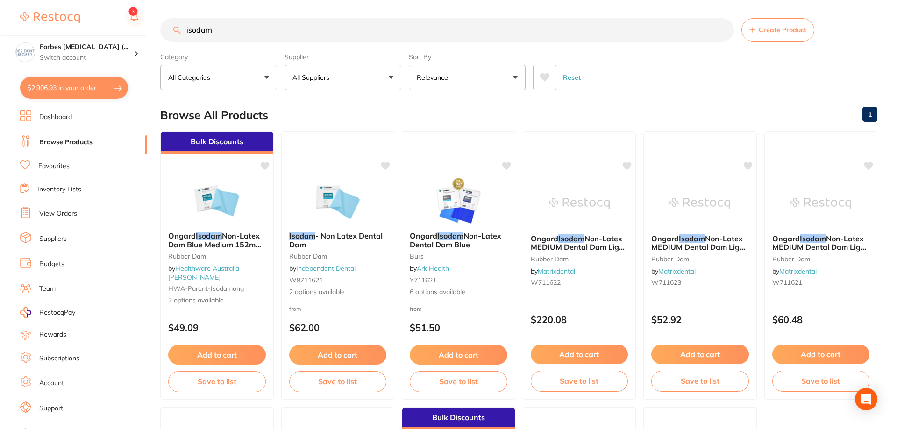
scroll to position [0, 0]
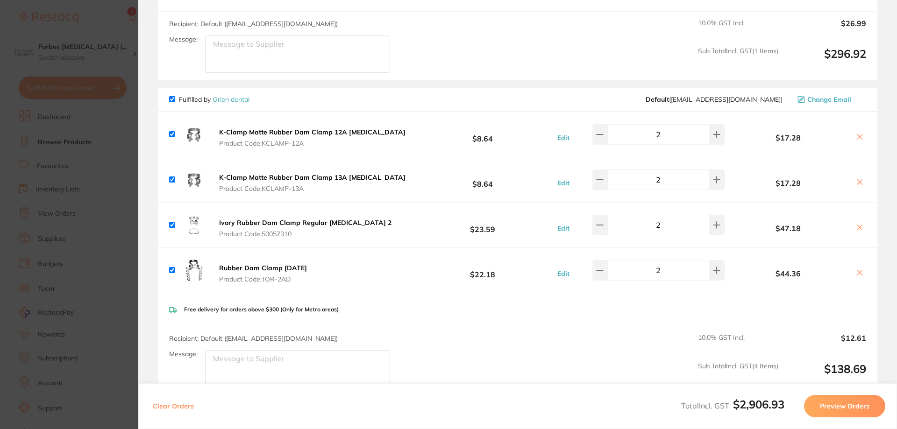
click at [860, 224] on icon at bounding box center [859, 227] width 7 height 7
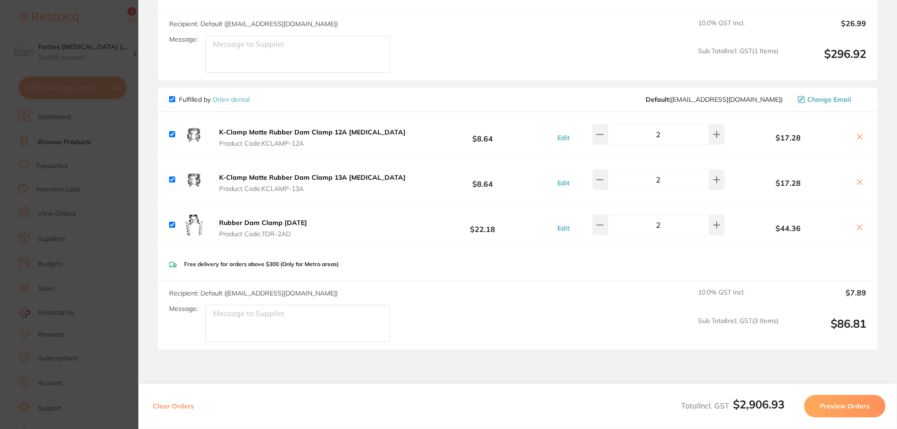
checkbox input "false"
click at [116, 221] on section "Update RRP Set your pre negotiated price for this item. Item Agreed RRP (excl. …" at bounding box center [448, 214] width 897 height 429
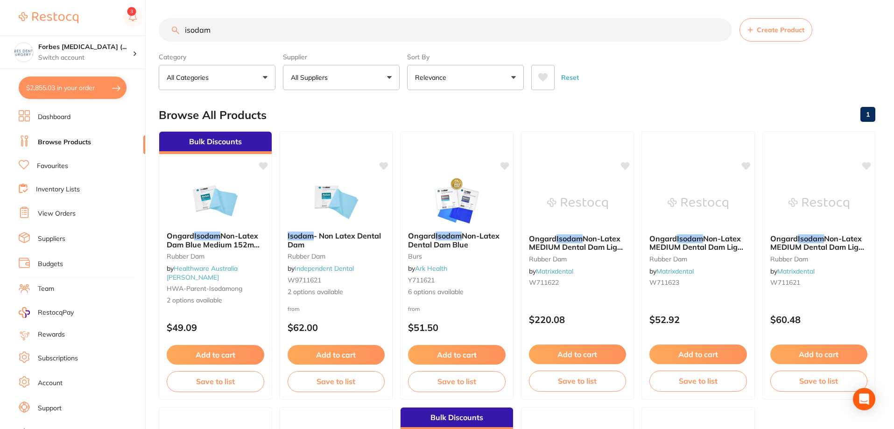
drag, startPoint x: 237, startPoint y: 36, endPoint x: 121, endPoint y: 83, distance: 124.5
click at [90, 40] on div "$2,855.03 Forbes Dental Surgery (... Switch account Forbes Dental Surgery (Dent…" at bounding box center [447, 214] width 894 height 429
type input "rubber dam clamp ivory"
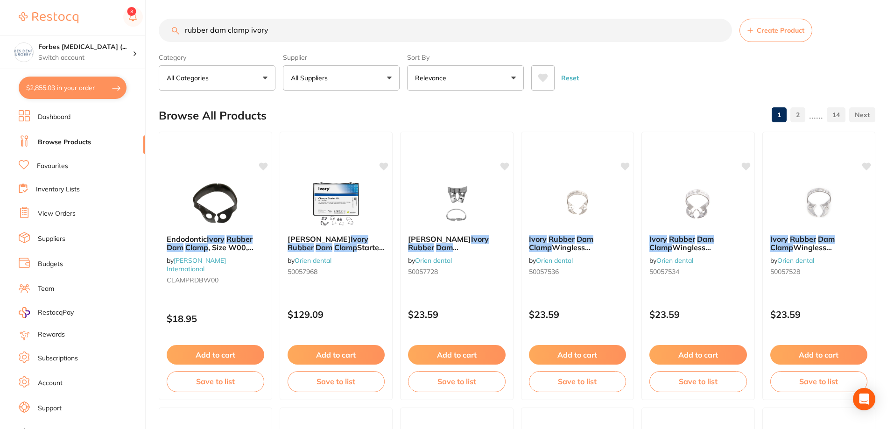
click at [356, 76] on button "All Suppliers" at bounding box center [341, 77] width 117 height 25
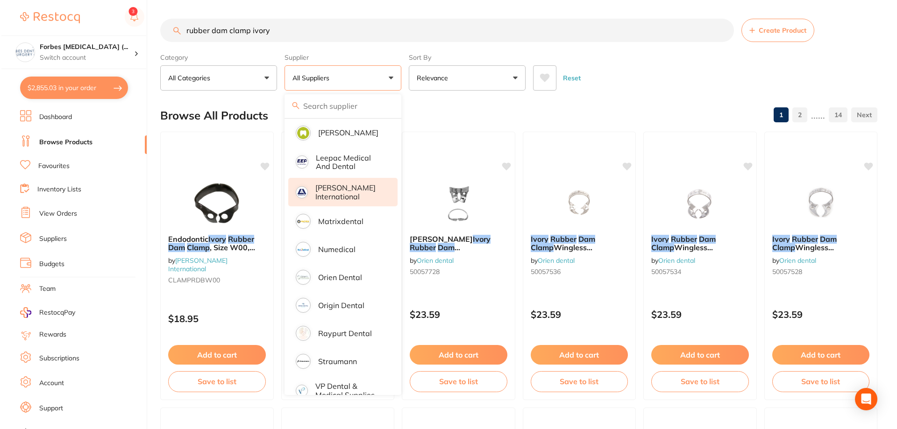
scroll to position [218, 0]
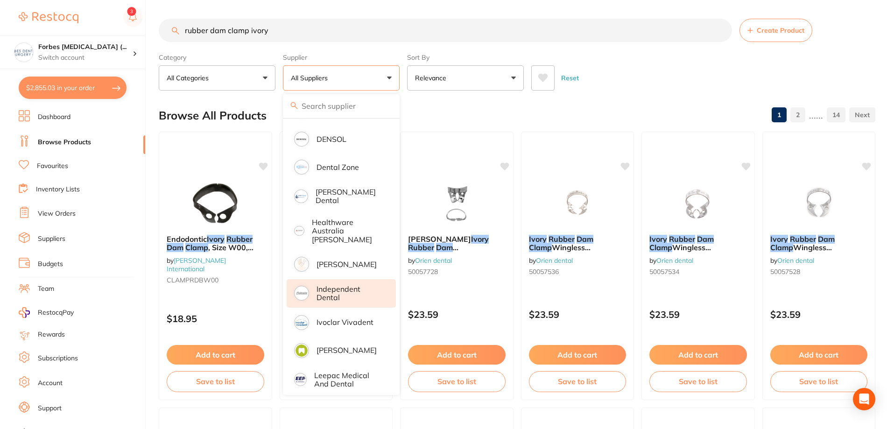
click at [336, 285] on p "Independent Dental" at bounding box center [350, 293] width 66 height 17
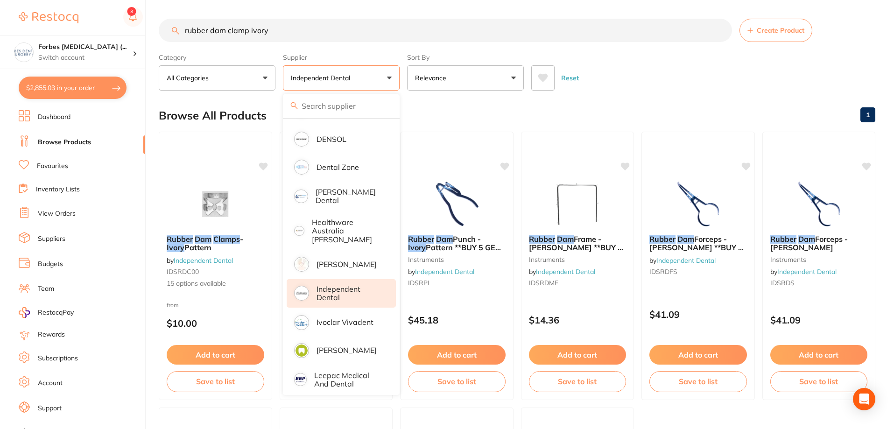
click at [720, 66] on div "Reset" at bounding box center [699, 74] width 337 height 33
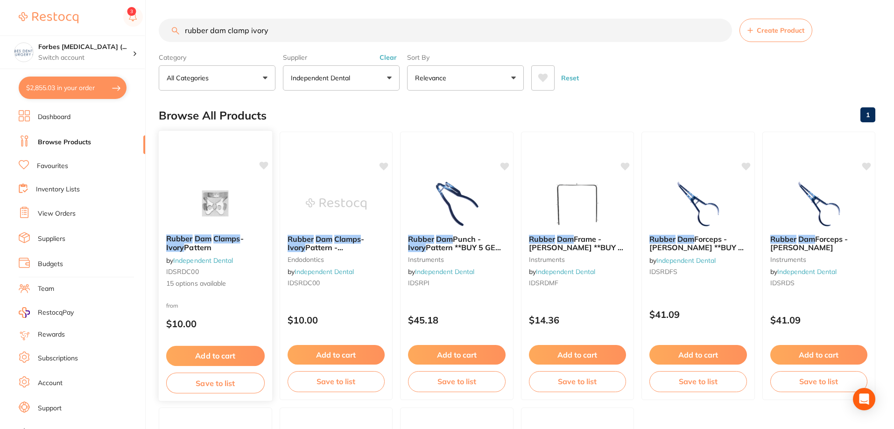
click at [215, 202] on img at bounding box center [215, 203] width 61 height 47
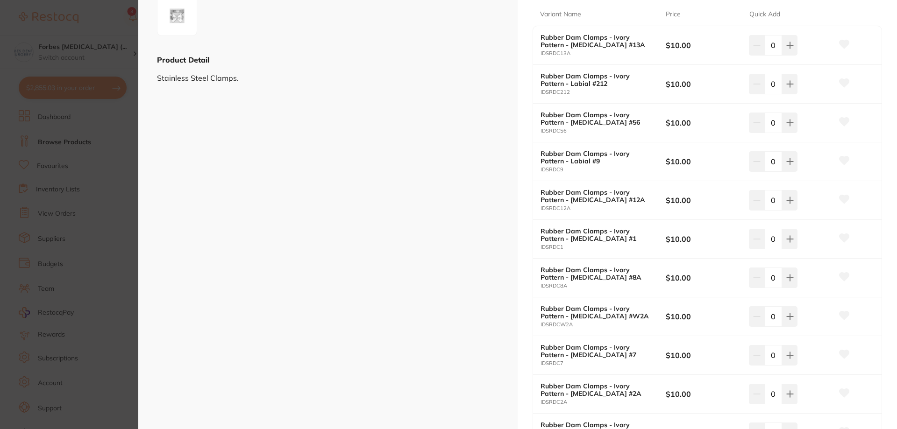
scroll to position [436, 0]
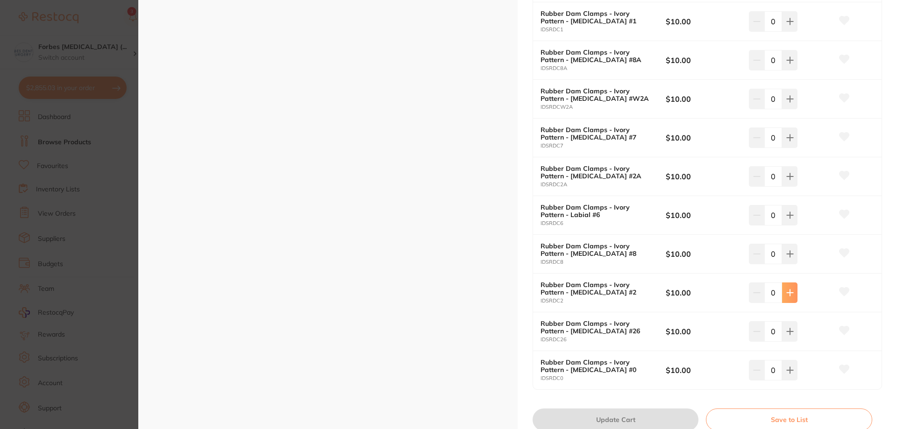
click at [787, 290] on icon at bounding box center [789, 293] width 6 height 6
type input "2"
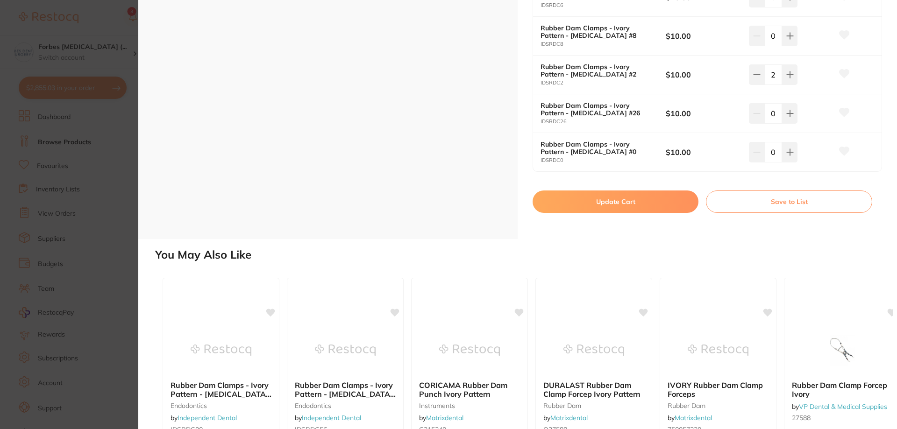
click at [609, 208] on button "Update Cart" at bounding box center [615, 202] width 166 height 22
checkbox input "true"
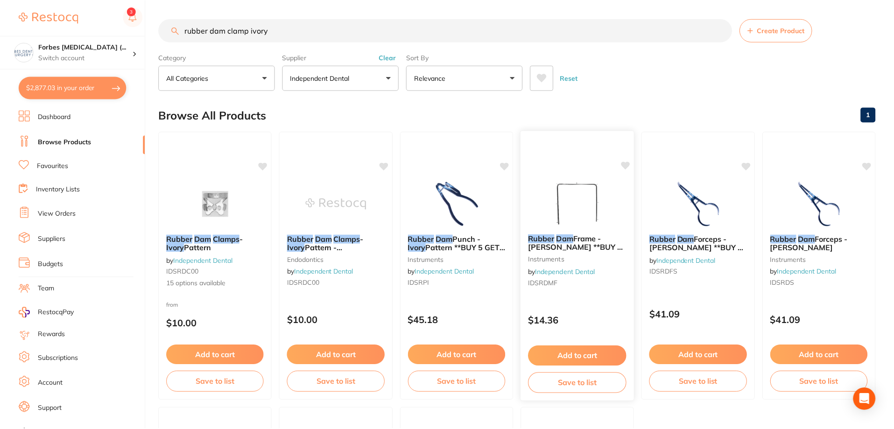
scroll to position [1022, 0]
drag, startPoint x: 358, startPoint y: 246, endPoint x: 362, endPoint y: 263, distance: 17.8
click at [358, 246] on span "Pattern - Bicuspid #00" at bounding box center [328, 251] width 80 height 18
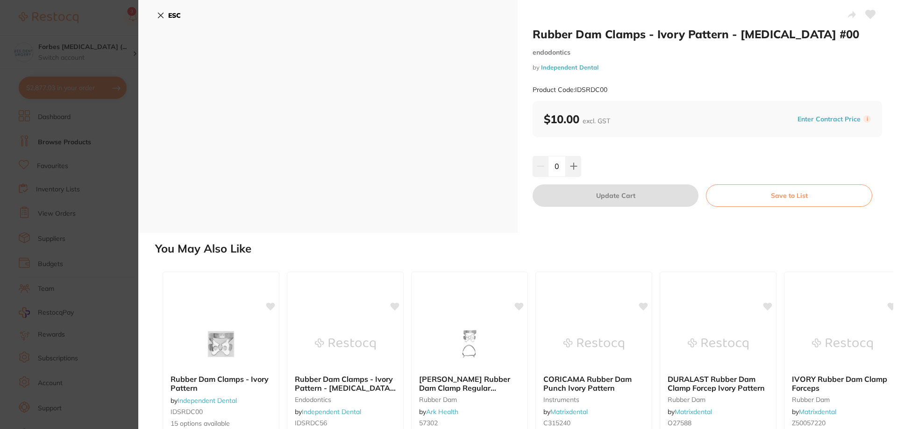
click at [33, 267] on section "Rubber Dam Clamps - Ivory Pattern - Bicuspid #00 endodontics by Independent Den…" at bounding box center [448, 214] width 897 height 429
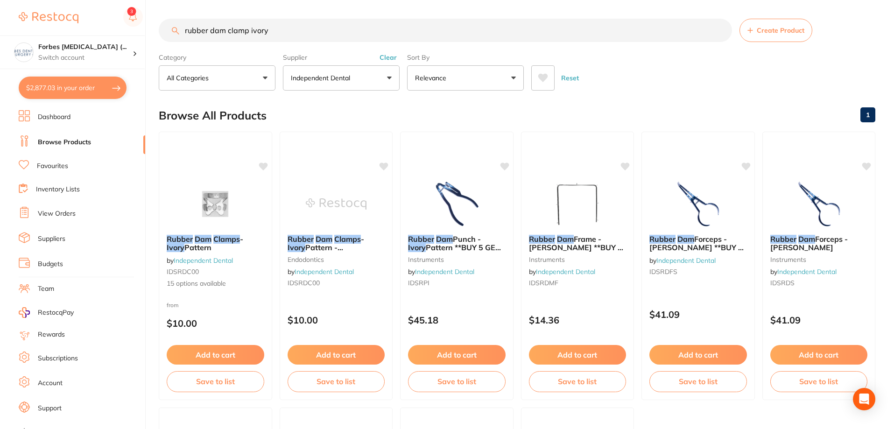
click at [71, 89] on button "$2,877.03 in your order" at bounding box center [73, 88] width 108 height 22
checkbox input "true"
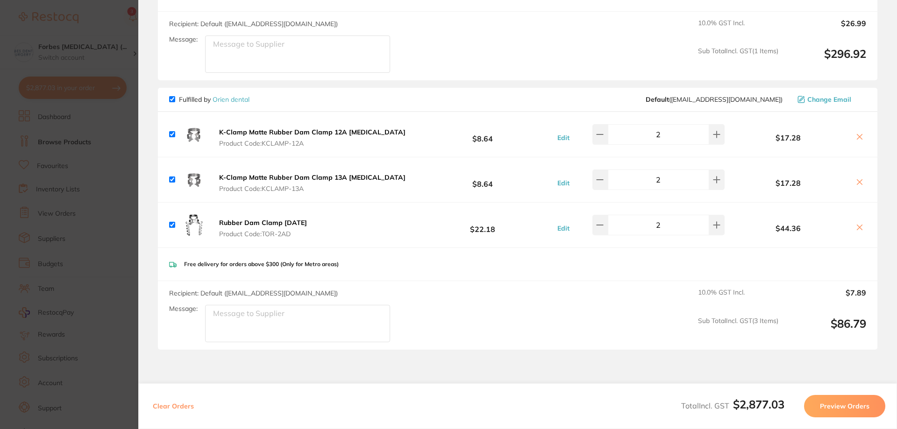
click at [254, 219] on b "Rubber Dam Clamp [DATE]" at bounding box center [263, 223] width 88 height 8
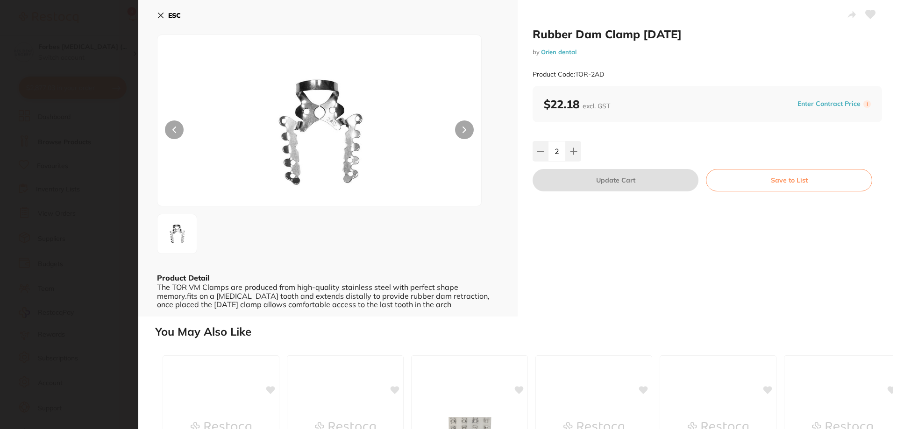
click at [50, 271] on section "Rubber Dam Clamp 2AD by Orien dental Product Code: TOR-2AD ESC Product Detail T…" at bounding box center [448, 214] width 897 height 429
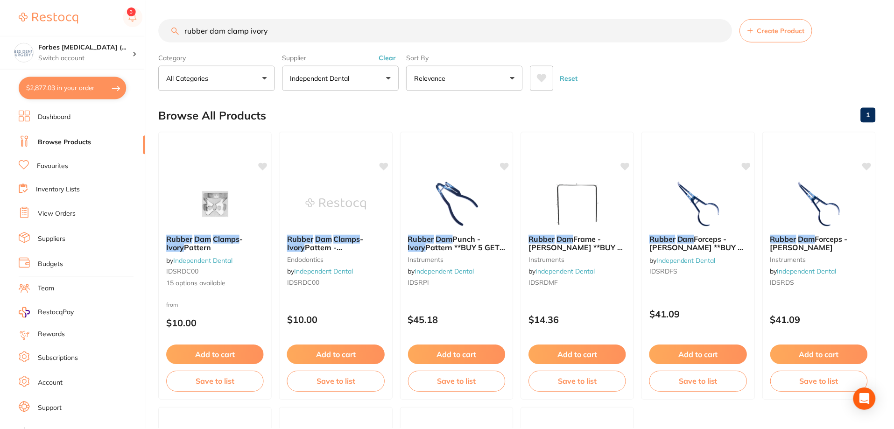
scroll to position [15, 0]
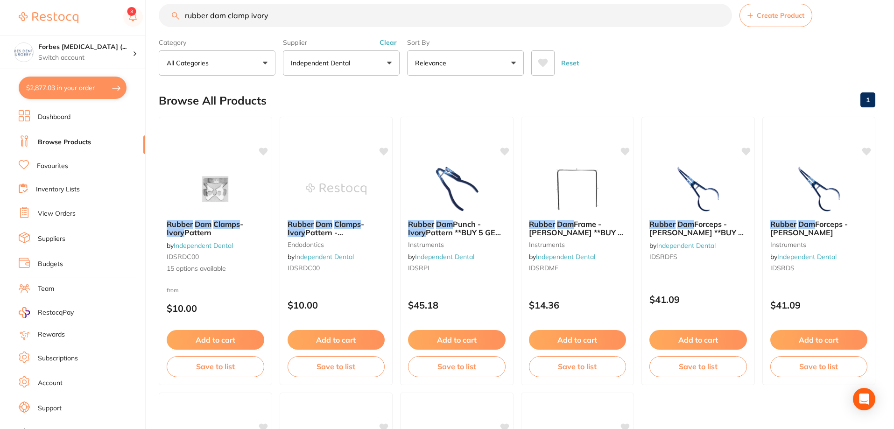
click at [77, 85] on button "$2,877.03 in your order" at bounding box center [73, 88] width 108 height 22
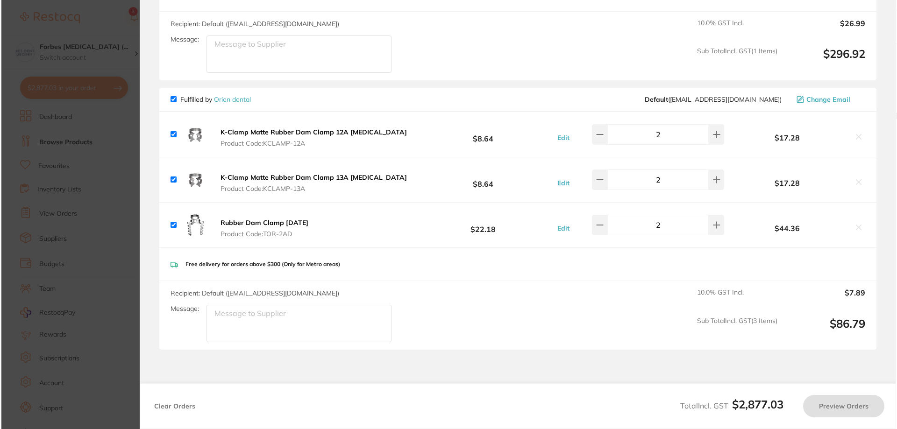
scroll to position [0, 0]
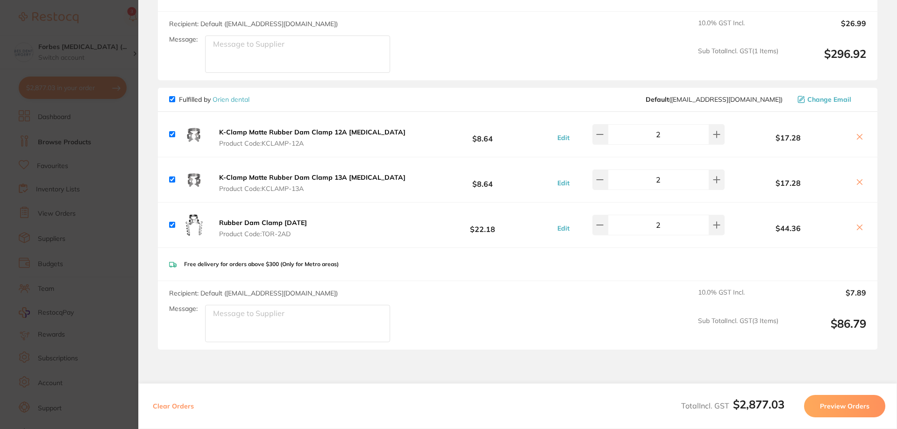
drag, startPoint x: 297, startPoint y: 162, endPoint x: 285, endPoint y: 221, distance: 60.6
click at [297, 173] on b "K-Clamp Matte Rubber Dam Clamp 13A [MEDICAL_DATA]" at bounding box center [312, 177] width 186 height 8
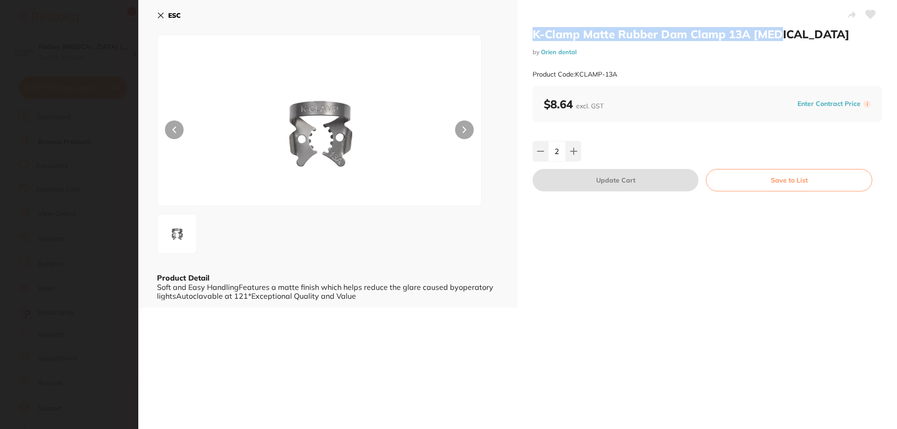
drag, startPoint x: 531, startPoint y: 32, endPoint x: 778, endPoint y: 33, distance: 247.1
click at [778, 33] on div "K-Clamp Matte Rubber Dam Clamp 13A Molar by Orien dental Product Code: KCLAMP-1…" at bounding box center [706, 154] width 379 height 308
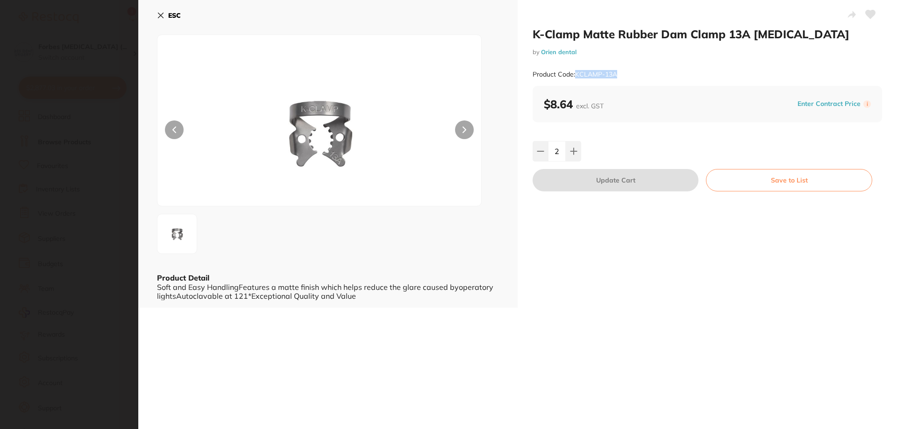
drag, startPoint x: 596, startPoint y: 76, endPoint x: 574, endPoint y: 76, distance: 22.0
click at [574, 76] on div "Product Code: KCLAMP-13A" at bounding box center [706, 74] width 349 height 23
copy small "KCLAMP-13A"
click at [74, 198] on section "K-Clamp Matte Rubber Dam Clamp 13A Molar by Orien dental Product Code: KCLAMP-1…" at bounding box center [448, 214] width 897 height 429
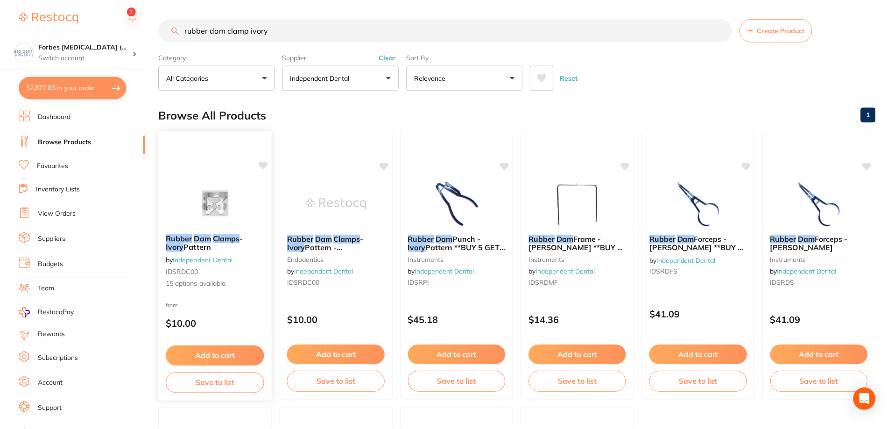
scroll to position [15, 0]
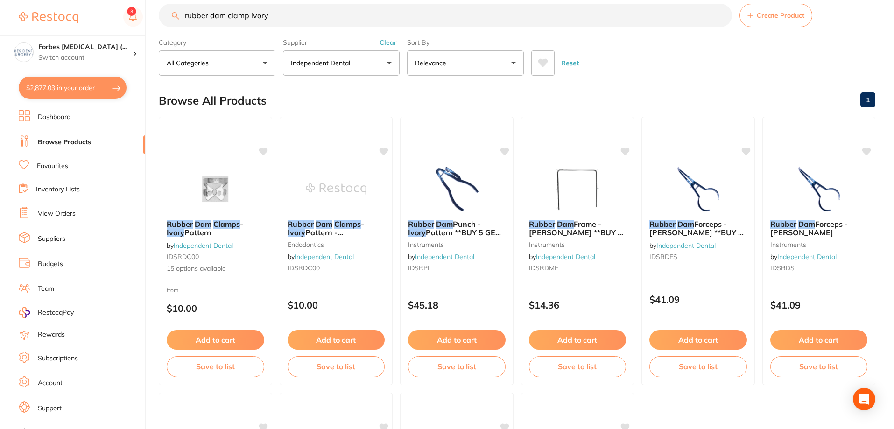
click at [69, 94] on button "$2,877.03 in your order" at bounding box center [73, 88] width 108 height 22
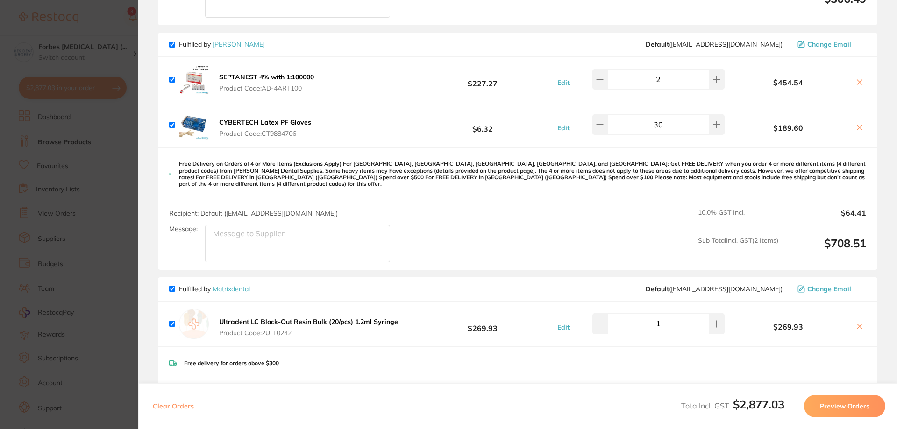
scroll to position [872, 0]
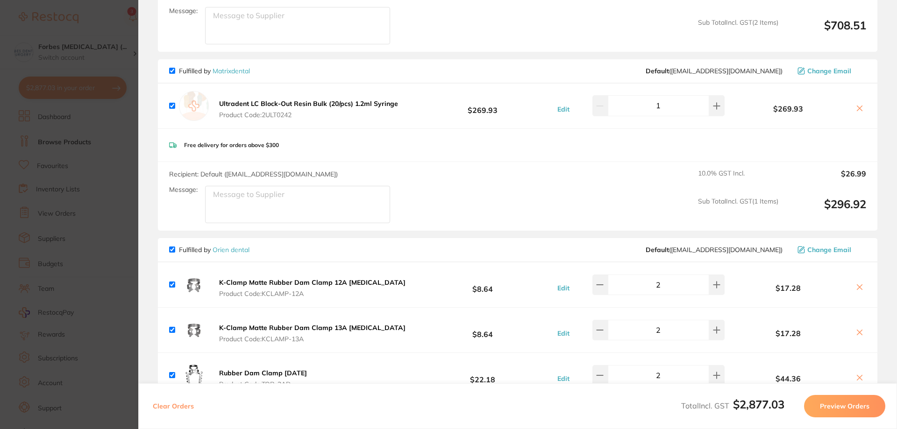
click at [290, 99] on b "Ultradent LC Block-Out Resin Bulk (20/pcs) 1.2ml Syringe" at bounding box center [308, 103] width 179 height 8
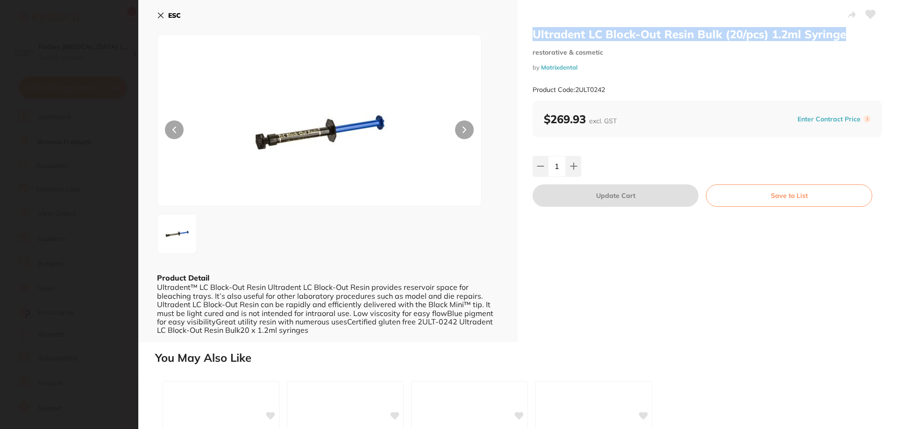
drag, startPoint x: 530, startPoint y: 30, endPoint x: 842, endPoint y: 39, distance: 311.6
click at [842, 39] on div "Ultradent LC Block-Out Resin Bulk (20/pcs) 1.2ml Syringe restorative & cosmetic…" at bounding box center [706, 171] width 379 height 342
copy h2 "Ultradent LC Block-Out Resin Bulk (20/pcs) 1.2ml Syringe"
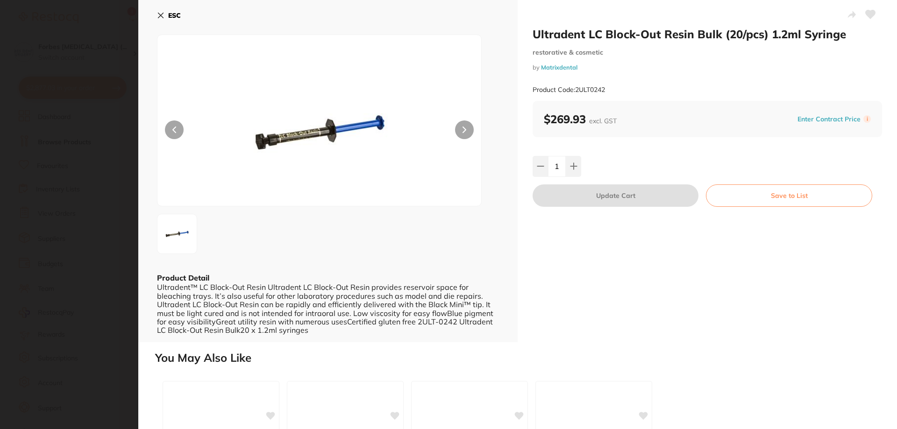
click at [127, 72] on section "Ultradent LC Block-Out Resin Bulk (20/pcs) 1.2ml Syringe restorative & cosmetic…" at bounding box center [448, 214] width 897 height 429
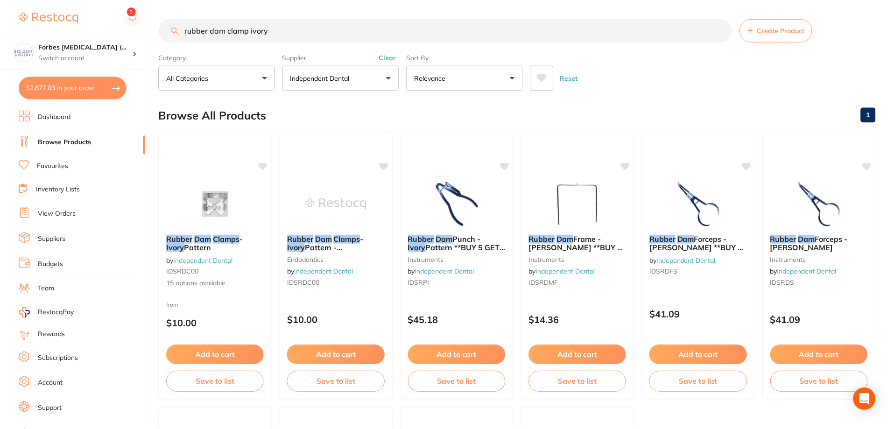
scroll to position [15, 0]
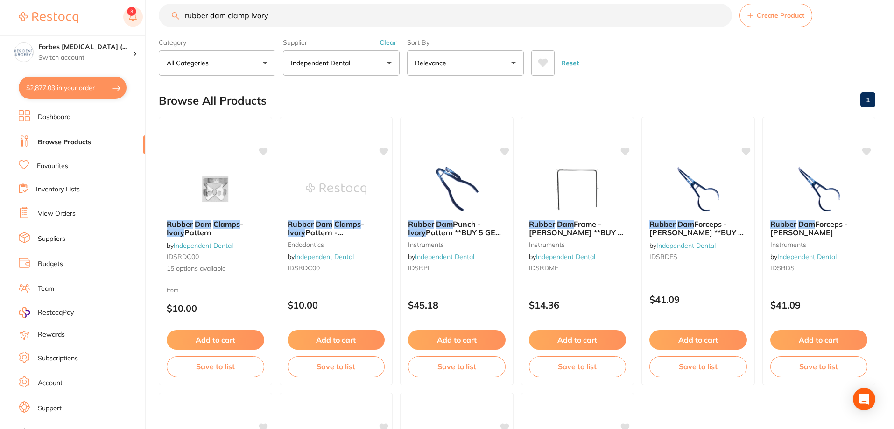
drag, startPoint x: 292, startPoint y: 13, endPoint x: 133, endPoint y: 11, distance: 159.3
click at [137, 1] on div "$2,877.03 Forbes Dental Surgery (... Switch account Forbes Dental Surgery (Dent…" at bounding box center [447, 199] width 894 height 429
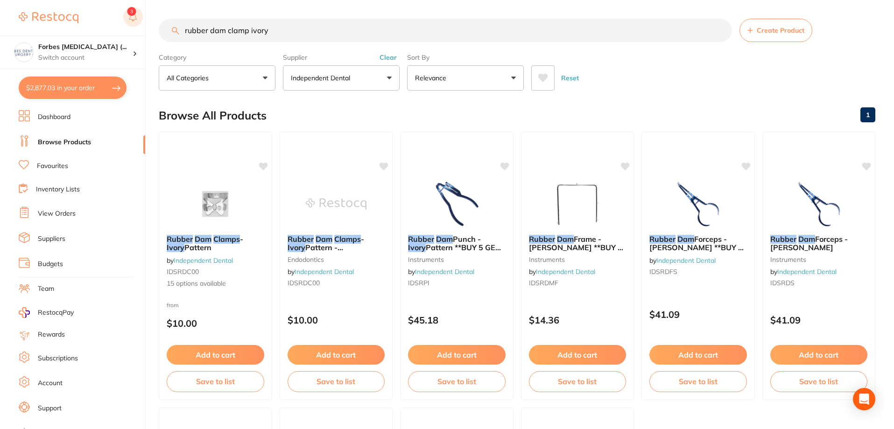
paste input "ULT-0242"
type input "ULT-0242"
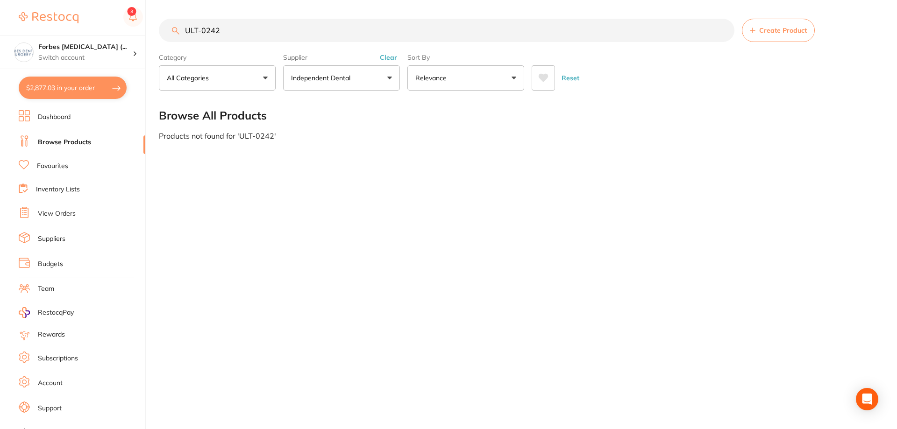
click at [49, 119] on link "Dashboard" at bounding box center [54, 117] width 33 height 9
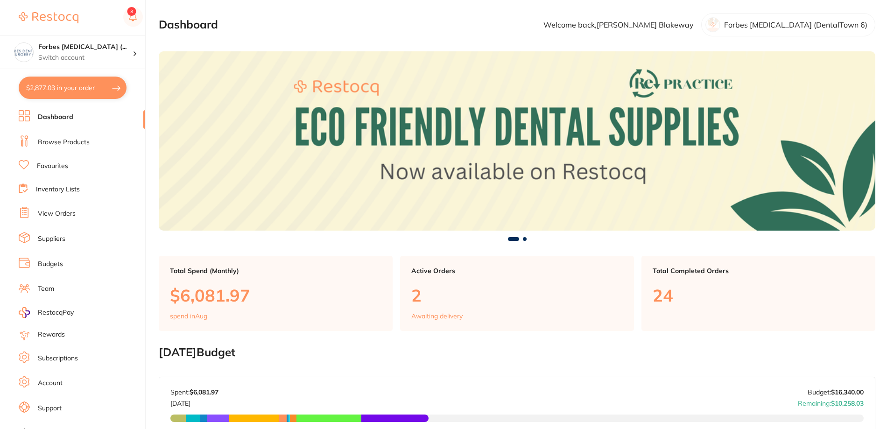
click at [48, 142] on link "Browse Products" at bounding box center [64, 142] width 52 height 9
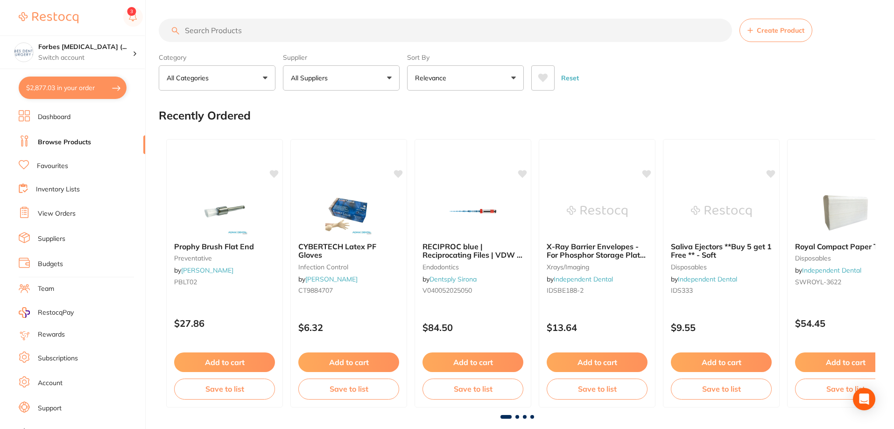
click at [226, 31] on input "search" at bounding box center [446, 30] width 574 height 23
type input "ultradent block out resin"
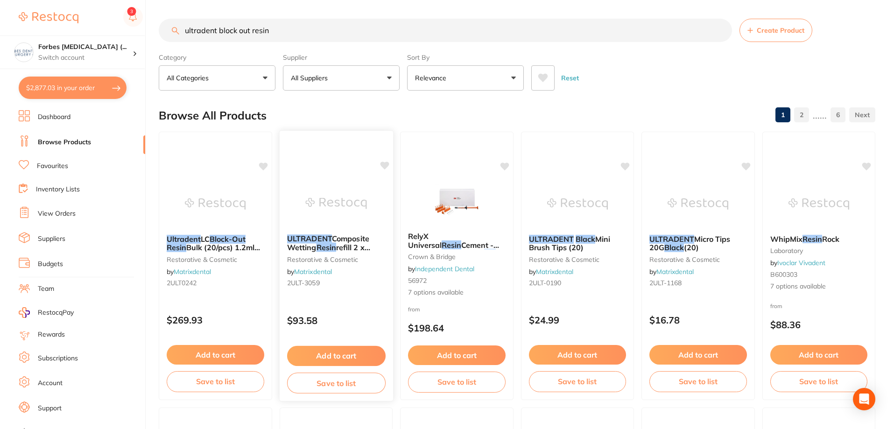
scroll to position [218, 0]
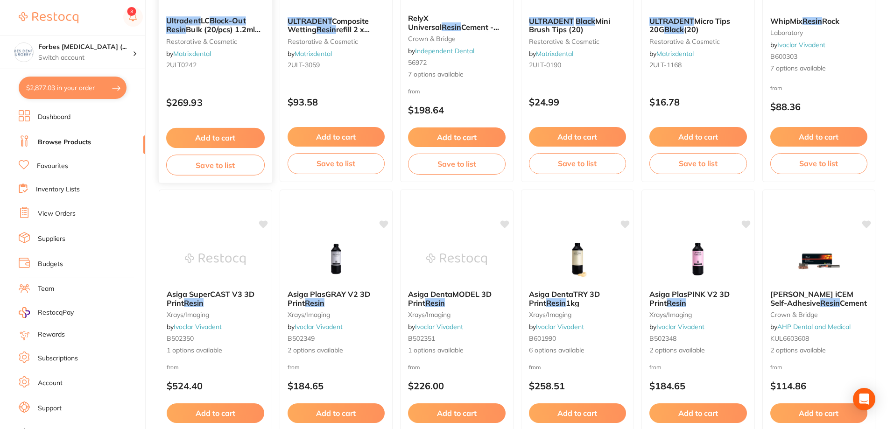
click at [227, 139] on button "Add to cart" at bounding box center [215, 138] width 99 height 20
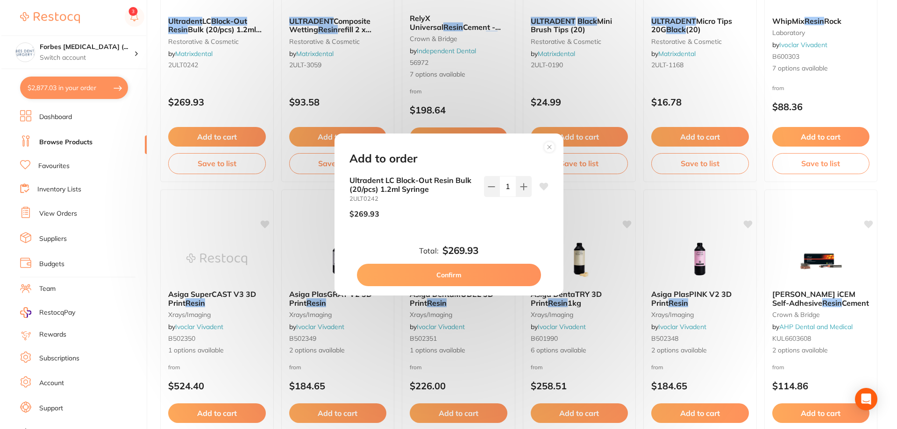
scroll to position [0, 0]
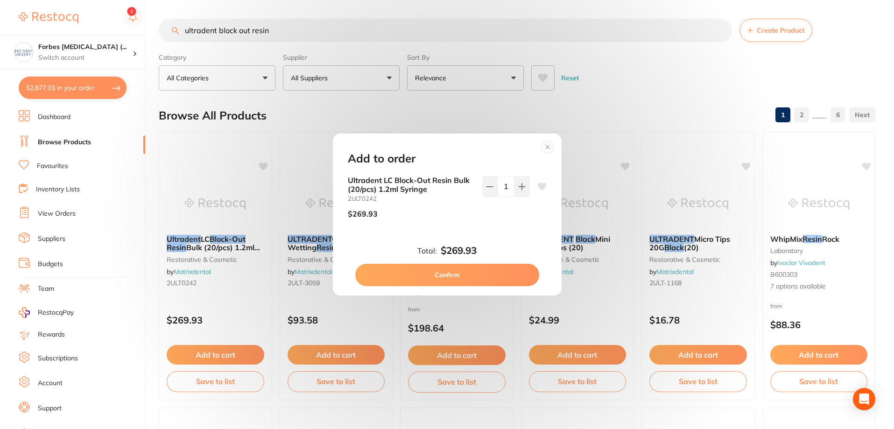
click at [57, 90] on div "Add to order Ultradent LC Block-Out Resin Bulk (20/pcs) 1.2ml Syringe 2ULT0242 …" at bounding box center [447, 214] width 894 height 429
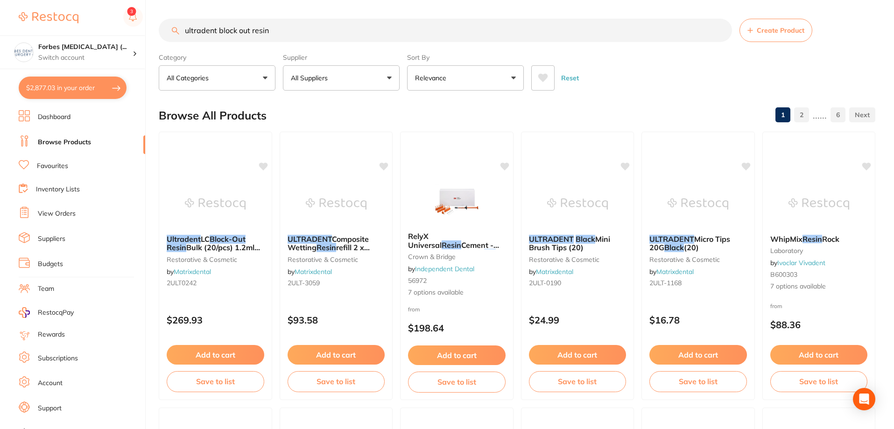
click at [85, 88] on button "$2,877.03 in your order" at bounding box center [73, 88] width 108 height 22
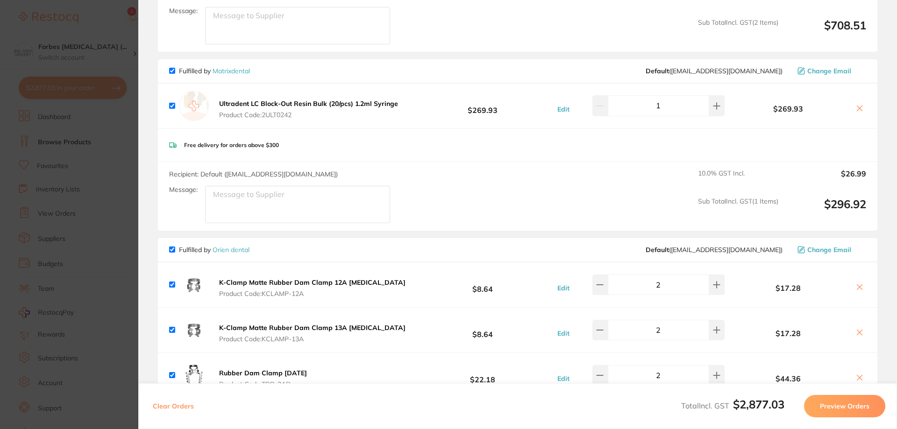
scroll to position [654, 0]
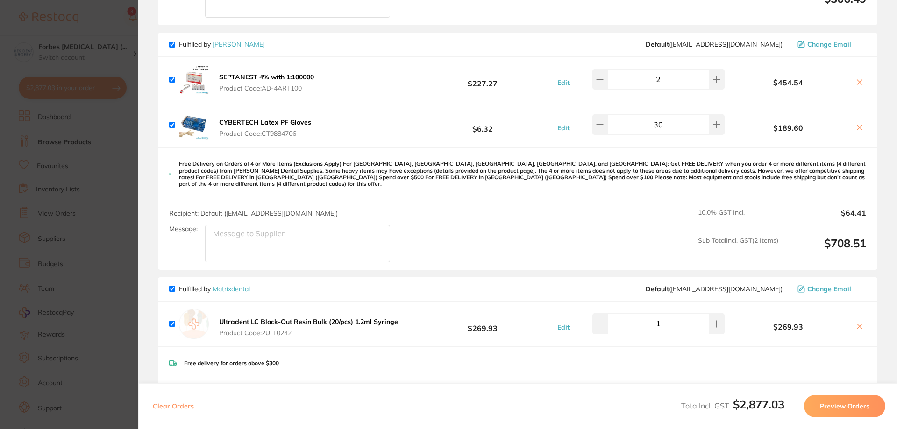
click at [59, 181] on section "Update RRP Set your pre negotiated price for this item. Item Agreed RRP (excl. …" at bounding box center [448, 214] width 897 height 429
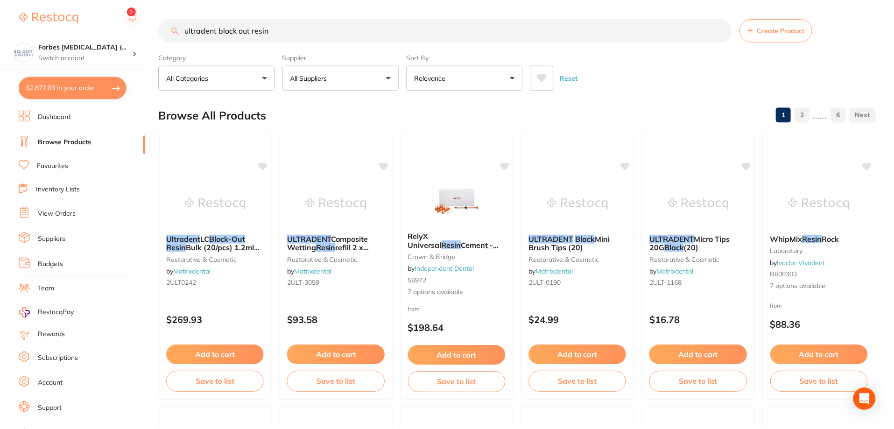
scroll to position [0, 0]
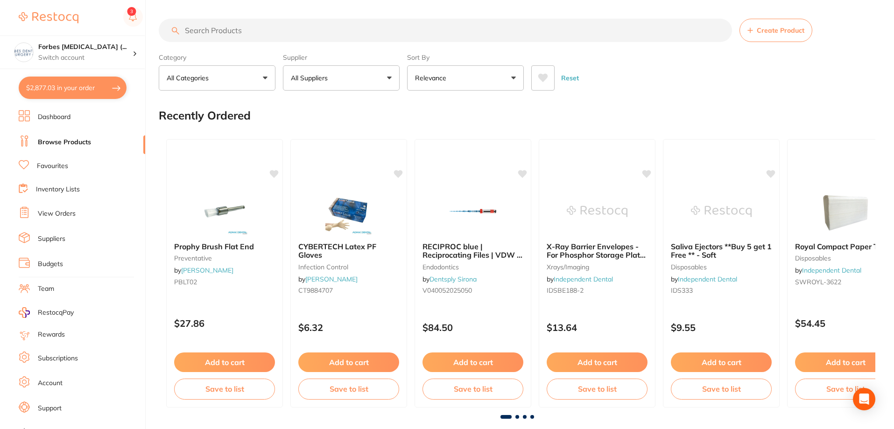
click at [57, 88] on button "$2,877.03 in your order" at bounding box center [73, 88] width 108 height 22
checkbox input "true"
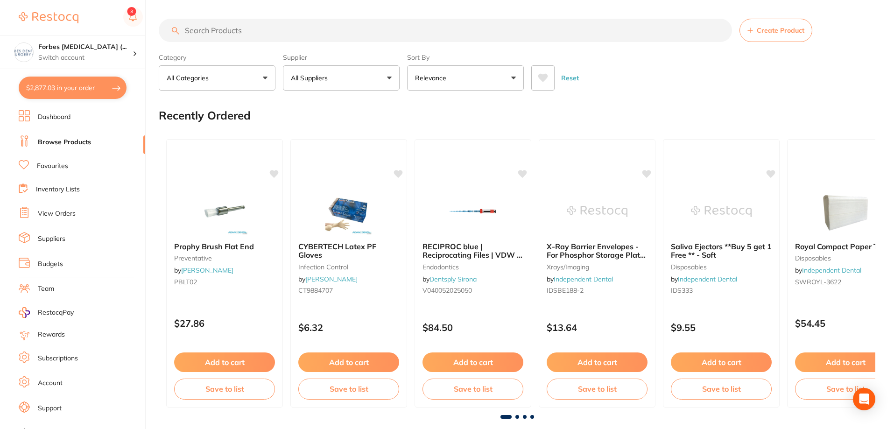
checkbox input "true"
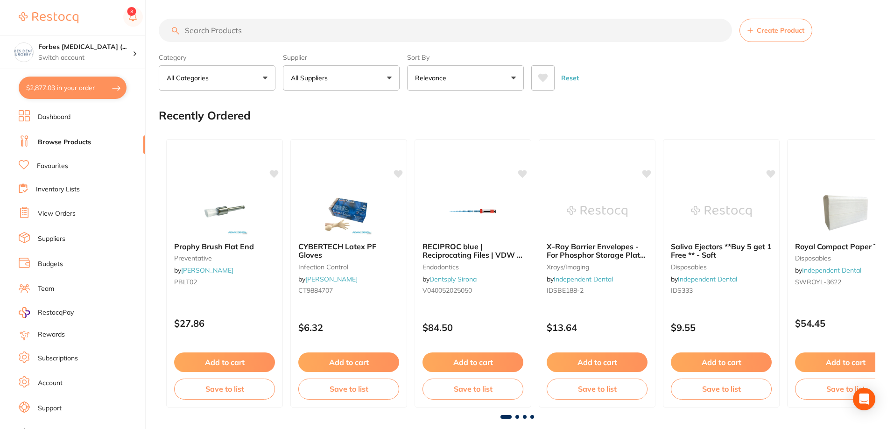
checkbox input "true"
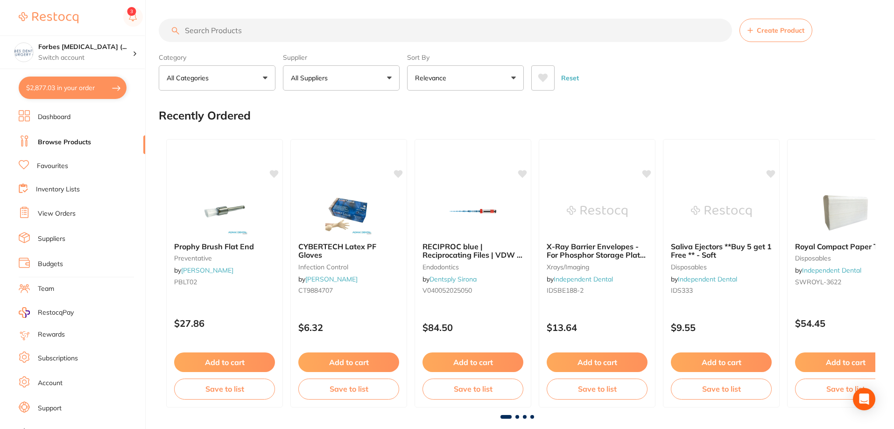
checkbox input "true"
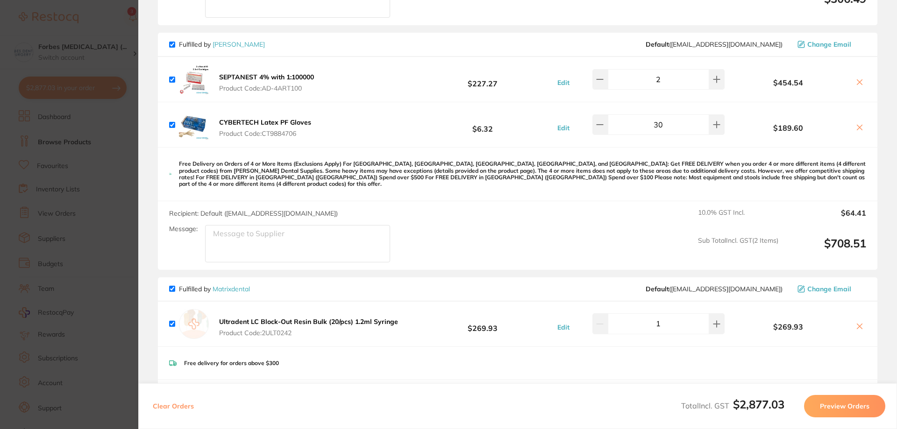
scroll to position [872, 0]
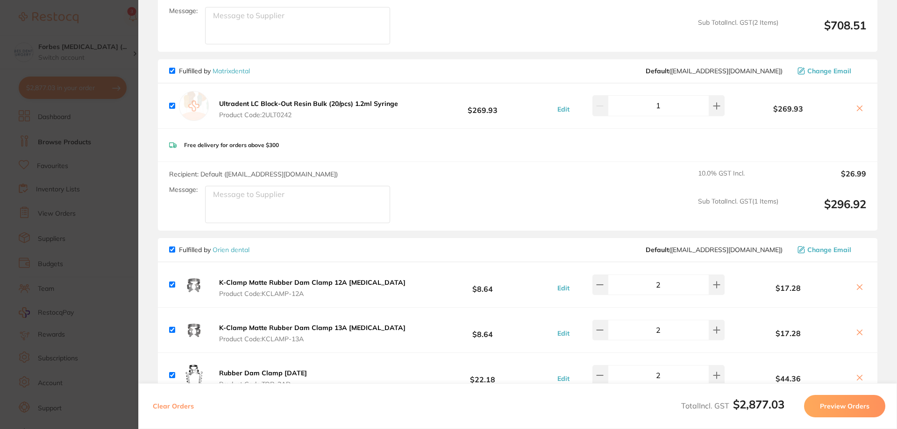
click at [97, 129] on section "Update RRP Set your pre negotiated price for this item. Item Agreed RRP (excl. …" at bounding box center [448, 214] width 897 height 429
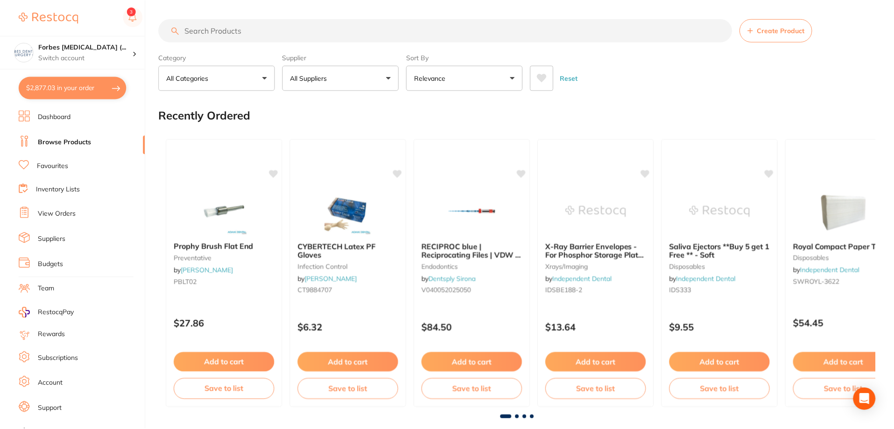
scroll to position [0, 0]
click at [339, 75] on button "All Suppliers" at bounding box center [341, 77] width 117 height 25
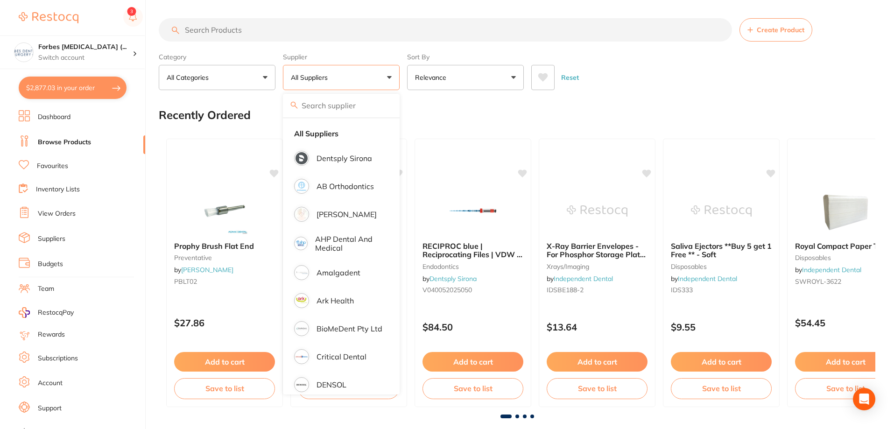
click at [483, 135] on div "Prophy Brush Flat End preventative by Adam Dental PBLT02 $27.86 Add to cart Sav…" at bounding box center [517, 272] width 717 height 283
click at [464, 227] on img at bounding box center [472, 210] width 61 height 47
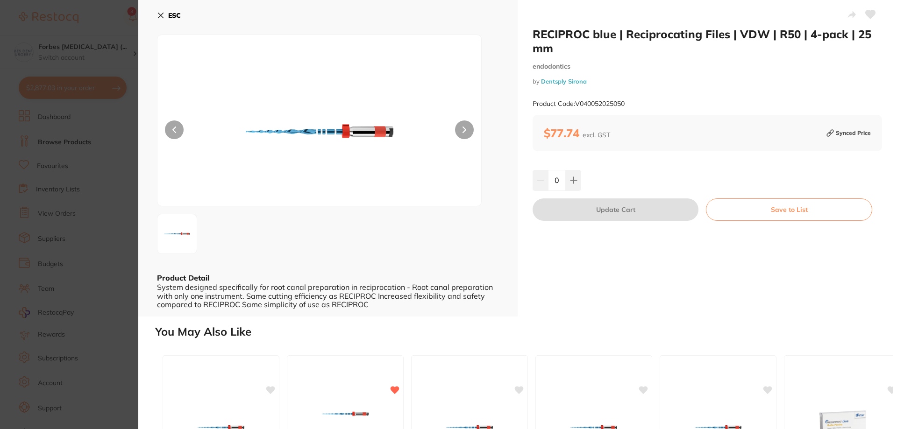
click at [128, 56] on section "RECIPROC blue | Reciprocating Files | VDW | R50 | 4-pack | 25 mm endodontics by…" at bounding box center [448, 214] width 897 height 429
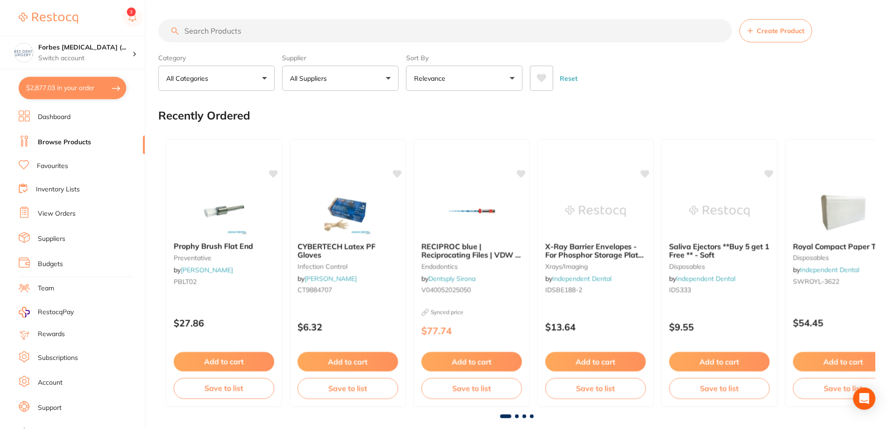
scroll to position [0, 0]
click at [224, 28] on input "search" at bounding box center [446, 29] width 574 height 23
type input "reciproc 31mm"
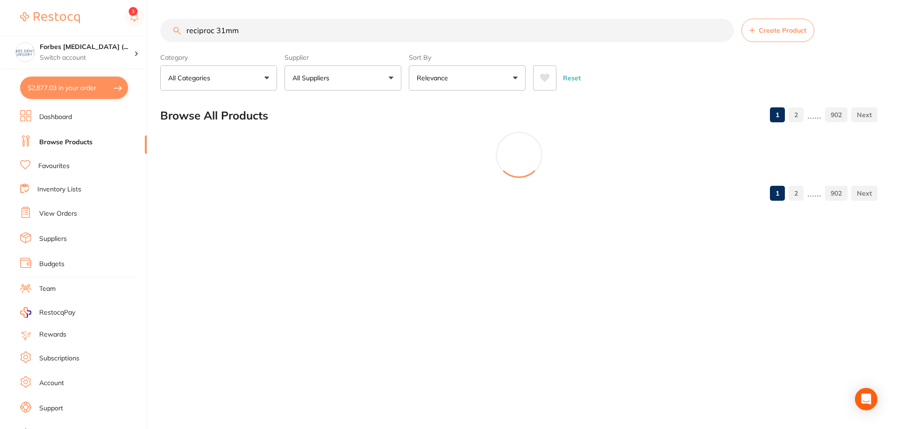
scroll to position [0, 0]
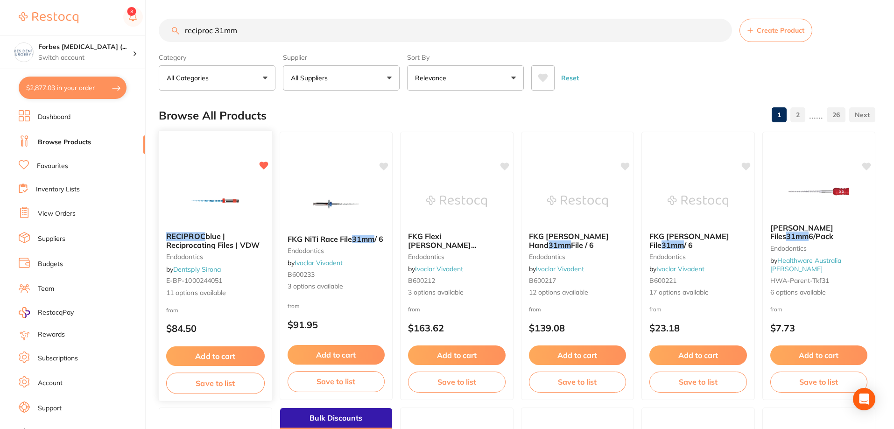
click at [213, 205] on img at bounding box center [215, 200] width 61 height 47
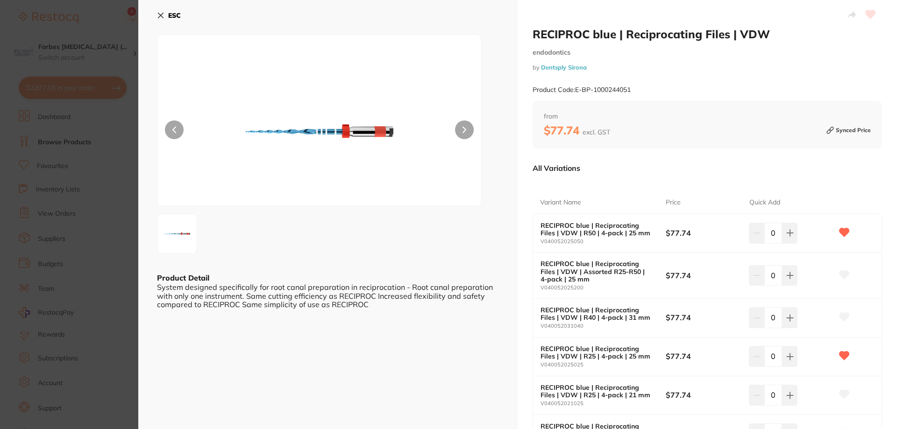
scroll to position [218, 0]
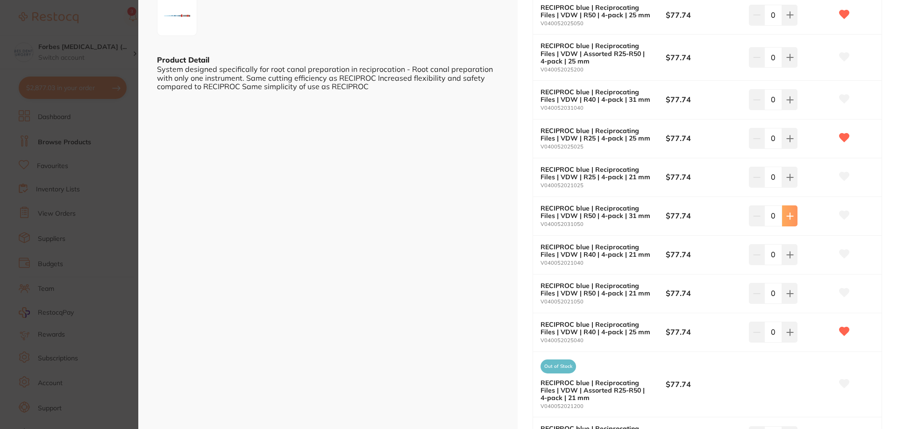
click at [782, 217] on button at bounding box center [789, 215] width 15 height 21
type input "1"
click at [789, 99] on icon at bounding box center [789, 100] width 6 height 6
type input "1"
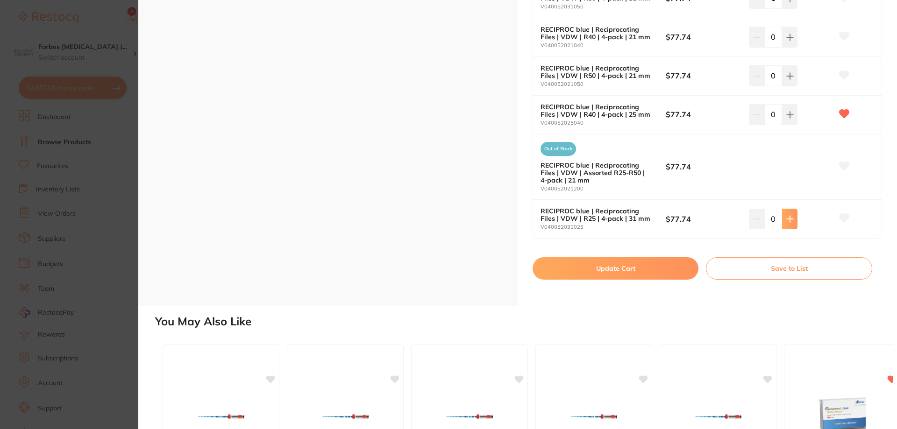
click at [789, 219] on icon at bounding box center [789, 219] width 6 height 6
type input "1"
click at [635, 268] on button "Update Cart" at bounding box center [615, 268] width 166 height 22
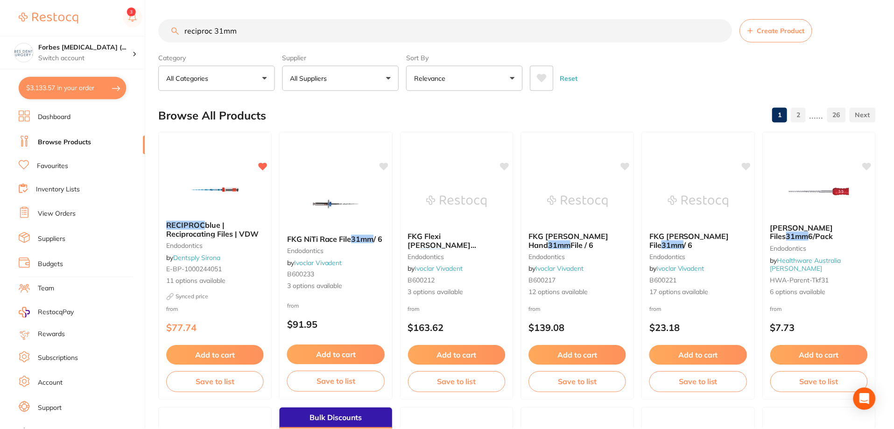
scroll to position [0, 0]
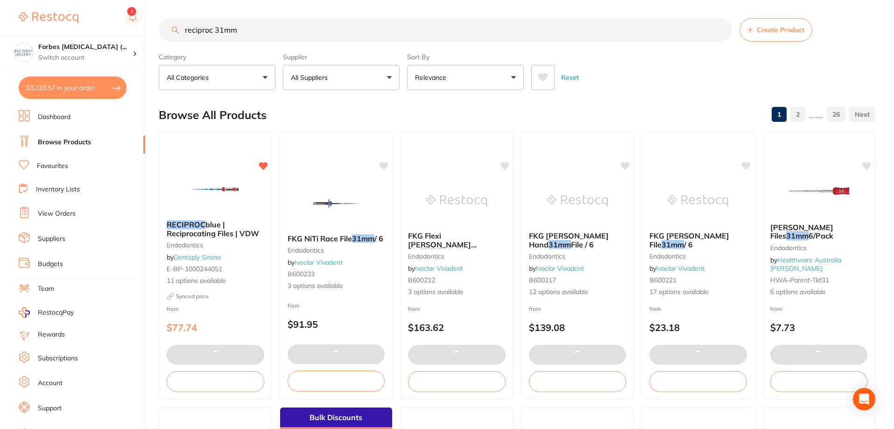
click at [78, 85] on button "$3,133.57 in your order" at bounding box center [73, 88] width 108 height 22
checkbox input "true"
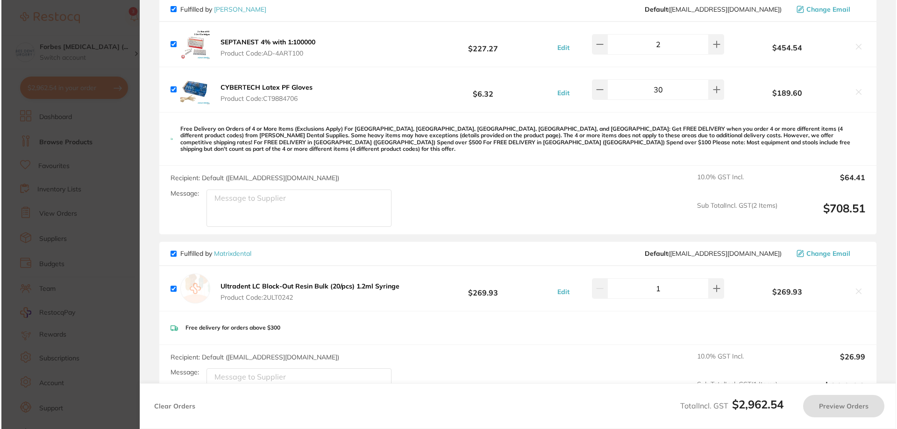
scroll to position [0, 0]
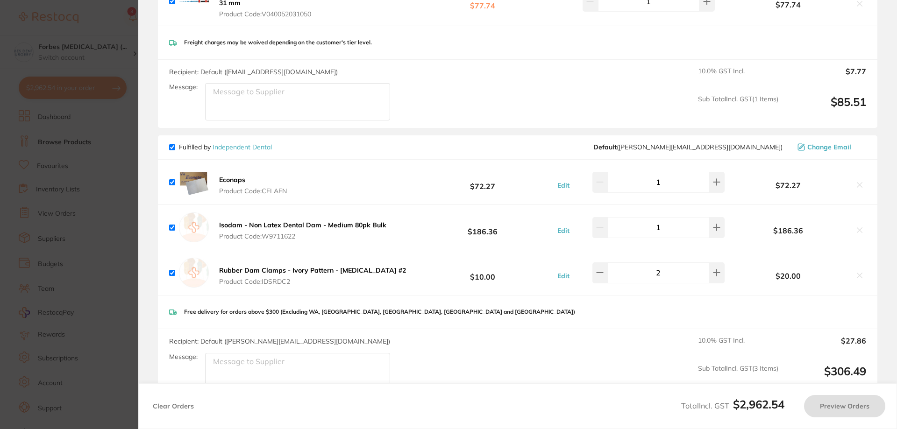
checkbox input "true"
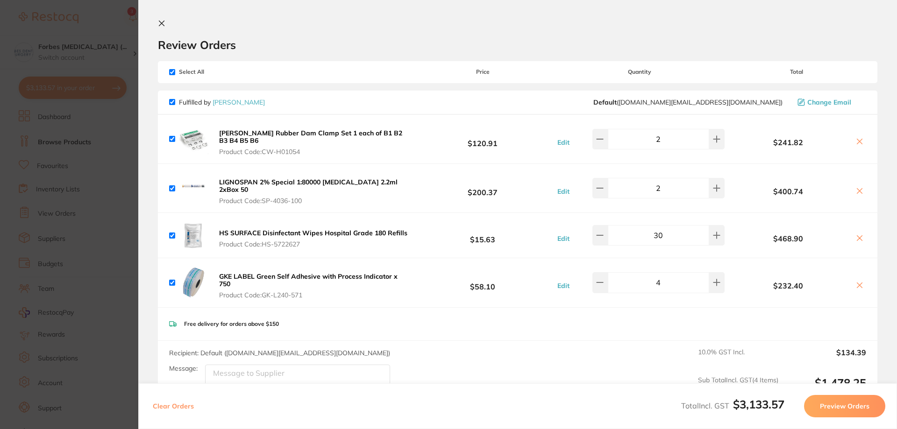
drag, startPoint x: 80, startPoint y: 87, endPoint x: 90, endPoint y: 75, distance: 15.0
click at [80, 87] on section "Update RRP Set your pre negotiated price for this item. Item Agreed RRP (excl. …" at bounding box center [448, 214] width 897 height 429
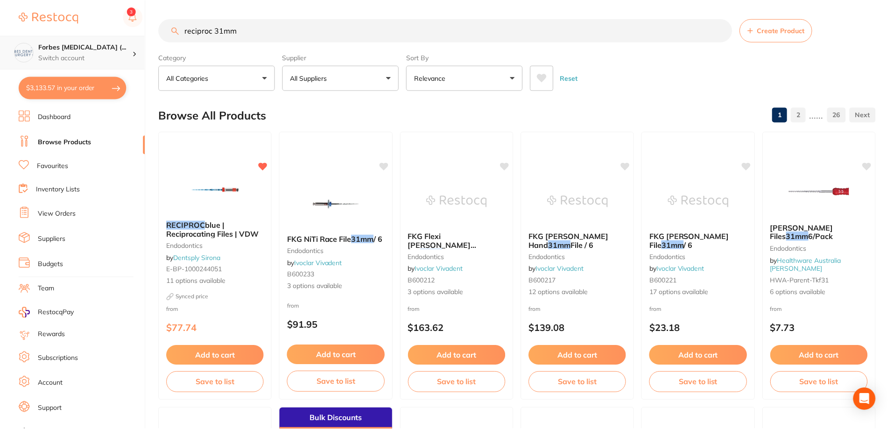
scroll to position [0, 0]
click at [205, 27] on input "reciproc 31mm" at bounding box center [446, 29] width 574 height 23
drag, startPoint x: 251, startPoint y: 33, endPoint x: 93, endPoint y: 36, distance: 158.4
click at [93, 36] on div "$3,133.57 Forbes Dental Surgery (... Switch account Forbes Dental Surgery (Dent…" at bounding box center [447, 214] width 894 height 429
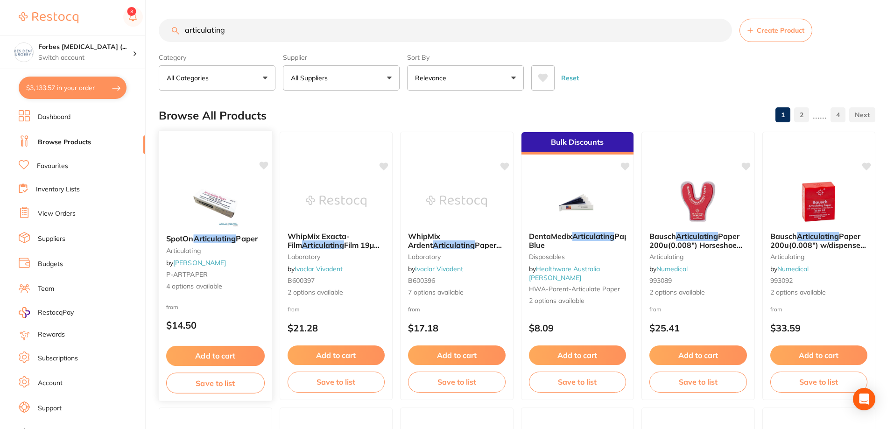
click at [230, 209] on img at bounding box center [215, 203] width 61 height 47
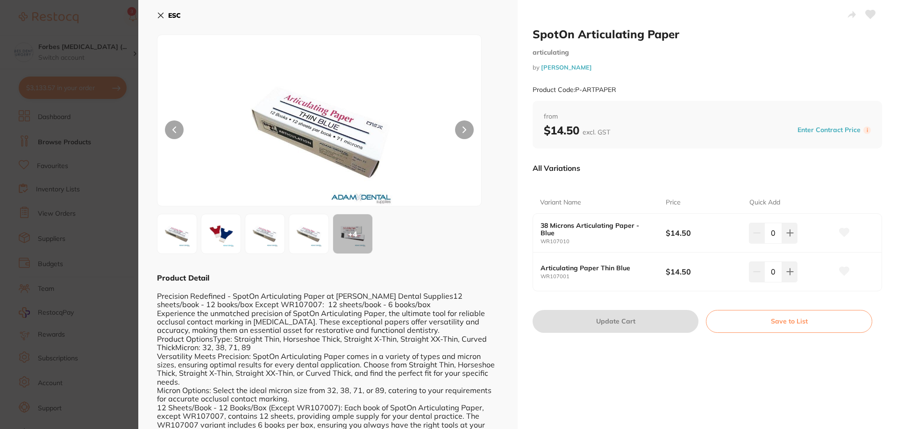
click at [601, 275] on small "WR107001" at bounding box center [602, 277] width 125 height 6
click at [132, 38] on section "SpotOn Articulating Paper articulating by Adam Dental Product Code: P-ARTPAPER …" at bounding box center [448, 214] width 897 height 429
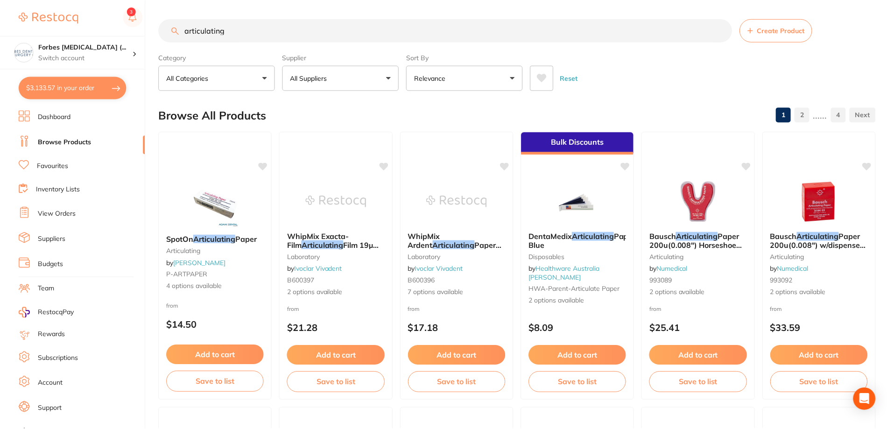
scroll to position [0, 0]
click at [130, 23] on rect at bounding box center [133, 17] width 20 height 20
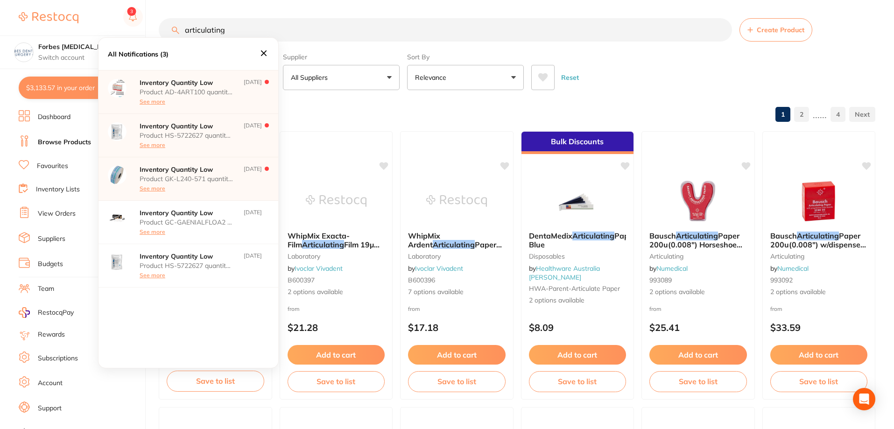
drag, startPoint x: 234, startPoint y: 29, endPoint x: 106, endPoint y: 34, distance: 128.1
click at [109, 30] on div "$3,133.57 All Notifications (3) Inventory Quantity Low Product AD-4ART100 quant…" at bounding box center [447, 214] width 894 height 429
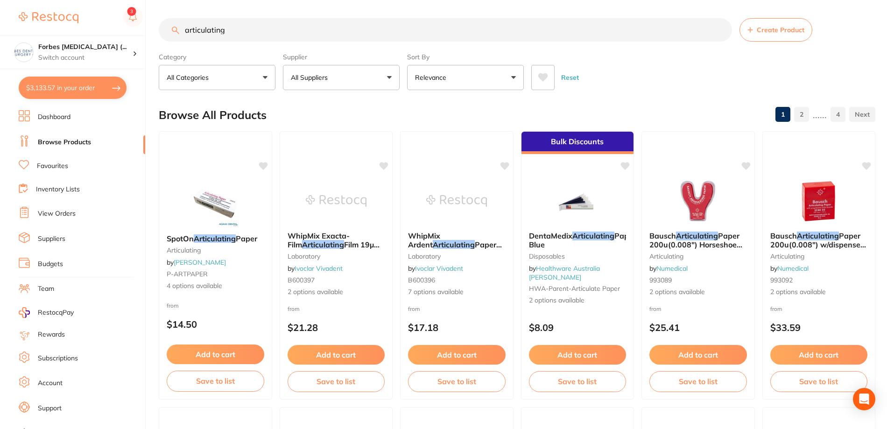
paste input "200µ"
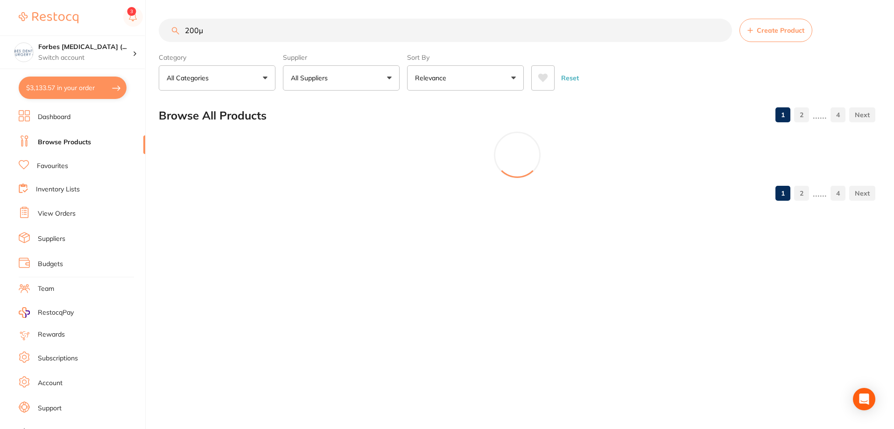
scroll to position [0, 0]
click at [199, 32] on input "200µ" at bounding box center [446, 30] width 575 height 23
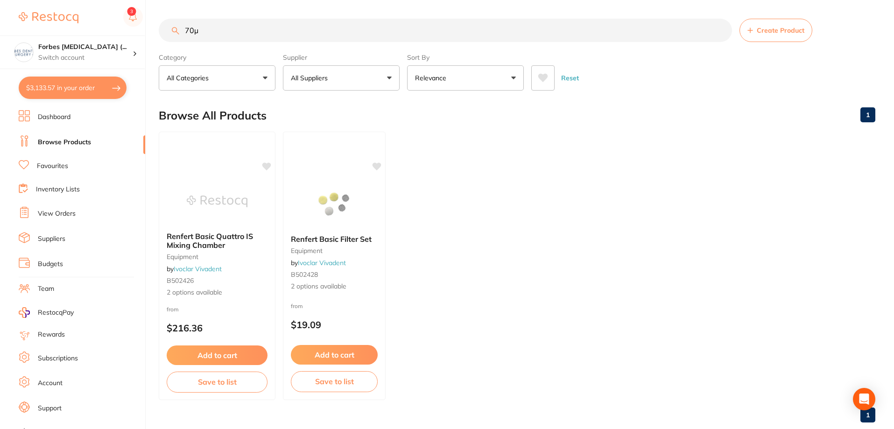
click at [192, 33] on input "70µ" at bounding box center [446, 30] width 574 height 23
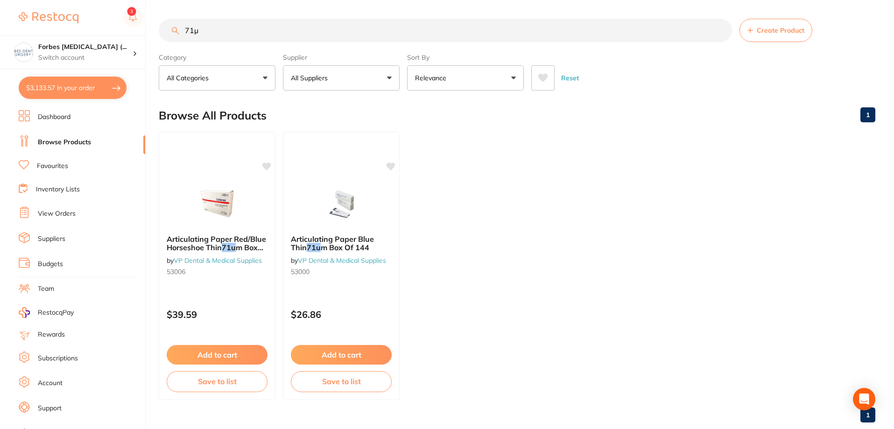
click at [220, 27] on input "71µ" at bounding box center [446, 30] width 574 height 23
drag, startPoint x: 212, startPoint y: 33, endPoint x: 191, endPoint y: 97, distance: 67.2
click at [170, 43] on section "71µ Create Product Category All Categories All Categories No categories found C…" at bounding box center [517, 55] width 717 height 72
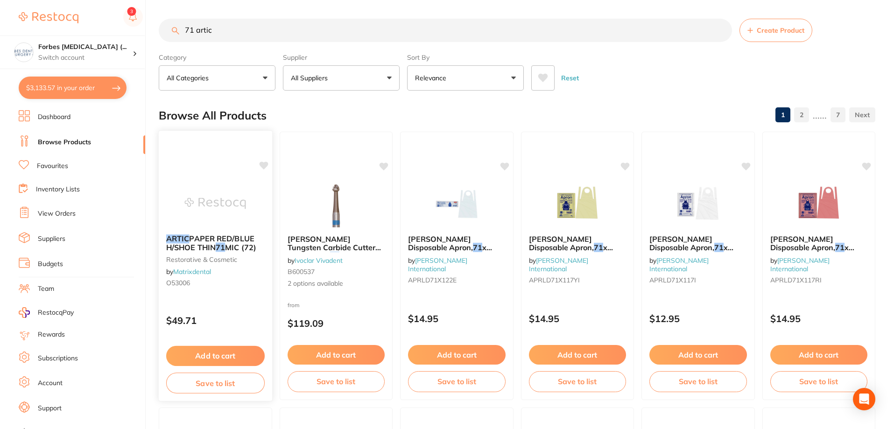
click at [196, 210] on img at bounding box center [215, 203] width 61 height 47
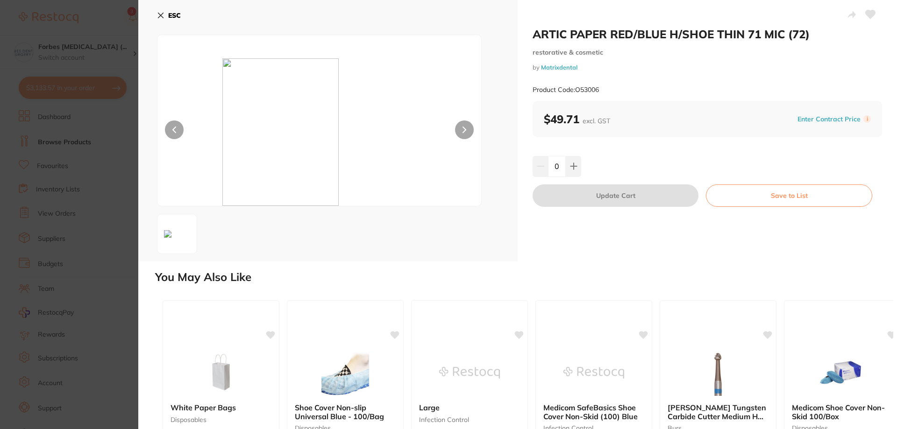
click at [126, 259] on section "ARTIC PAPER RED/BLUE H/SHOE THIN 71 MIC (72) restorative & cosmetic by Matrixde…" at bounding box center [448, 214] width 897 height 429
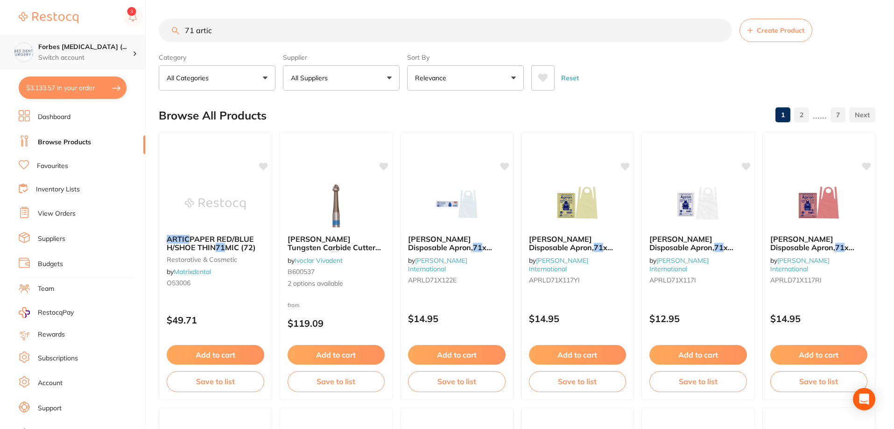
drag, startPoint x: 232, startPoint y: 36, endPoint x: 121, endPoint y: 45, distance: 110.6
click at [107, 34] on div "$3,133.57 Forbes Dental Surgery (... Switch account Forbes Dental Surgery (Dent…" at bounding box center [447, 214] width 894 height 429
type input "articulating paper"
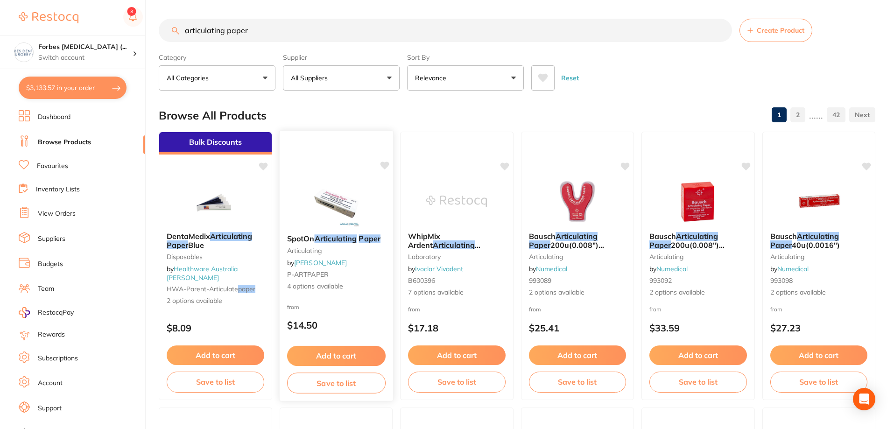
click at [324, 197] on img at bounding box center [335, 203] width 61 height 47
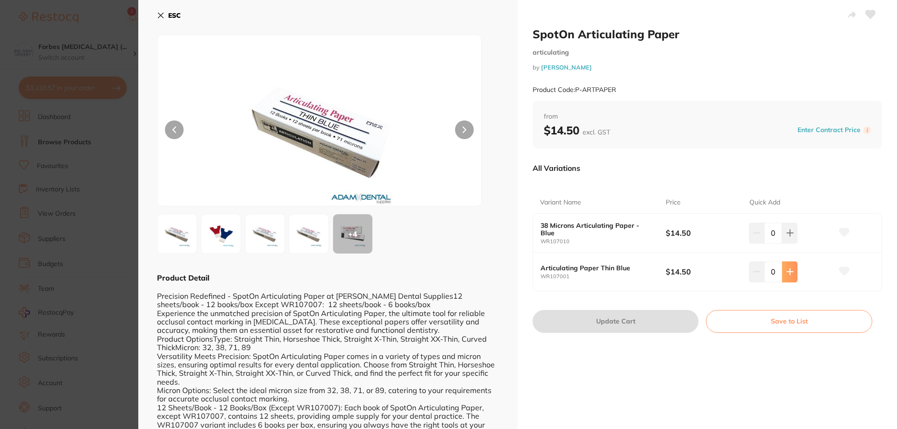
click at [792, 275] on button at bounding box center [789, 272] width 15 height 21
click at [792, 272] on button at bounding box center [789, 272] width 15 height 21
type input "2"
click at [599, 319] on button "Update Cart" at bounding box center [615, 321] width 166 height 22
checkbox input "false"
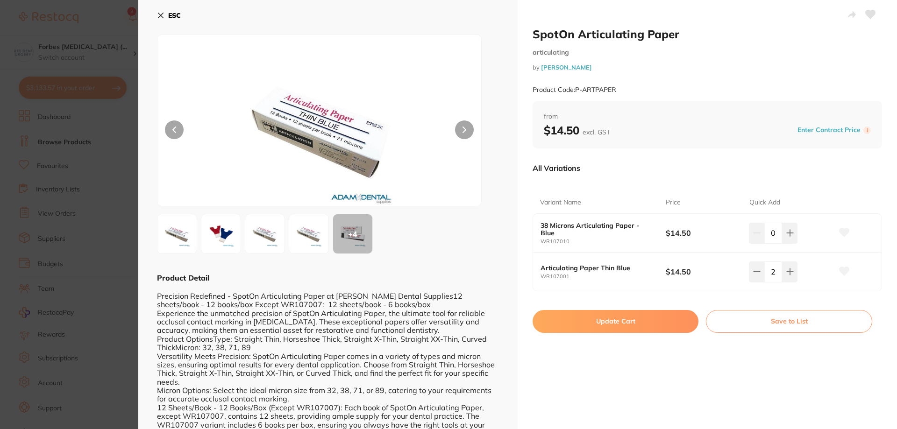
checkbox input "false"
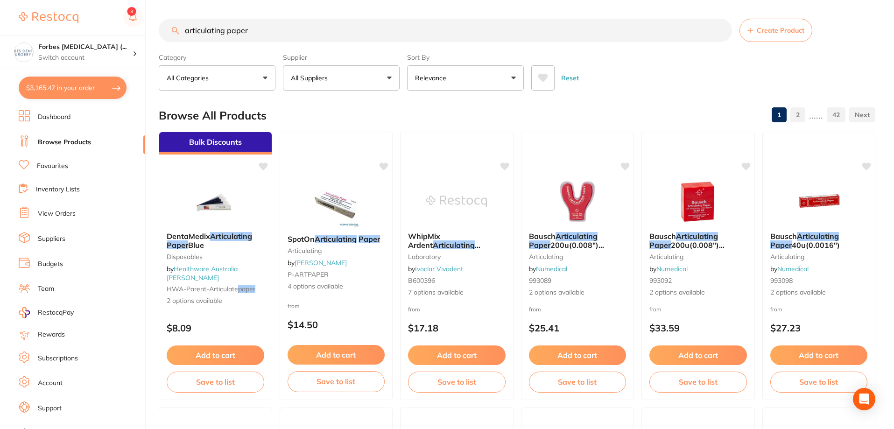
click at [74, 94] on button "$3,165.47 in your order" at bounding box center [73, 88] width 108 height 22
checkbox input "true"
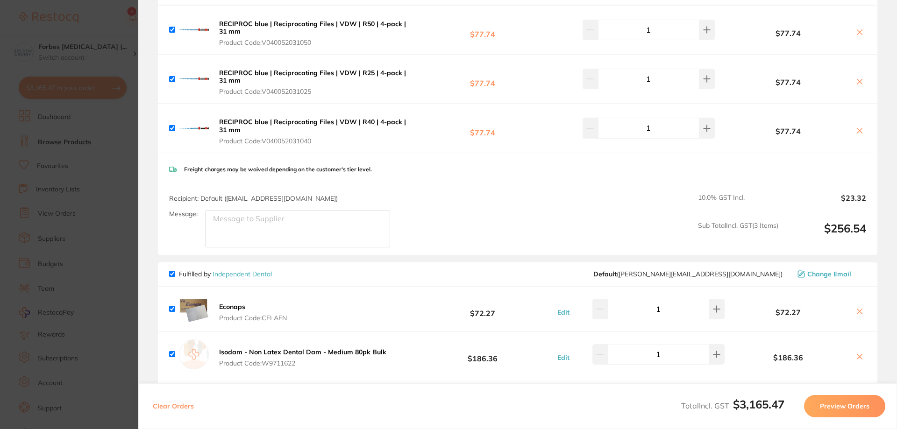
scroll to position [218, 0]
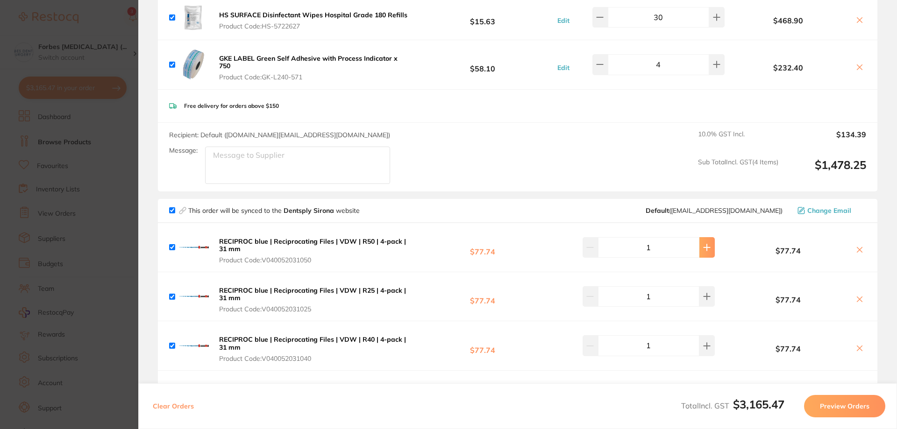
click at [703, 244] on icon at bounding box center [706, 247] width 6 height 6
type input "2"
click at [703, 293] on icon at bounding box center [706, 296] width 7 height 7
type input "2"
click at [703, 343] on icon at bounding box center [706, 346] width 6 height 6
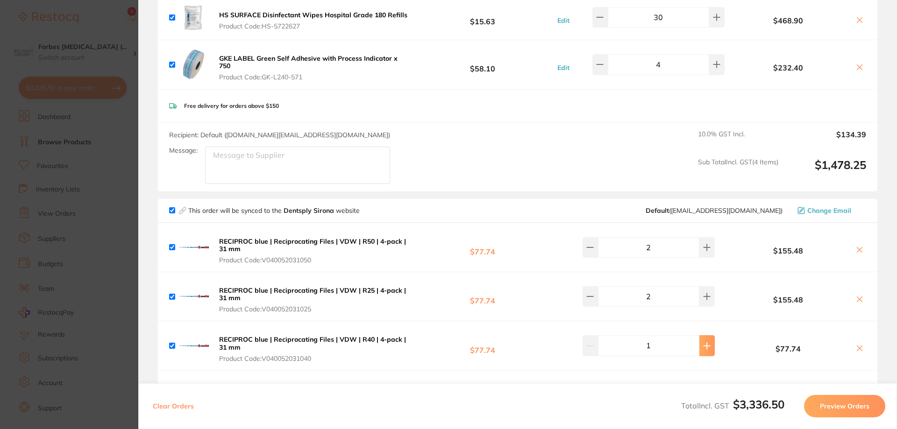
type input "2"
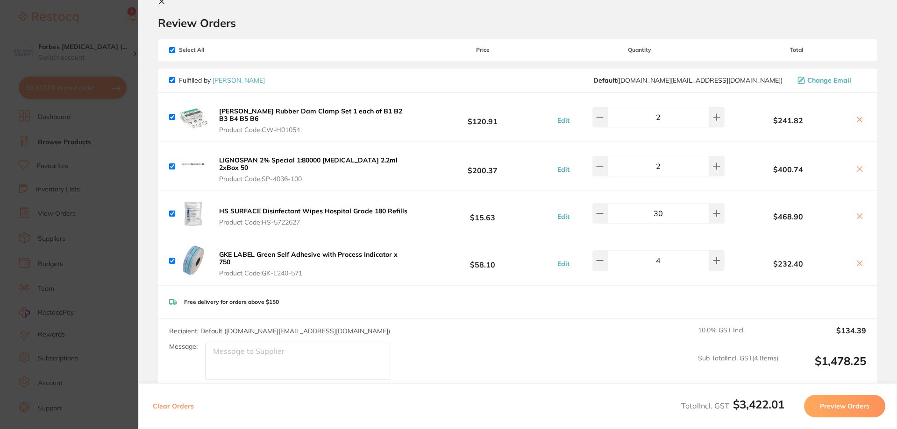
scroll to position [0, 0]
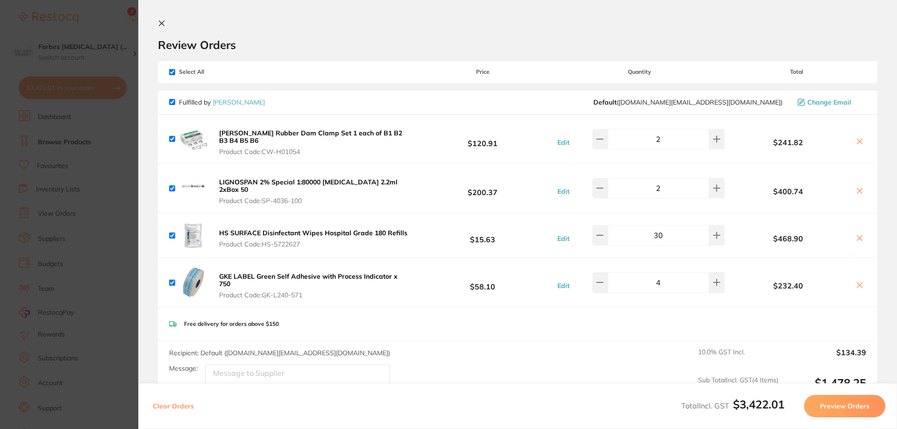
click at [112, 253] on section "Update RRP Set your pre negotiated price for this item. Item Agreed RRP (excl. …" at bounding box center [448, 214] width 897 height 429
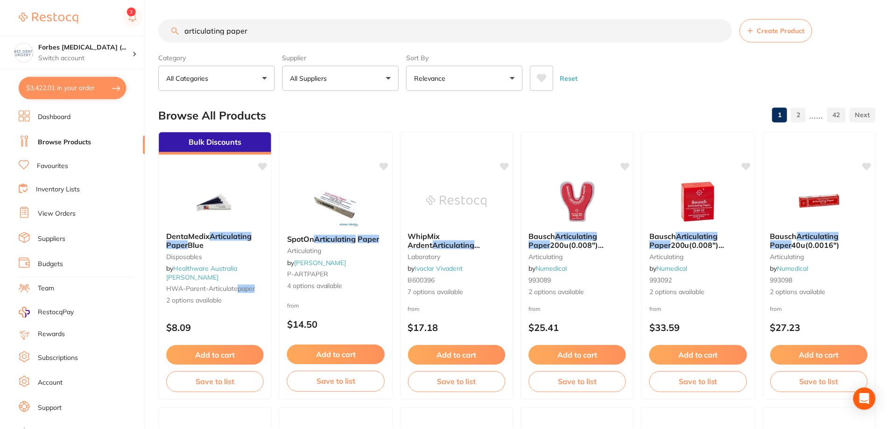
scroll to position [0, 0]
drag, startPoint x: 275, startPoint y: 28, endPoint x: 81, endPoint y: 44, distance: 194.9
click at [162, 35] on input "articulating paper" at bounding box center [446, 29] width 574 height 23
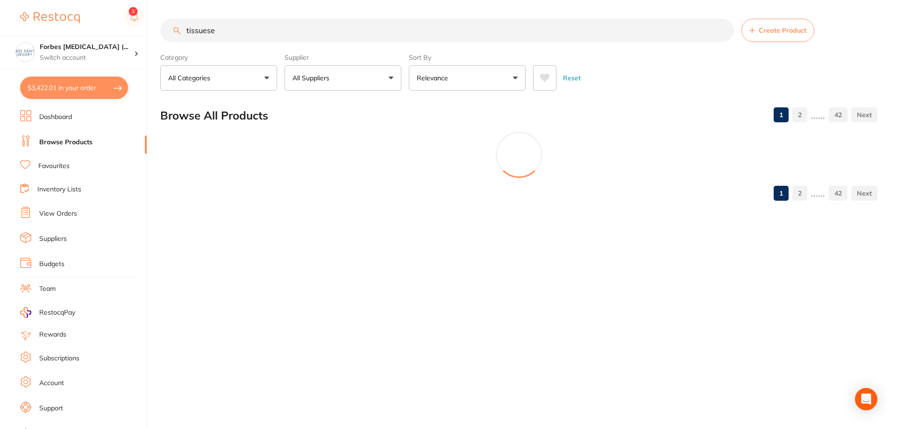
scroll to position [0, 0]
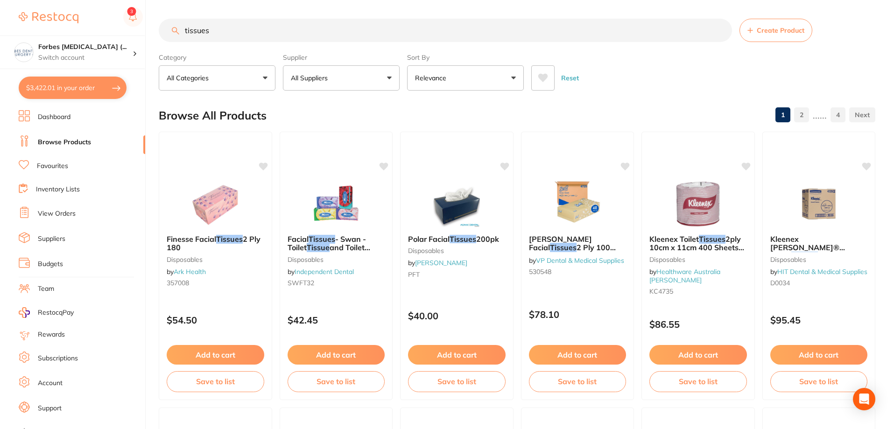
type input "tissues"
click at [356, 79] on button "All Suppliers" at bounding box center [341, 77] width 117 height 25
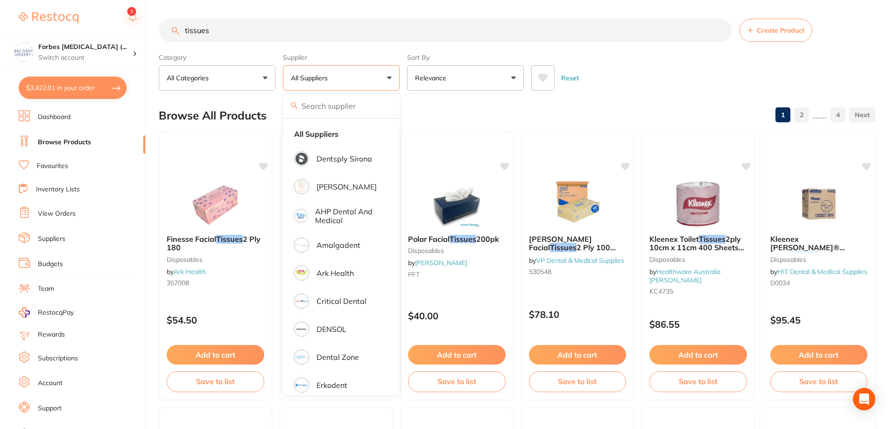
click at [356, 79] on button "All Suppliers" at bounding box center [341, 77] width 117 height 25
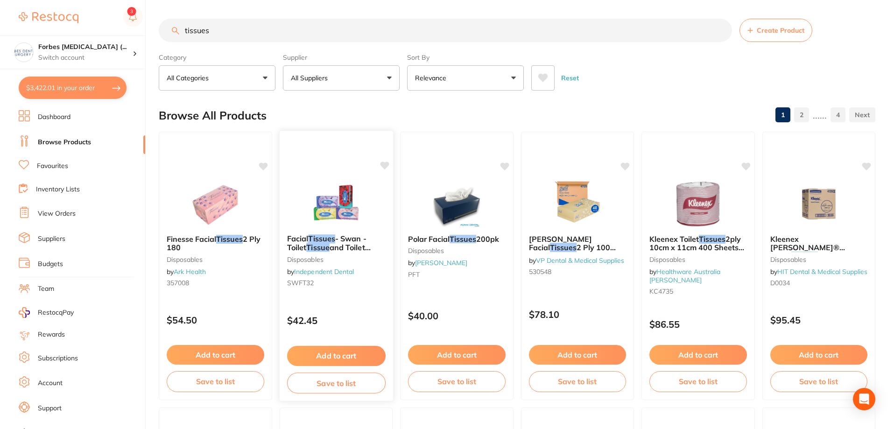
click at [342, 258] on small "disposables" at bounding box center [336, 258] width 99 height 7
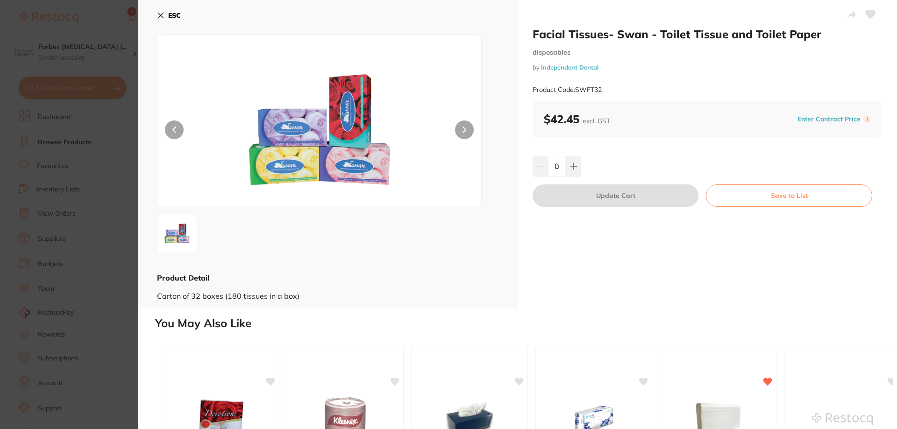
click at [92, 234] on section "Facial Tissues- Swan - Toilet Tissue and Toilet Paper disposables by Independen…" at bounding box center [448, 214] width 897 height 429
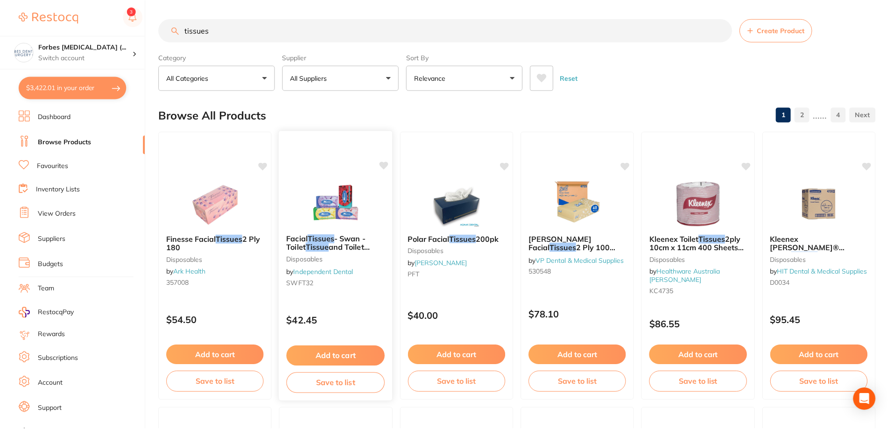
scroll to position [0, 0]
click at [445, 217] on img at bounding box center [456, 202] width 61 height 47
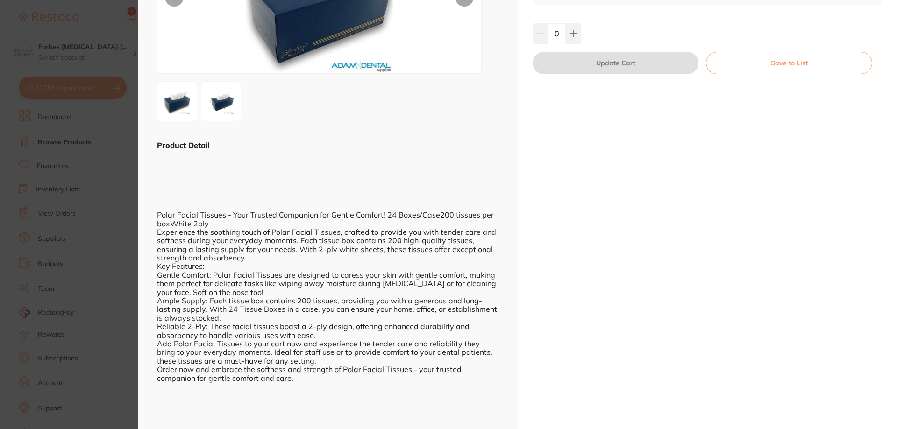
scroll to position [143, 0]
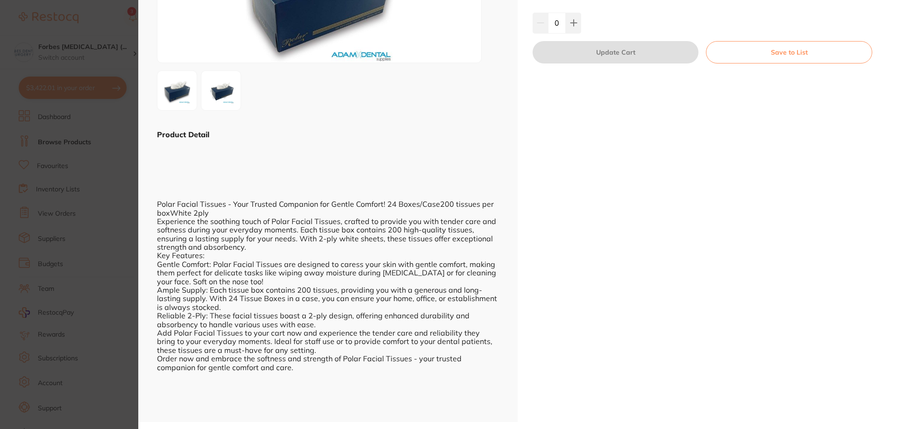
click at [125, 193] on section "Polar Facial Tissues 200pk disposables by Adam Dental Product Code: PFT ESC Pro…" at bounding box center [448, 214] width 897 height 429
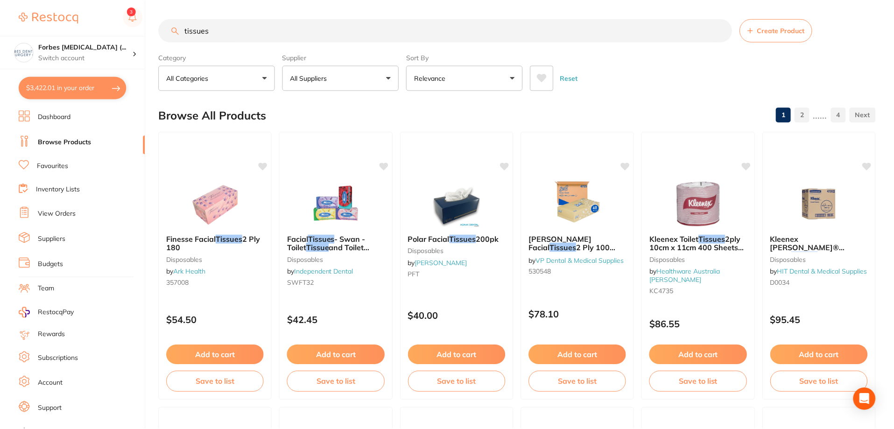
scroll to position [0, 0]
click at [385, 71] on button "All Suppliers" at bounding box center [341, 77] width 117 height 25
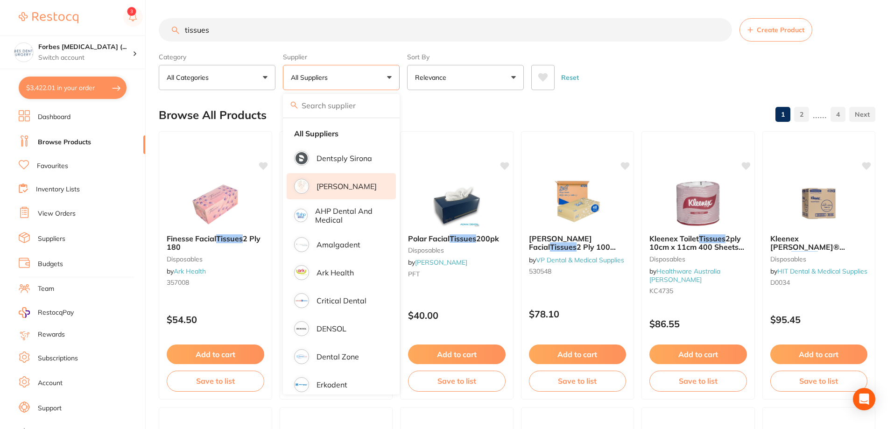
click at [327, 184] on p "[PERSON_NAME]" at bounding box center [347, 186] width 60 height 8
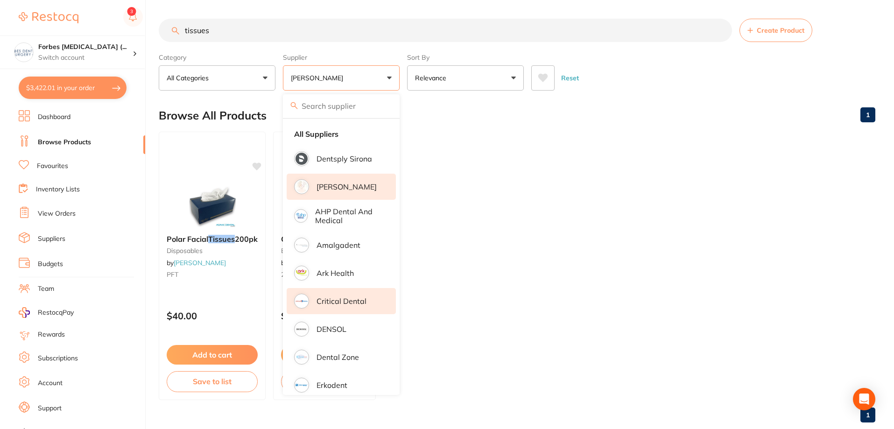
scroll to position [218, 0]
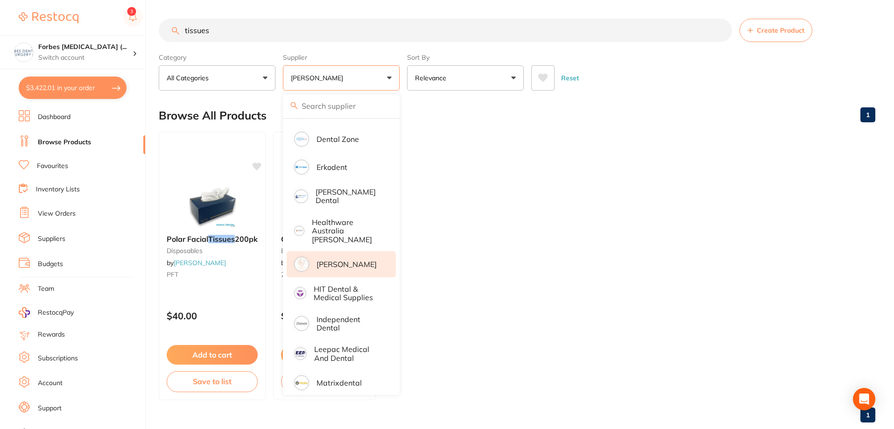
click at [334, 260] on p "[PERSON_NAME]" at bounding box center [347, 264] width 60 height 8
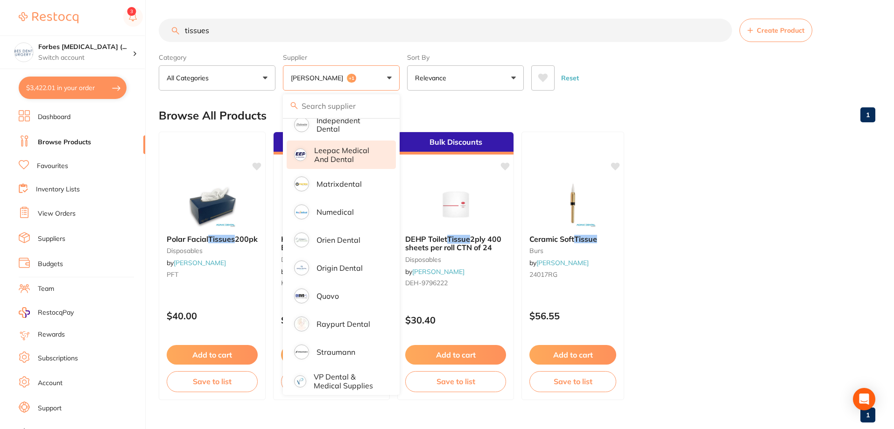
scroll to position [199, 0]
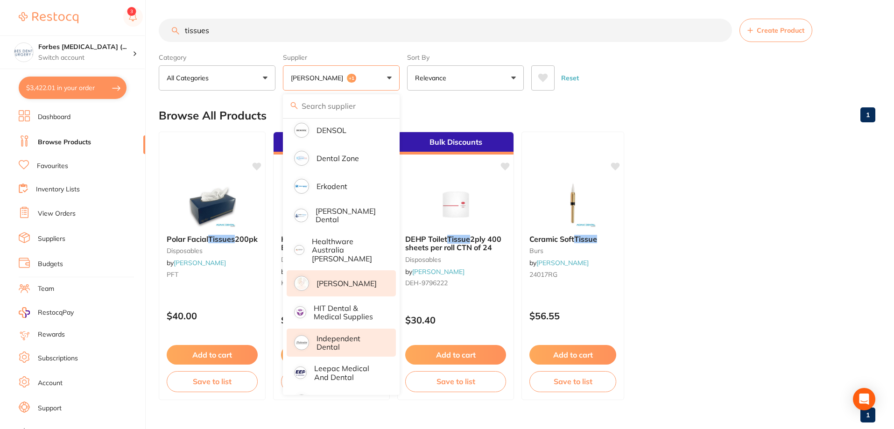
click at [327, 335] on p "Independent Dental" at bounding box center [350, 342] width 66 height 17
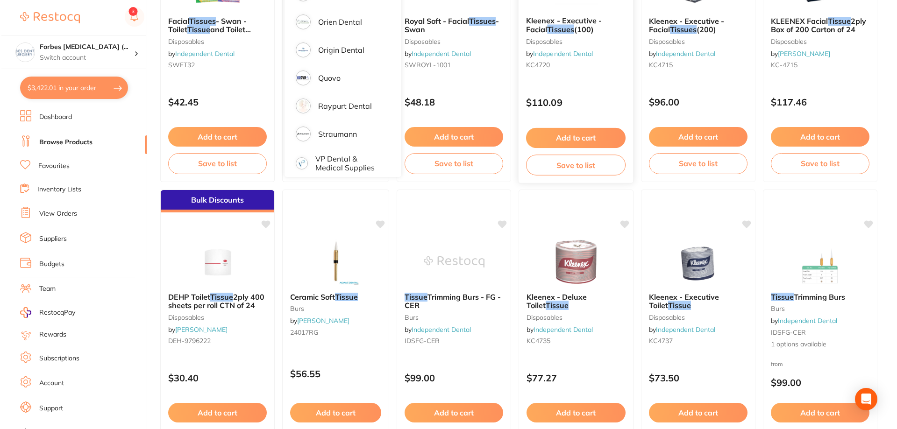
scroll to position [0, 0]
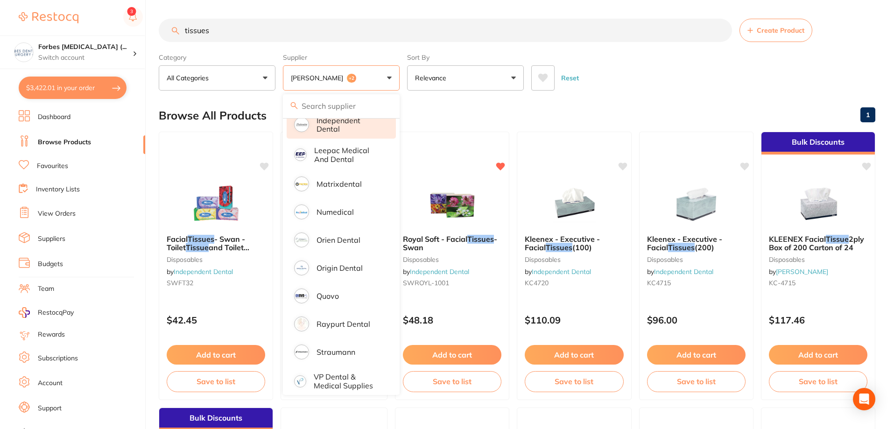
click at [654, 89] on div "Reset" at bounding box center [699, 74] width 337 height 33
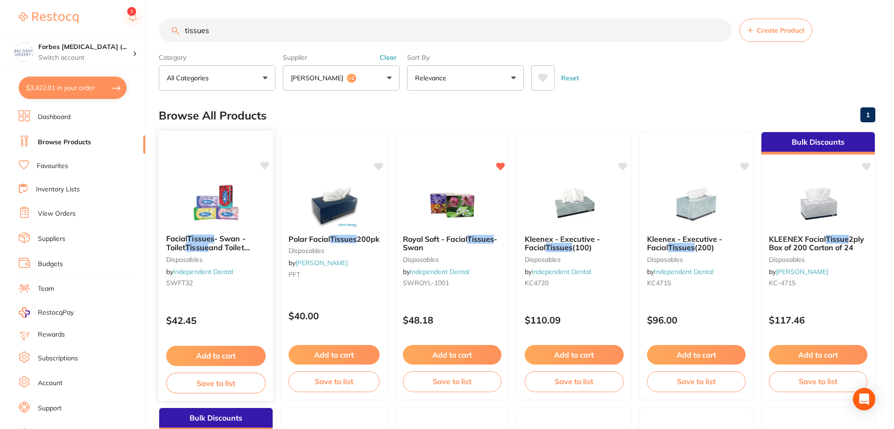
click at [227, 217] on img at bounding box center [215, 203] width 61 height 47
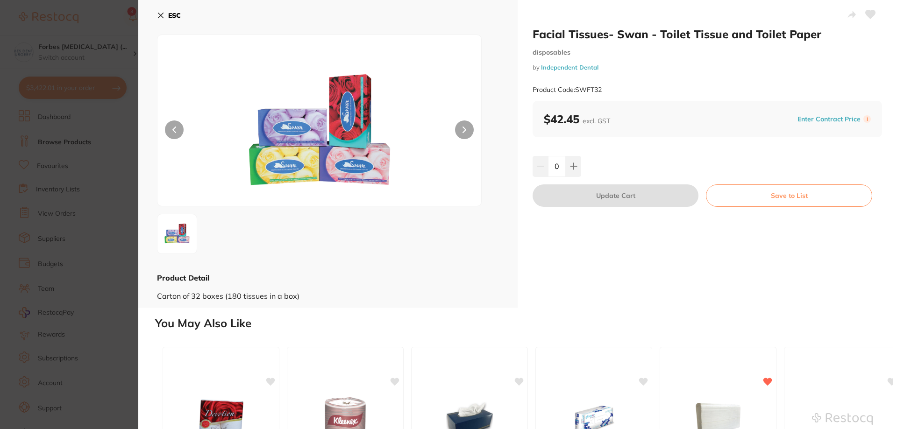
click at [665, 236] on div "Facial Tissues- Swan - Toilet Tissue and Toilet Paper disposables by Independen…" at bounding box center [706, 154] width 379 height 308
click at [571, 173] on button at bounding box center [573, 166] width 15 height 21
type input "1"
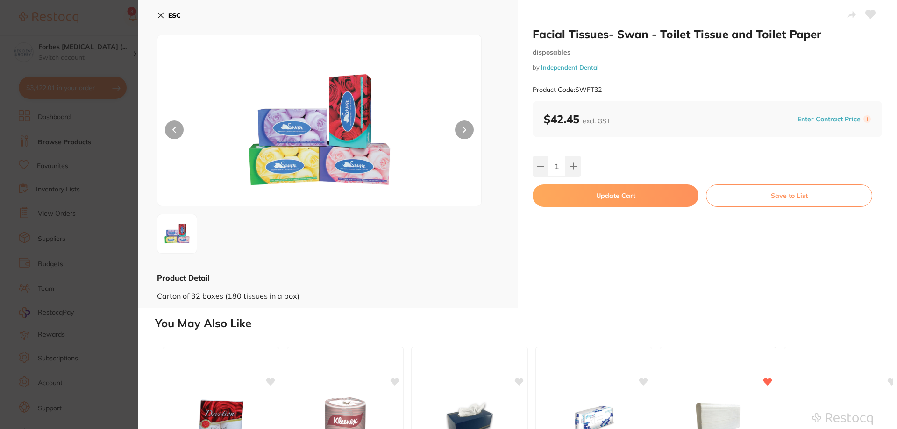
click at [618, 199] on button "Update Cart" at bounding box center [615, 195] width 166 height 22
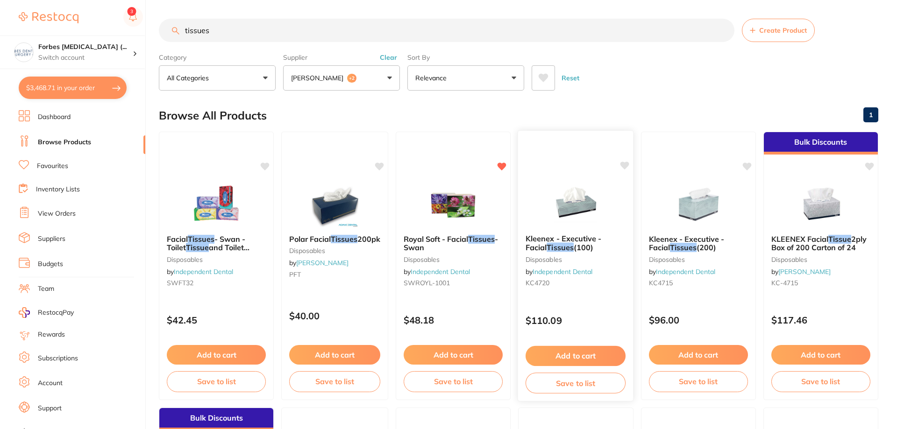
checkbox input "false"
click at [77, 86] on button "$3,468.71 in your order" at bounding box center [73, 88] width 108 height 22
checkbox input "true"
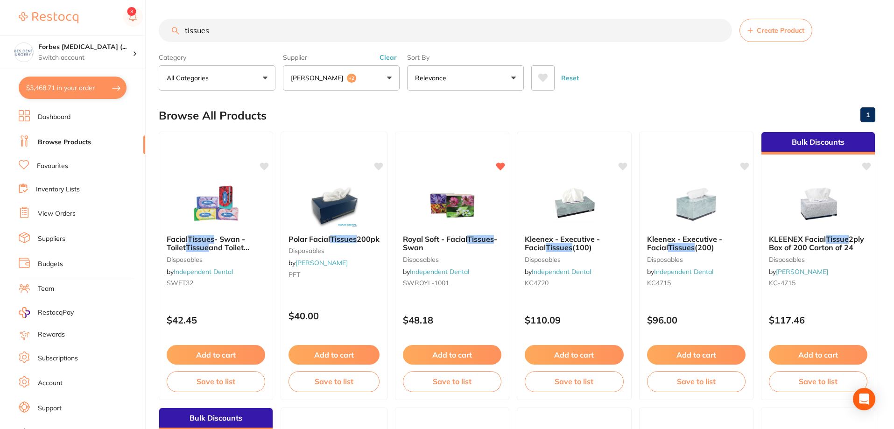
checkbox input "true"
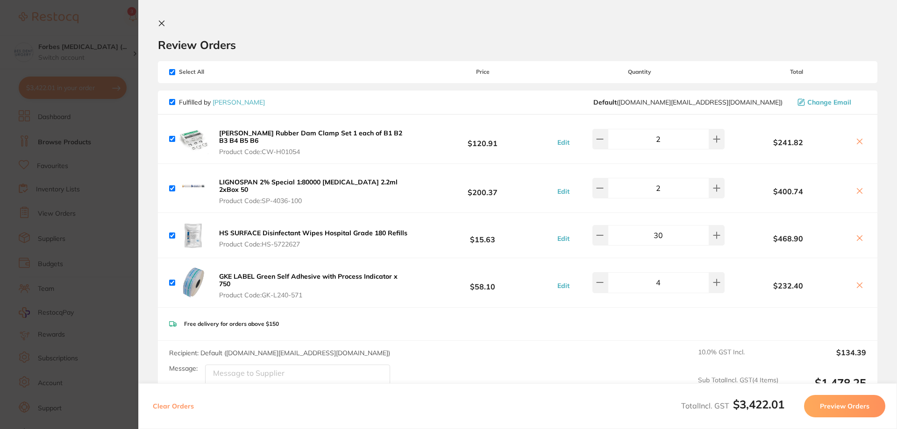
click at [163, 21] on icon at bounding box center [161, 23] width 5 height 5
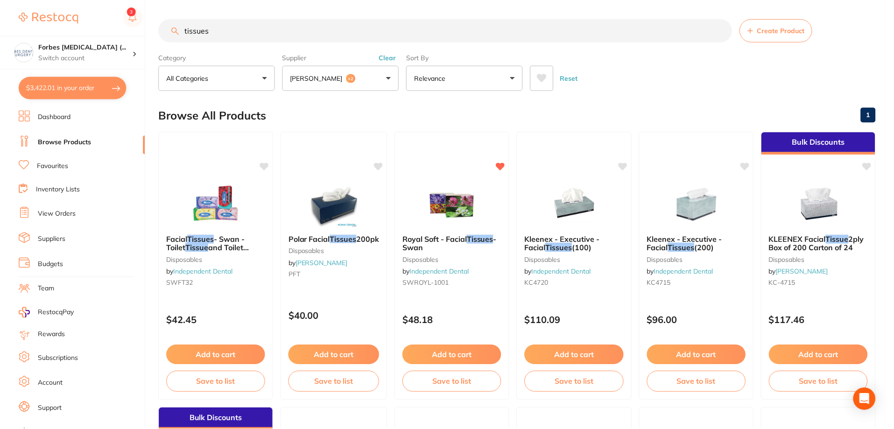
scroll to position [0, 0]
checkbox input "false"
